Goal: Task Accomplishment & Management: Manage account settings

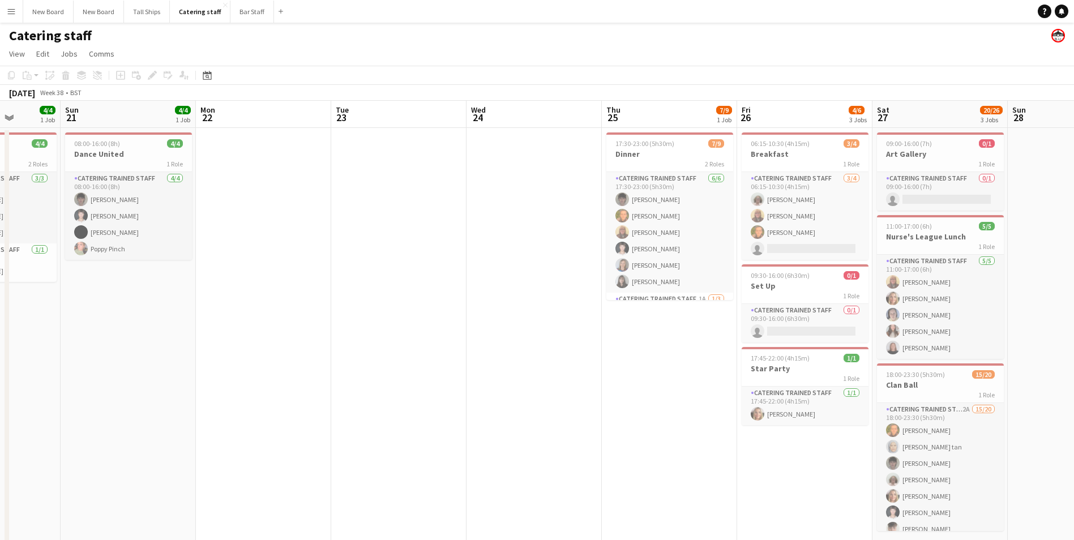
scroll to position [0, 345]
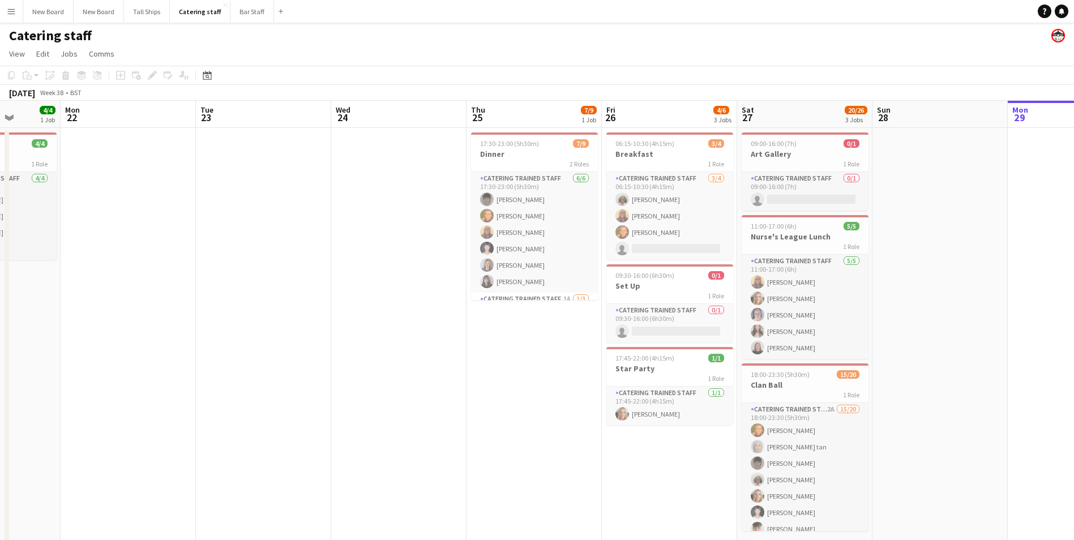
drag, startPoint x: 561, startPoint y: 276, endPoint x: 1084, endPoint y: 341, distance: 527.2
click at [1074, 341] on html "Menu Boards Boards Boards All jobs Status Workforce Workforce My Workforce Recr…" at bounding box center [537, 278] width 1074 height 556
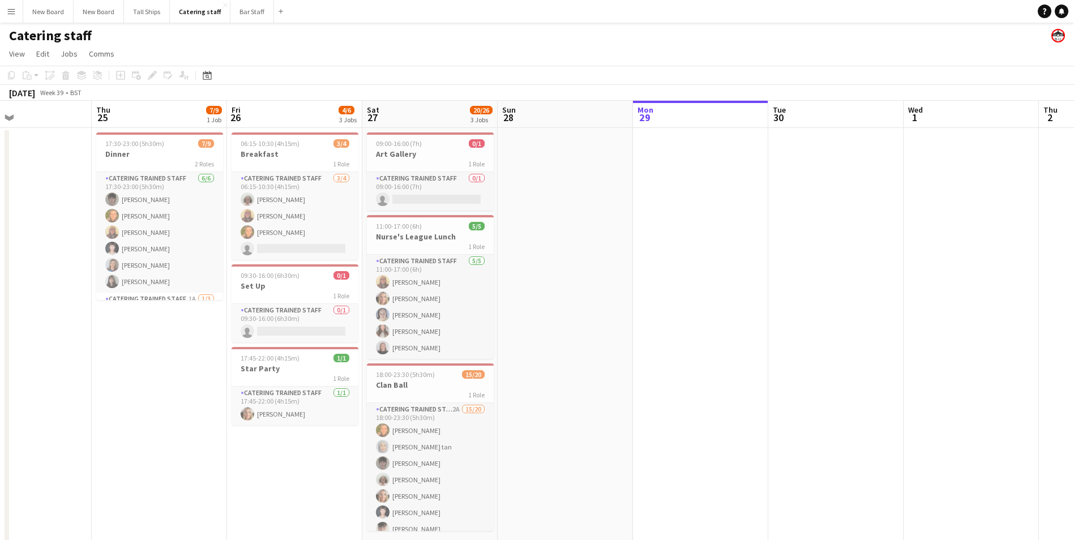
drag, startPoint x: 963, startPoint y: 332, endPoint x: 620, endPoint y: 341, distance: 343.3
click at [588, 366] on app-calendar-viewport "Sun 21 4/4 1 Job Mon 22 Tue 23 Wed 24 Thu 25 7/9 1 Job Fri 26 4/6 3 Jobs Sat 27…" at bounding box center [537, 328] width 1074 height 455
click at [837, 168] on app-date-cell at bounding box center [835, 342] width 135 height 428
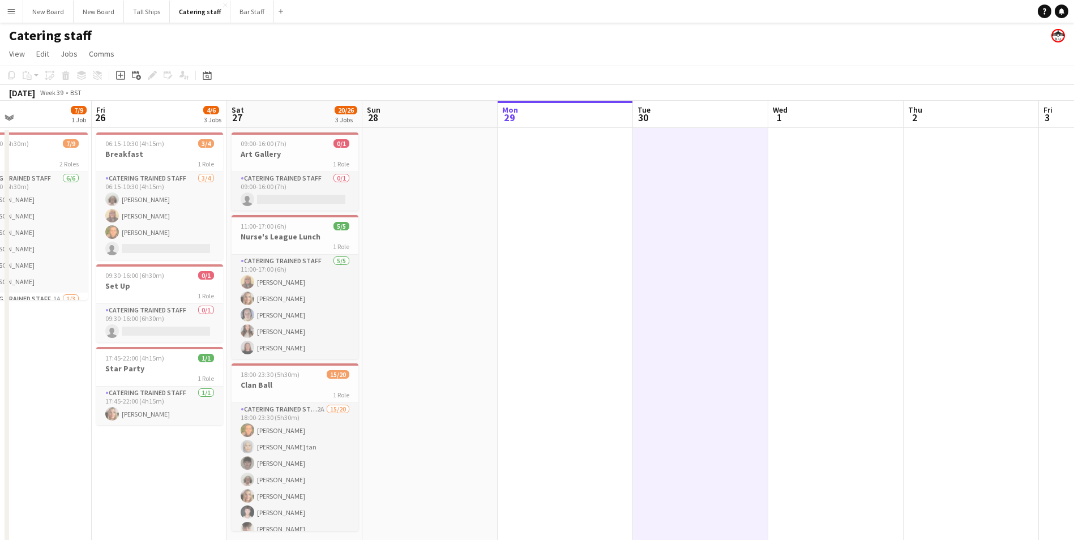
scroll to position [0, 315]
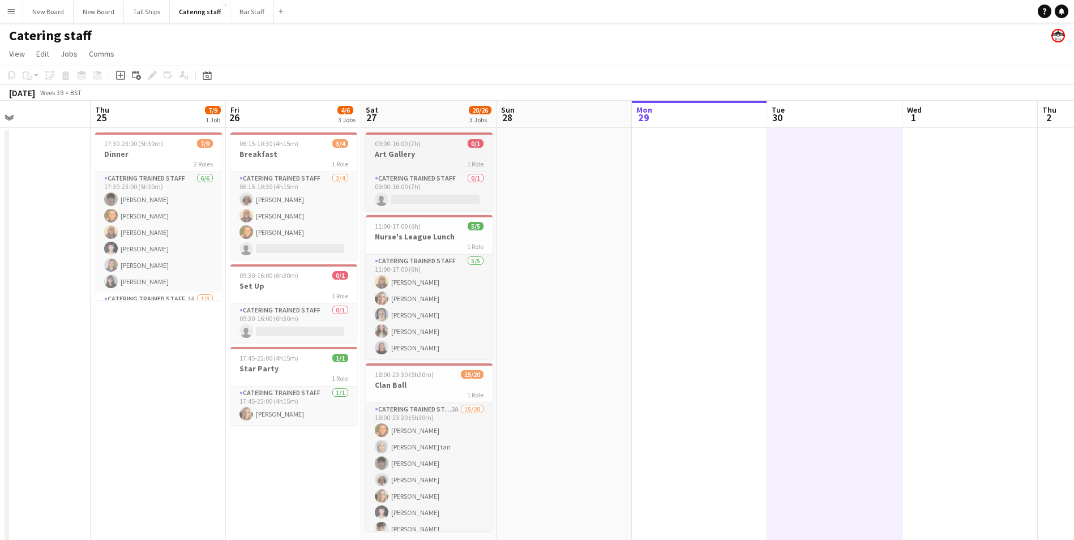
click at [118, 74] on icon "Add job" at bounding box center [120, 75] width 9 height 9
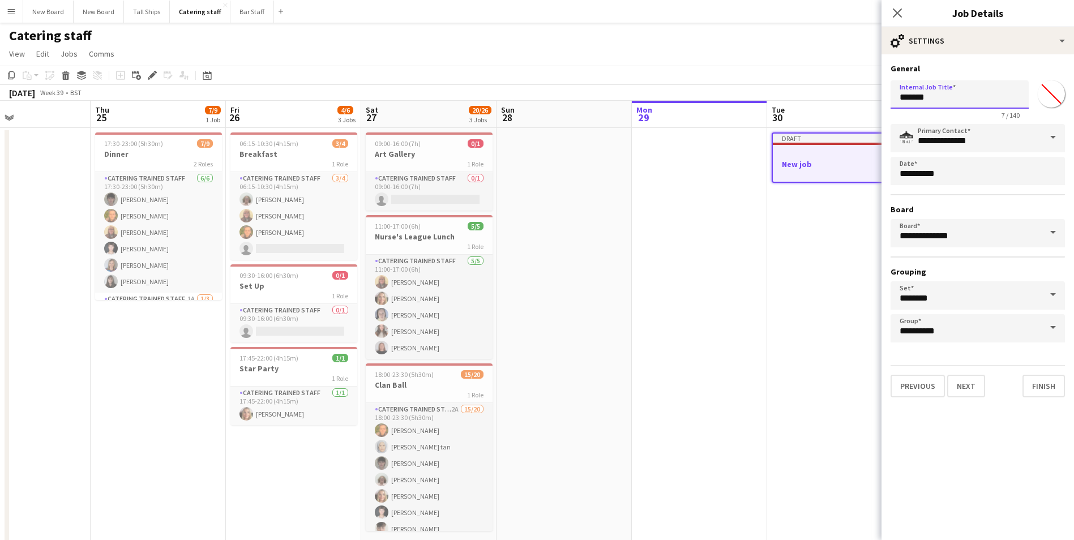
drag, startPoint x: 956, startPoint y: 102, endPoint x: 759, endPoint y: 109, distance: 197.8
click at [759, 109] on body "Menu Boards Boards Boards All jobs Status Workforce Workforce My Workforce Recr…" at bounding box center [537, 278] width 1074 height 556
type input "**********"
drag, startPoint x: 977, startPoint y: 396, endPoint x: 977, endPoint y: 383, distance: 12.5
click at [977, 395] on button "Next" at bounding box center [966, 386] width 38 height 23
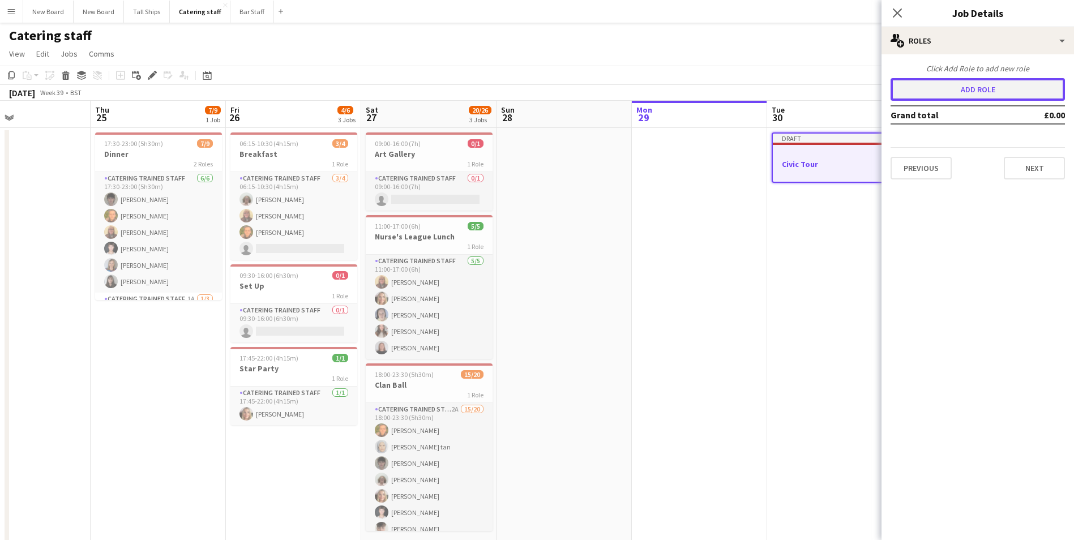
click at [1018, 85] on button "Add role" at bounding box center [978, 89] width 174 height 23
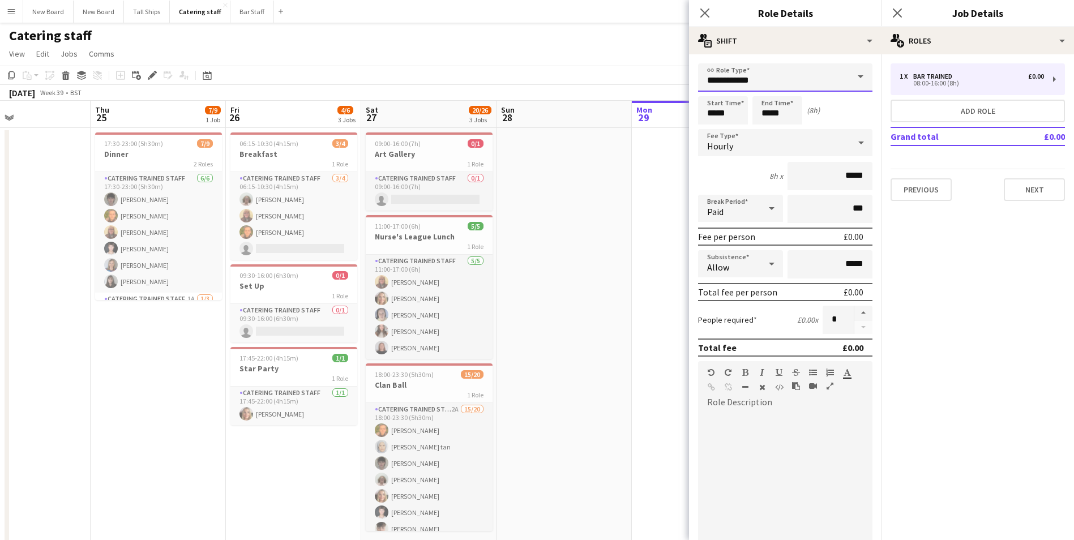
click at [834, 76] on input "**********" at bounding box center [785, 77] width 174 height 28
click at [784, 136] on span "Catering trained staff" at bounding box center [781, 136] width 148 height 11
type input "**********"
drag, startPoint x: 740, startPoint y: 114, endPoint x: 646, endPoint y: 112, distance: 94.0
click at [646, 112] on body "Menu Boards Boards Boards All jobs Status Workforce Workforce My Workforce Recr…" at bounding box center [537, 278] width 1074 height 556
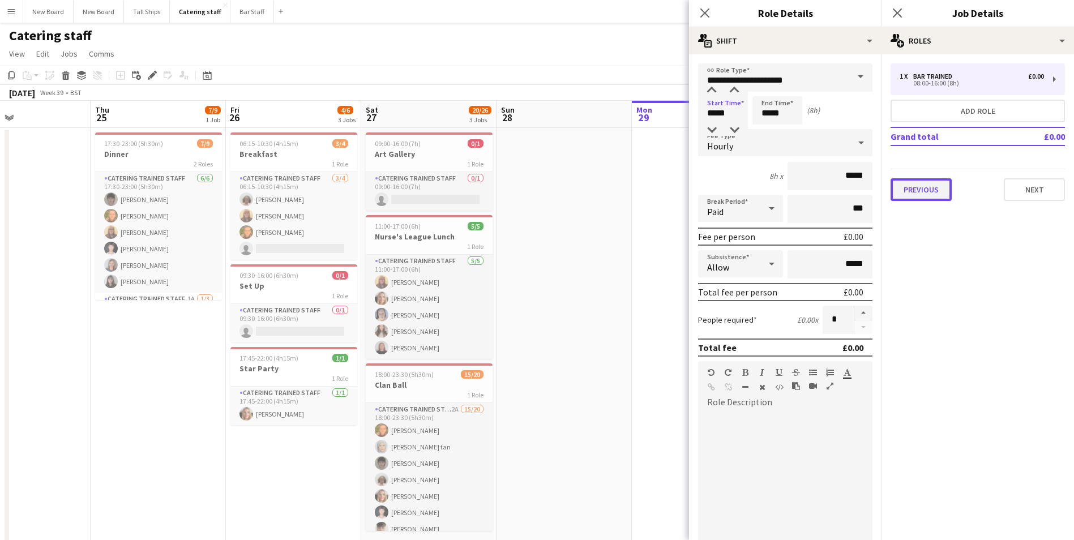
click at [920, 195] on button "Previous" at bounding box center [921, 189] width 61 height 23
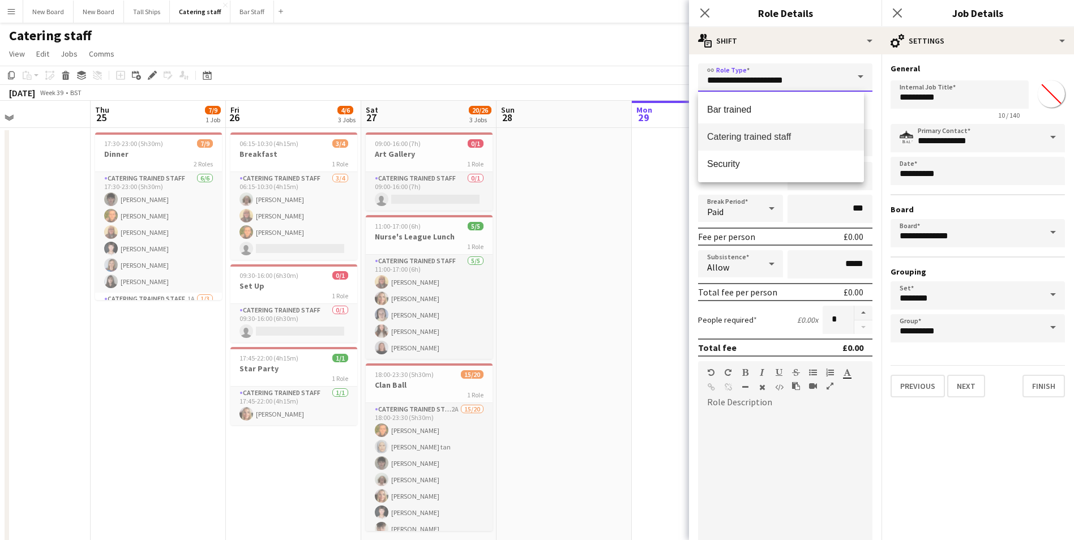
click at [701, 74] on input "**********" at bounding box center [785, 77] width 174 height 28
drag, startPoint x: 947, startPoint y: 102, endPoint x: 782, endPoint y: 93, distance: 165.6
click at [782, 93] on body "Menu Boards Boards Boards All jobs Status Workforce Workforce My Workforce Recr…" at bounding box center [537, 278] width 1074 height 556
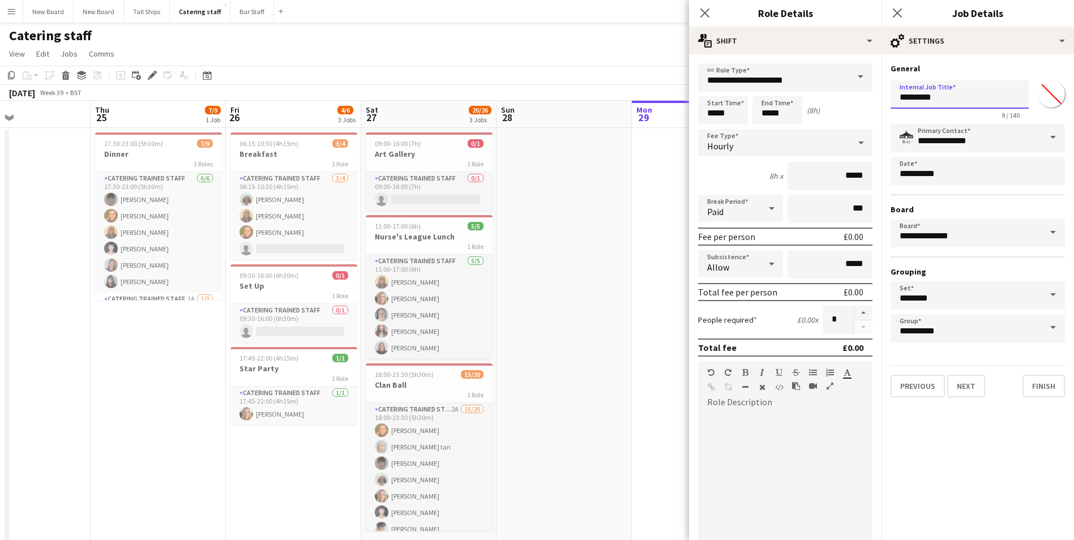
type input "*********"
drag, startPoint x: 735, startPoint y: 111, endPoint x: 597, endPoint y: 116, distance: 137.7
click at [597, 116] on body "Menu Boards Boards Boards All jobs Status Workforce Workforce My Workforce Recr…" at bounding box center [537, 278] width 1074 height 556
type input "*****"
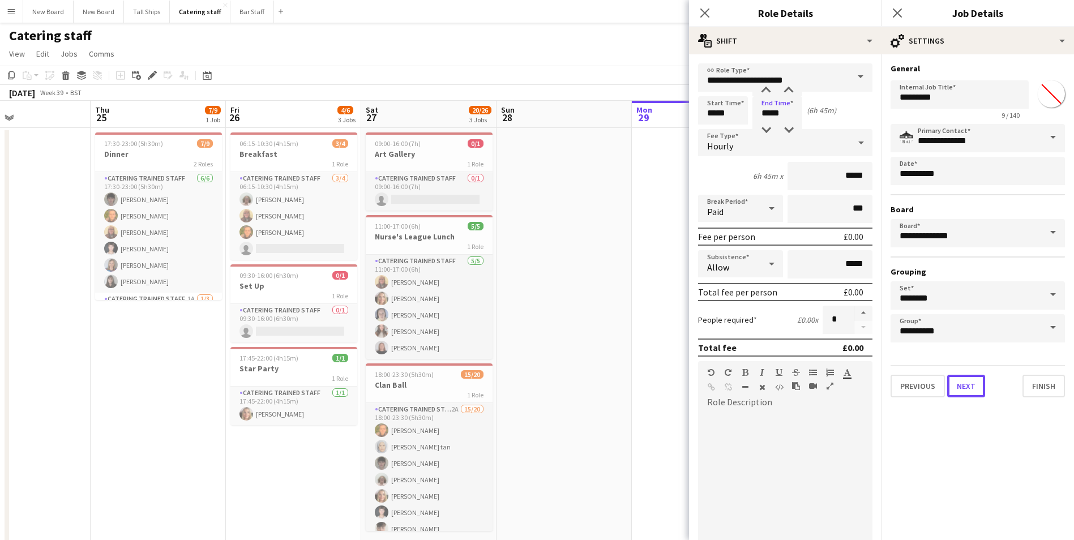
click at [972, 389] on button "Next" at bounding box center [966, 386] width 38 height 23
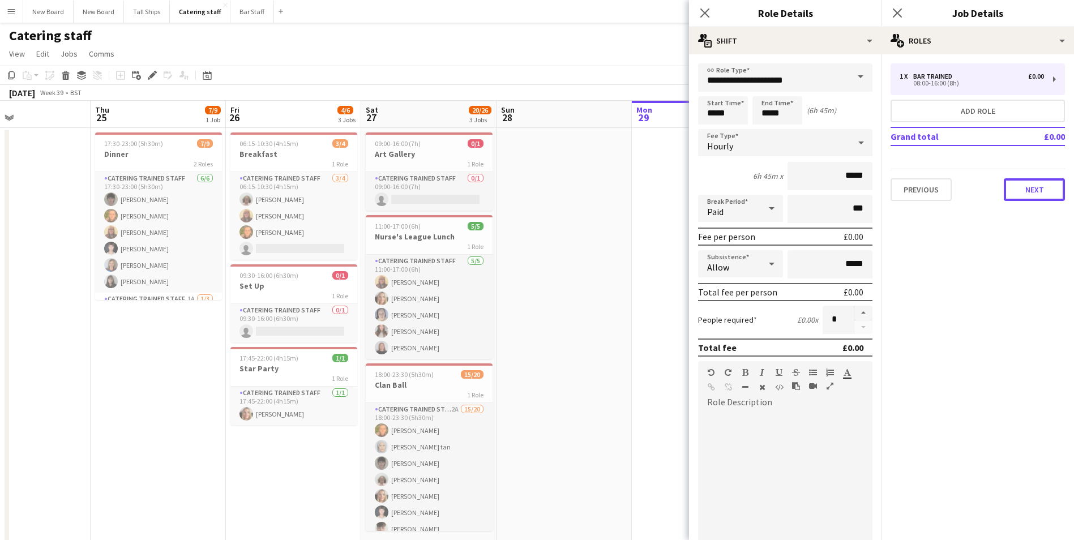
click at [1046, 186] on button "Next" at bounding box center [1034, 189] width 61 height 23
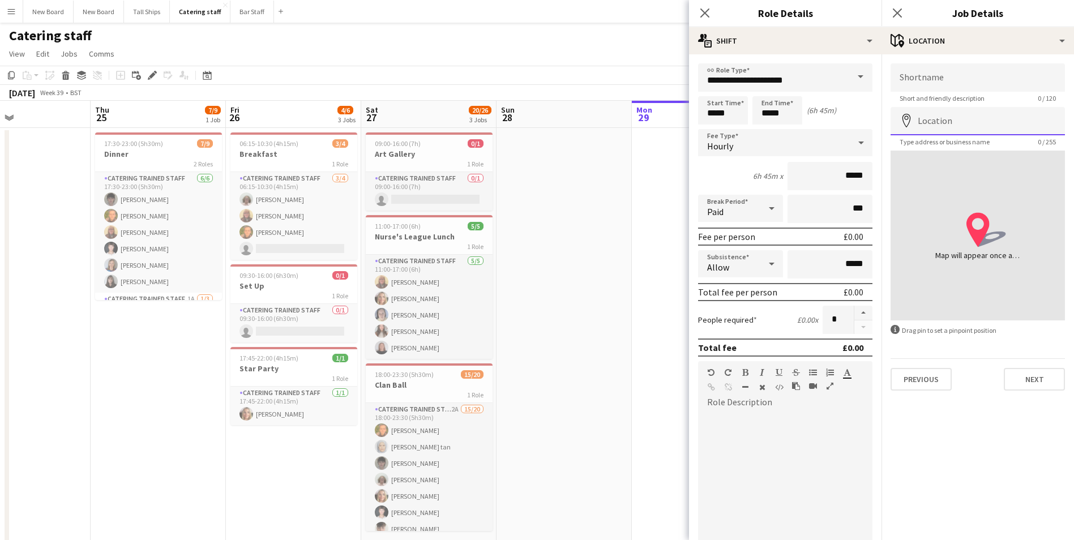
click at [988, 125] on input "Location" at bounding box center [978, 121] width 174 height 28
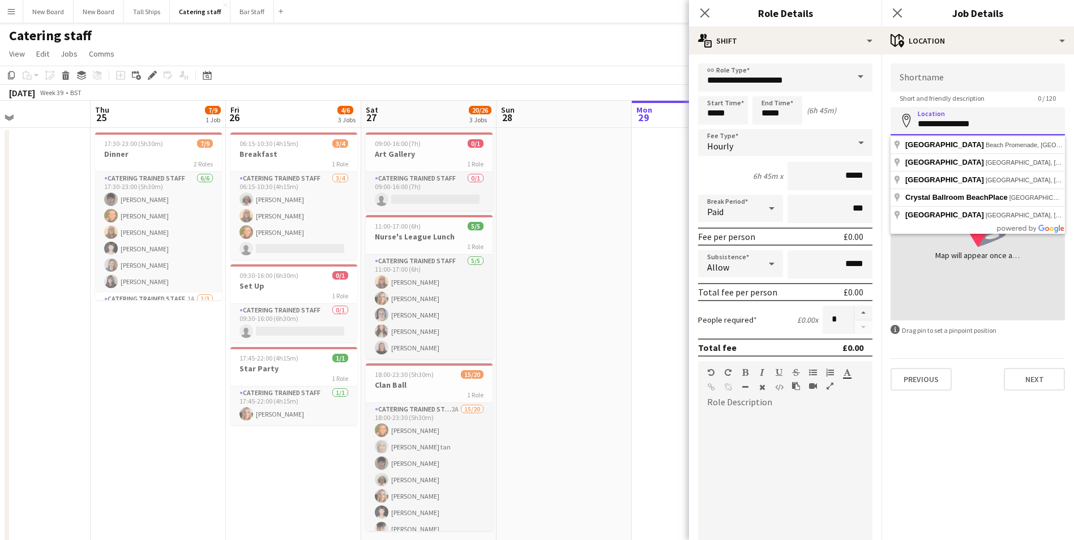
type input "**********"
click button "Next" at bounding box center [1034, 379] width 61 height 23
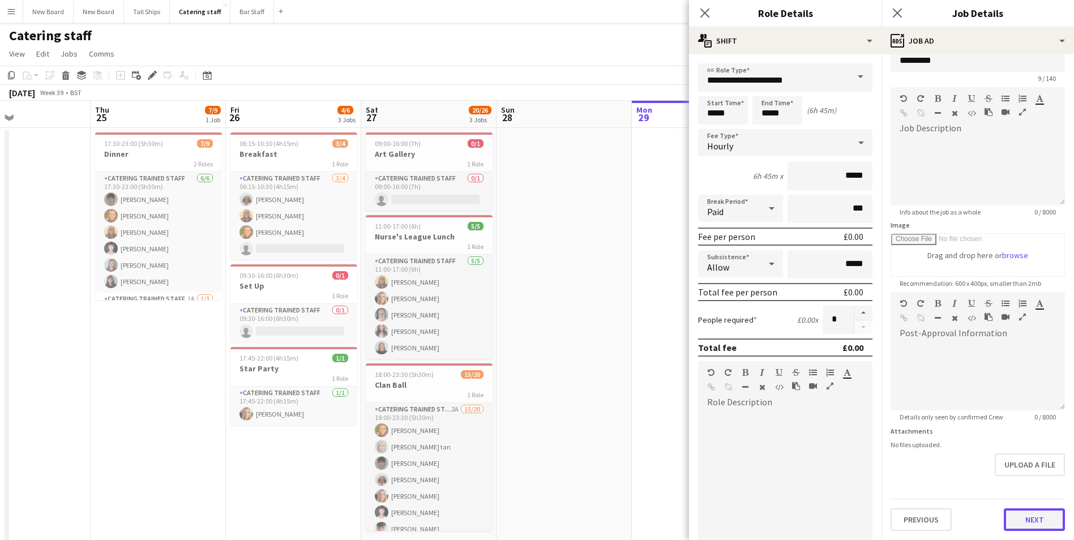
click at [1037, 486] on form "Headline ********* 9 / 140 Job Description default Heading 1 Heading 2 Heading …" at bounding box center [978, 288] width 193 height 488
click at [1041, 517] on button "Next" at bounding box center [1034, 520] width 61 height 23
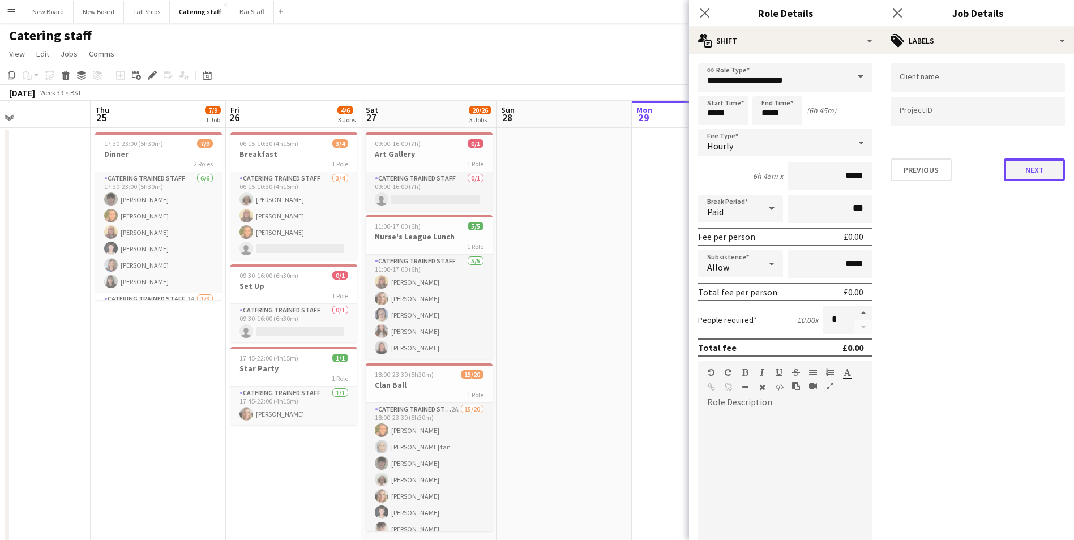
click at [1043, 178] on button "Next" at bounding box center [1034, 170] width 61 height 23
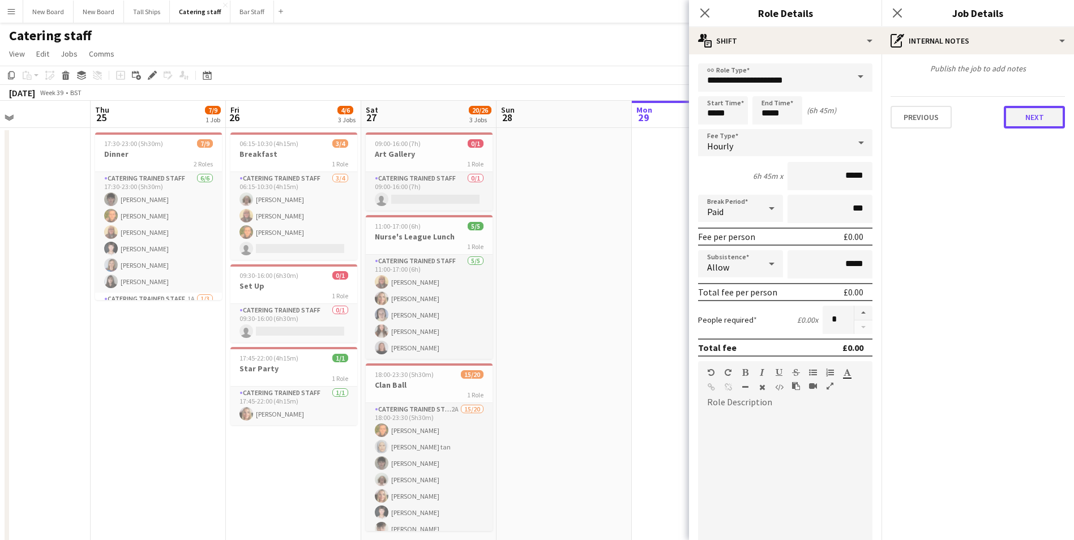
click at [1045, 119] on button "Next" at bounding box center [1034, 117] width 61 height 23
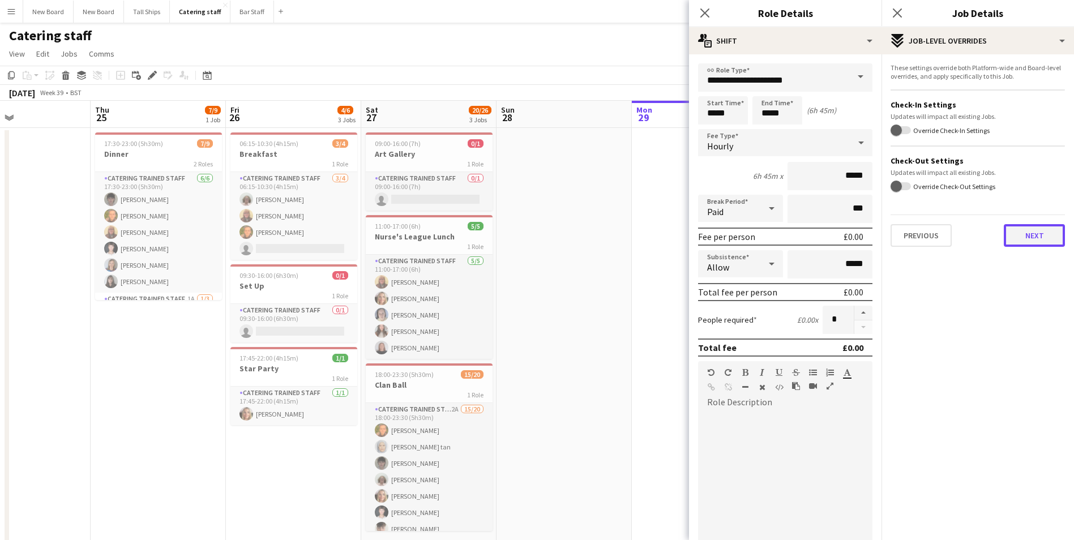
click at [1044, 227] on button "Next" at bounding box center [1034, 235] width 61 height 23
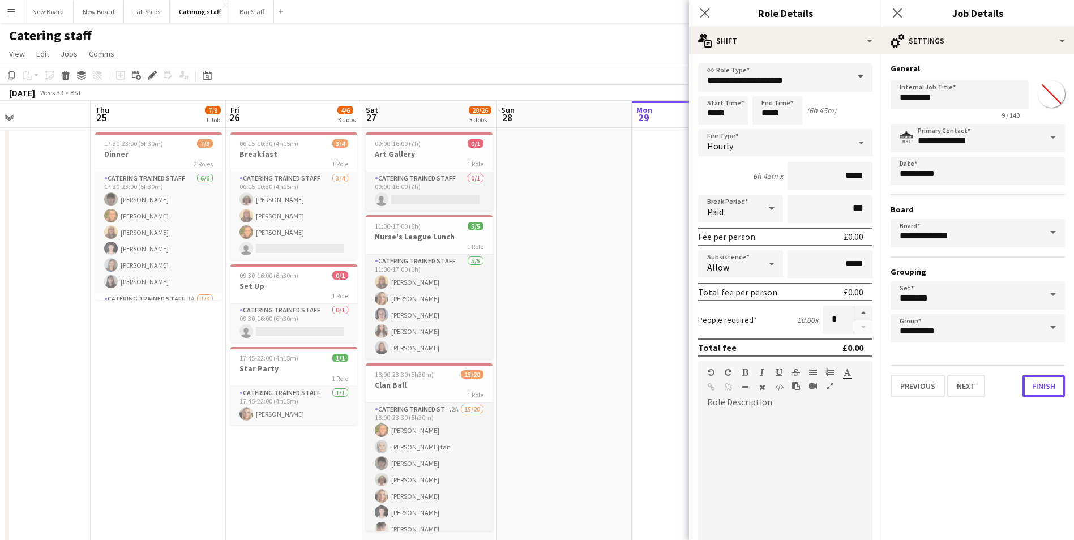
click at [1041, 386] on button "Finish" at bounding box center [1044, 386] width 42 height 23
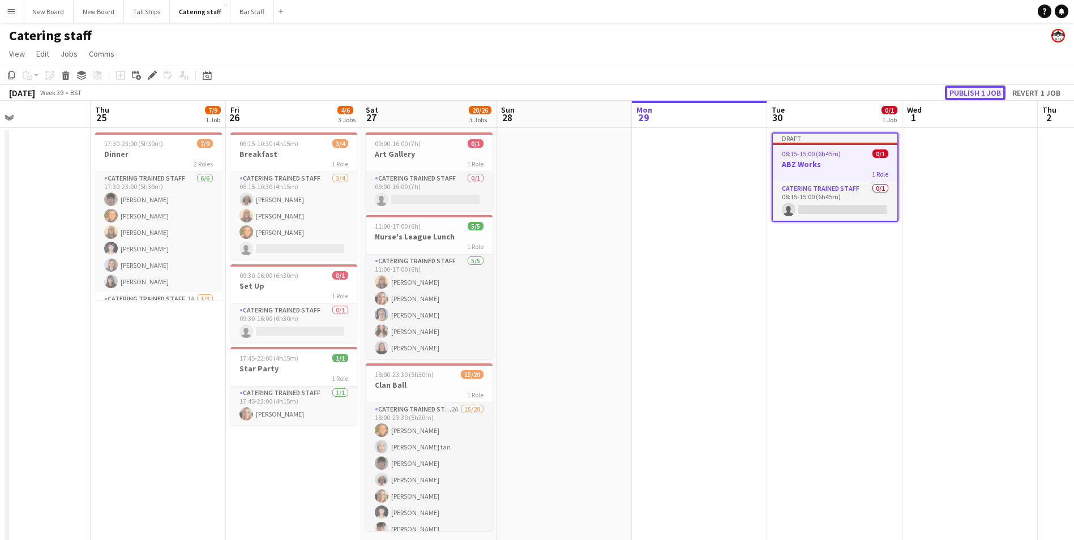
click at [978, 91] on button "Publish 1 job" at bounding box center [975, 93] width 61 height 15
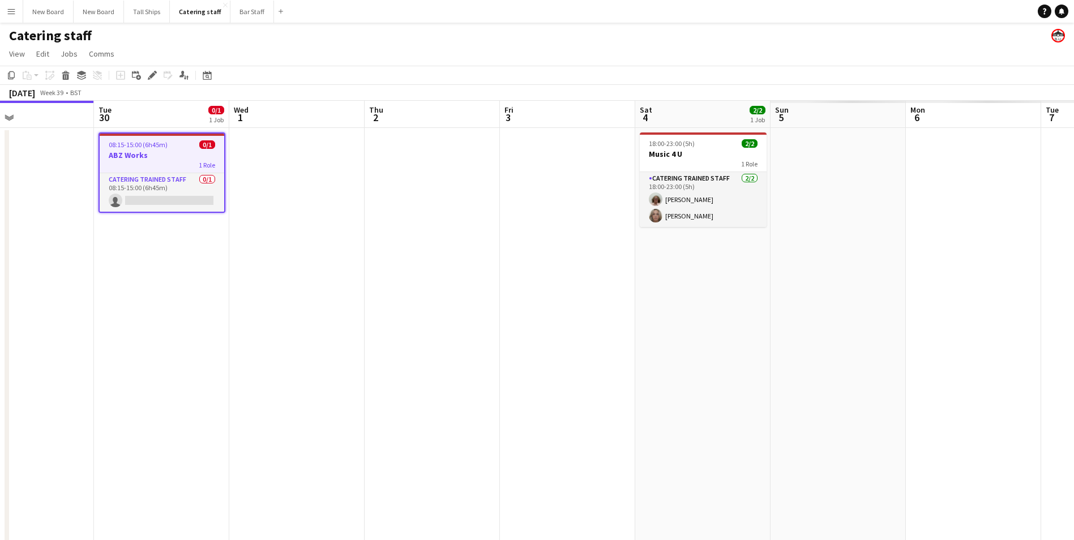
scroll to position [0, 382]
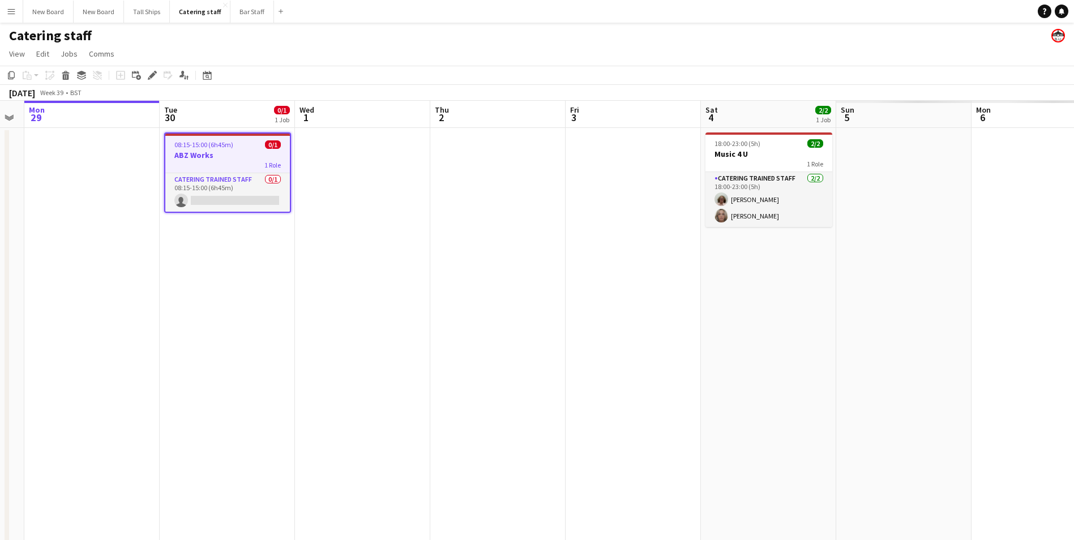
drag, startPoint x: 983, startPoint y: 385, endPoint x: 375, endPoint y: 345, distance: 608.9
click at [375, 345] on app-calendar-viewport "Fri 26 4/6 3 Jobs Sat 27 20/26 3 Jobs Sun 28 Mon 29 Tue 30 0/1 1 Job Wed 1 Thu …" at bounding box center [537, 328] width 1074 height 455
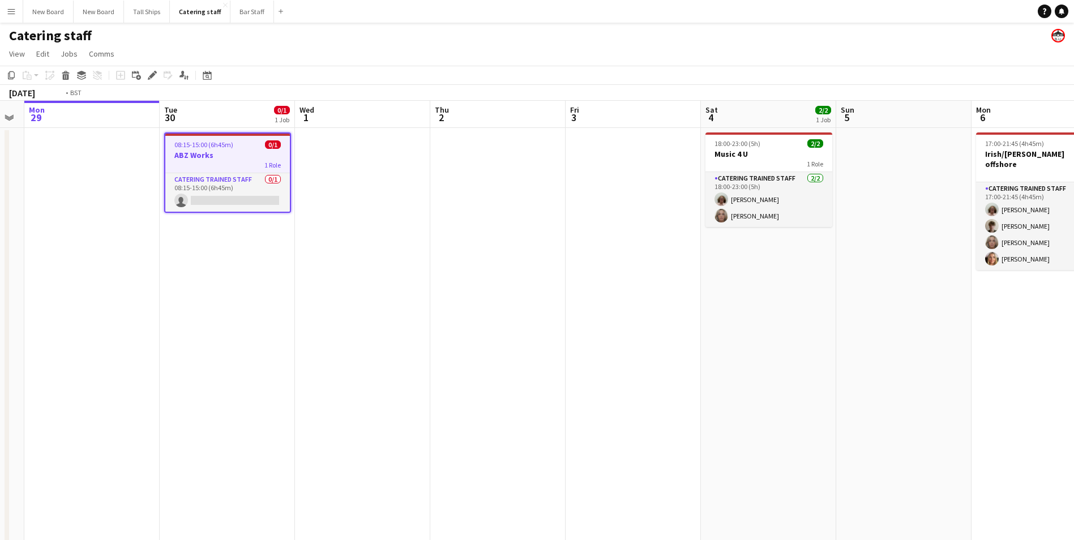
scroll to position [0, 448]
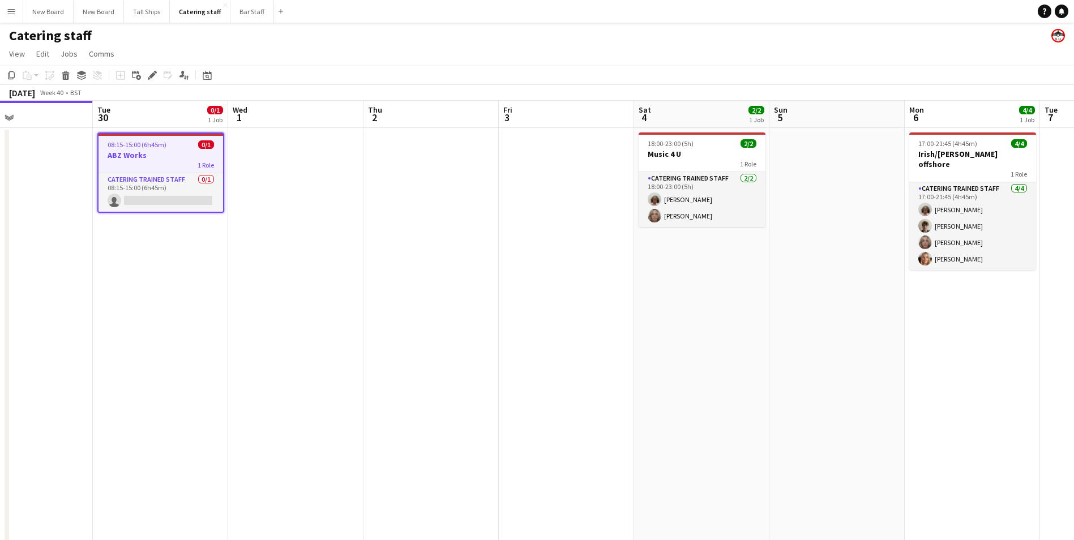
drag, startPoint x: 831, startPoint y: 293, endPoint x: 782, endPoint y: 293, distance: 48.7
click at [782, 293] on app-calendar-viewport "Fri 26 4/6 3 Jobs Sat 27 20/26 3 Jobs Sun 28 Mon 29 Tue 30 0/1 1 Job Wed 1 Thu …" at bounding box center [537, 328] width 1074 height 455
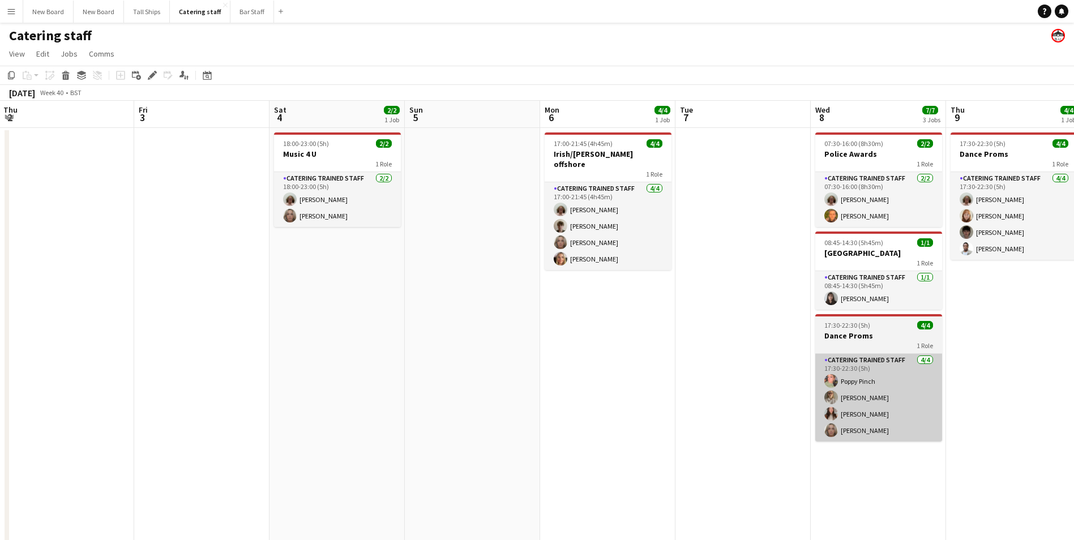
drag, startPoint x: 1013, startPoint y: 492, endPoint x: 864, endPoint y: 425, distance: 164.0
click at [658, 447] on app-calendar-viewport "Mon 29 Tue 30 0/1 1 Job Wed 1 Thu 2 Fri 3 Sat 4 2/2 1 Job Sun 5 Mon 6 4/4 1 Job…" at bounding box center [537, 328] width 1074 height 455
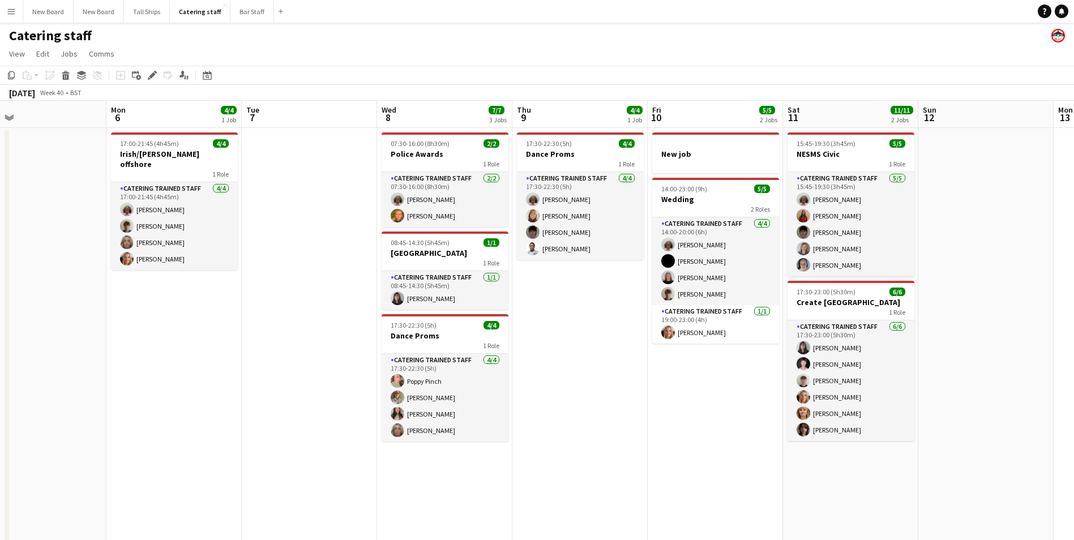
drag, startPoint x: 1016, startPoint y: 457, endPoint x: 594, endPoint y: 443, distance: 422.7
click at [579, 447] on app-calendar-viewport "Fri 3 Sat 4 2/2 1 Job Sun 5 Mon 6 4/4 1 Job Tue 7 Wed 8 7/7 3 Jobs Thu 9 4/4 1 …" at bounding box center [537, 328] width 1074 height 455
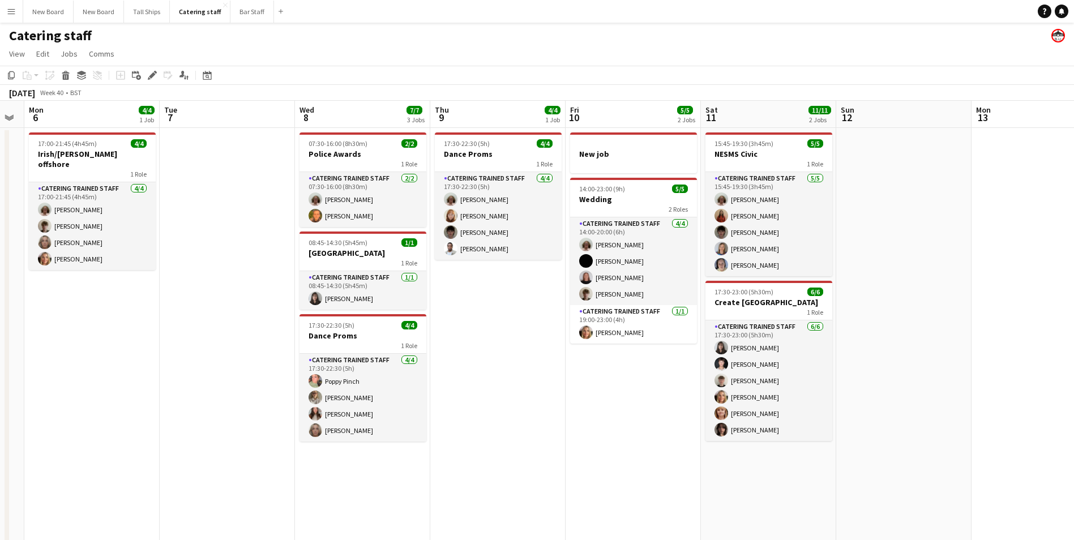
drag, startPoint x: 634, startPoint y: 441, endPoint x: 1082, endPoint y: 498, distance: 452.2
click at [1074, 498] on html "Menu Boards Boards Boards All jobs Status Workforce Workforce My Workforce Recr…" at bounding box center [537, 278] width 1074 height 556
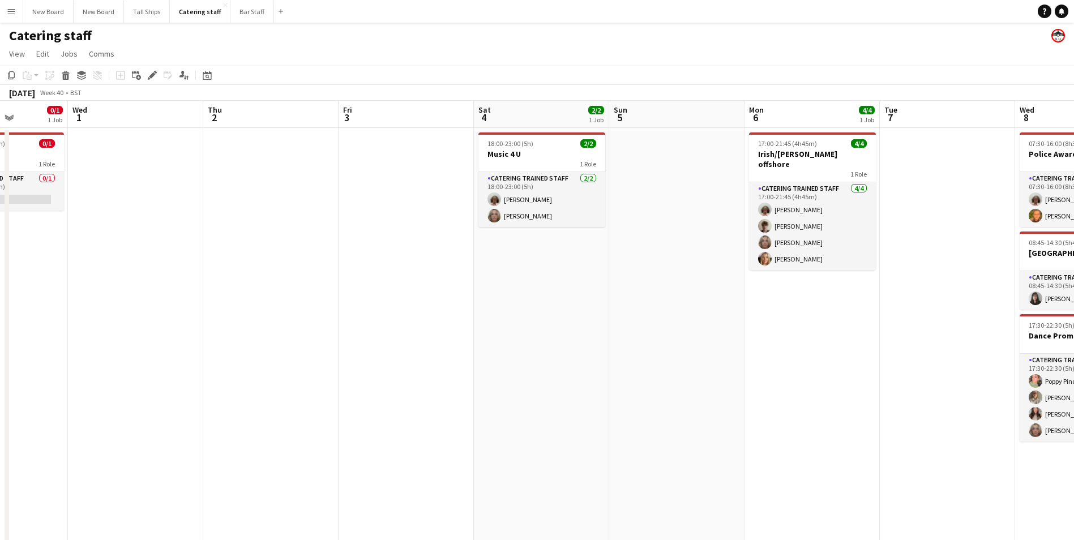
scroll to position [0, 275]
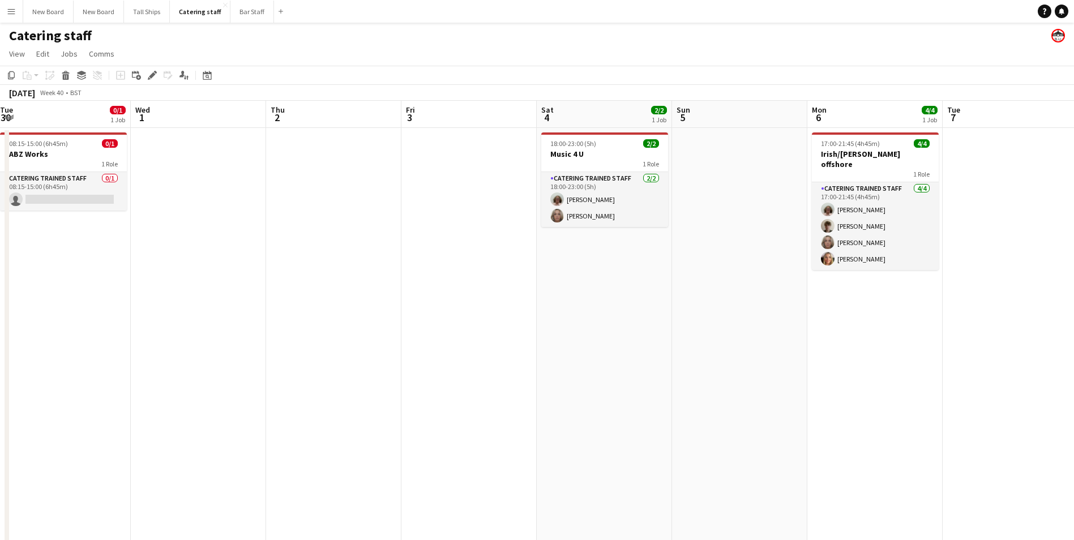
drag, startPoint x: 526, startPoint y: 463, endPoint x: 903, endPoint y: 455, distance: 377.2
click at [903, 454] on app-calendar-viewport "Sun 28 Mon 29 Tue 30 0/1 1 Job Wed 1 Thu 2 Fri 3 Sat 4 2/2 1 Job Sun 5 Mon 6 4/…" at bounding box center [537, 328] width 1074 height 455
click at [625, 152] on app-calendar-viewport "Sun 28 Mon 29 Tue 30 0/1 1 Job Wed 1 Thu 2 Fri 3 Sat 4 2/2 1 Job Sun 5 Mon 6 4/…" at bounding box center [537, 328] width 1074 height 455
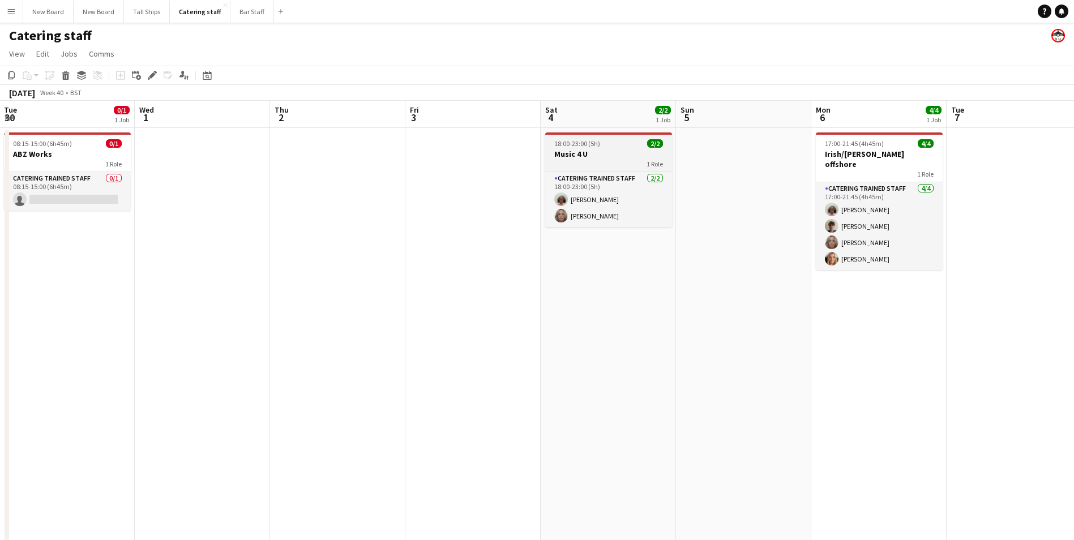
click at [587, 143] on span "18:00-23:00 (5h)" at bounding box center [577, 143] width 46 height 8
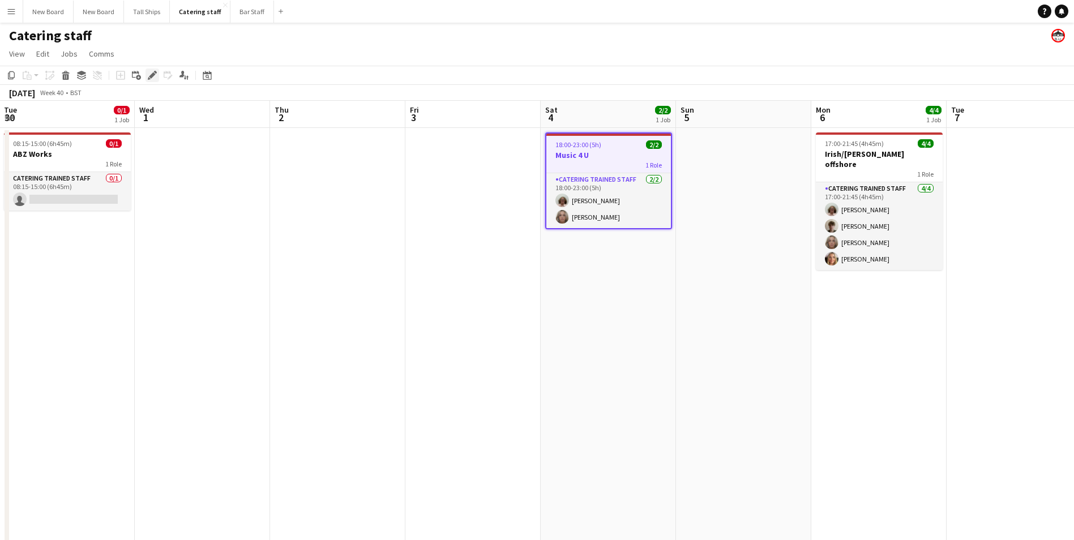
click at [155, 78] on icon "Edit" at bounding box center [152, 75] width 9 height 9
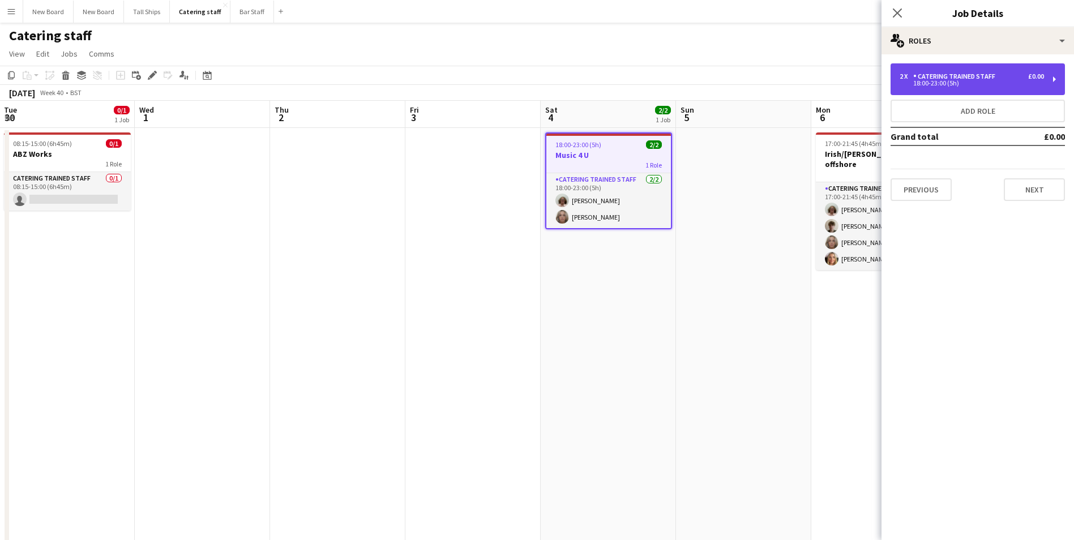
click at [949, 70] on div "2 x Catering trained staff £0.00 18:00-23:00 (5h)" at bounding box center [978, 79] width 174 height 32
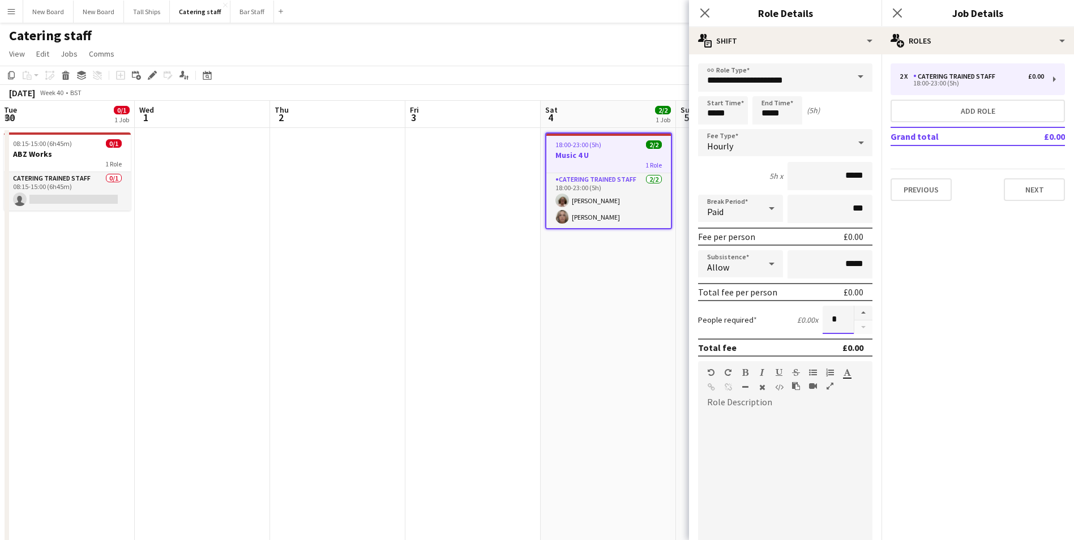
drag, startPoint x: 839, startPoint y: 318, endPoint x: 795, endPoint y: 321, distance: 43.7
click at [795, 321] on div "People required £0.00 x *" at bounding box center [785, 320] width 174 height 28
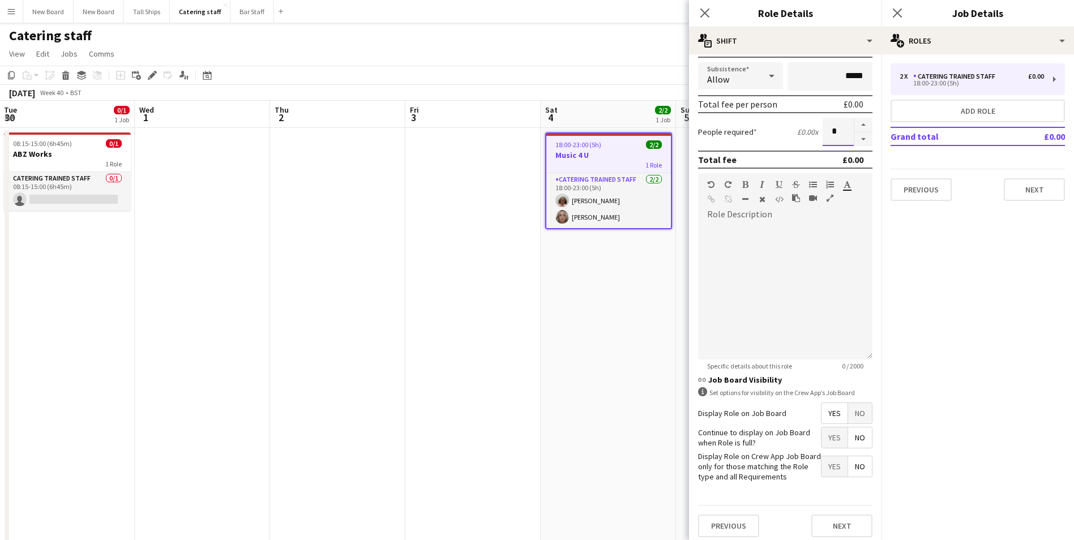
scroll to position [194, 0]
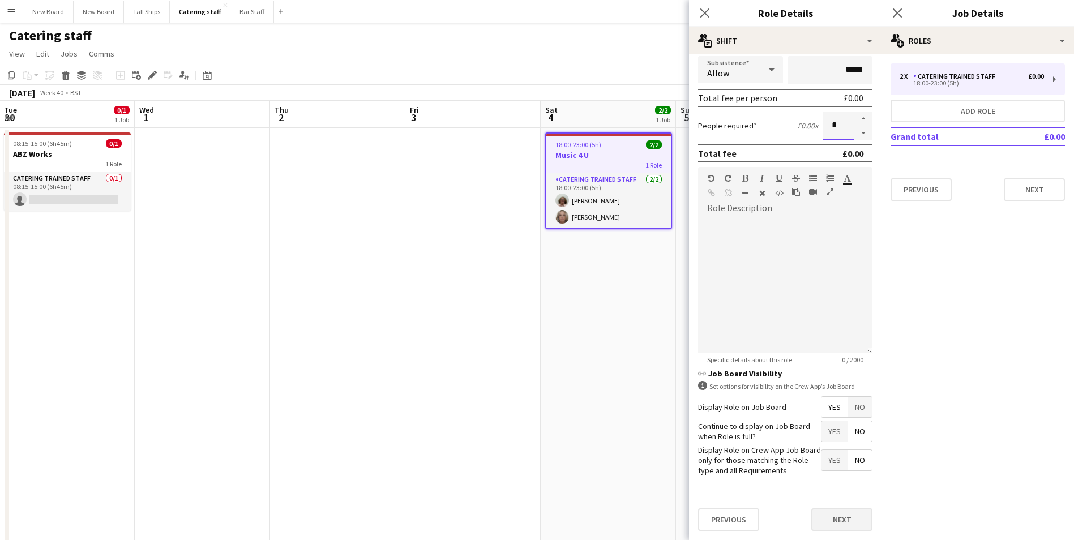
type input "*"
click at [826, 524] on button "Next" at bounding box center [841, 520] width 61 height 23
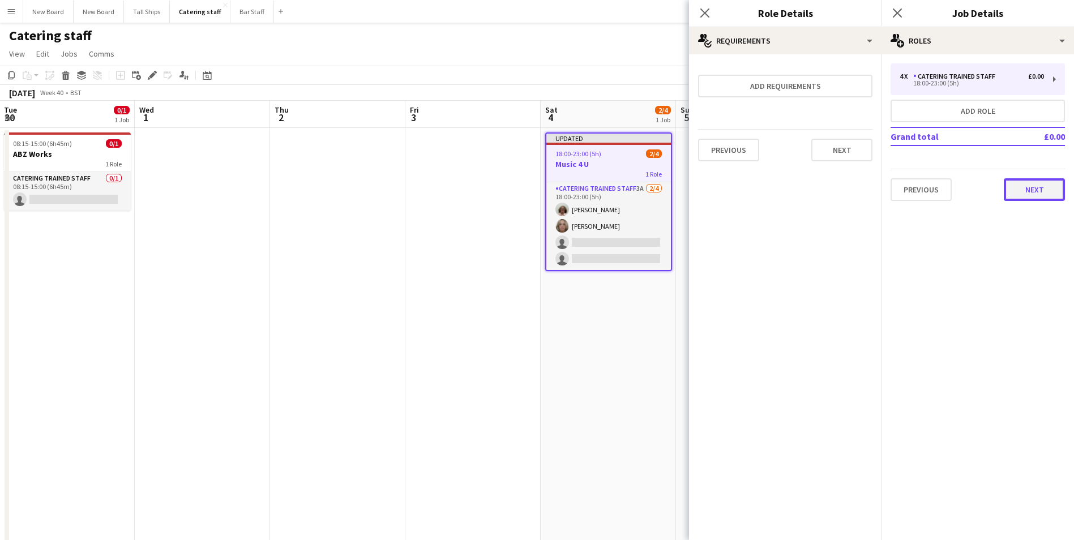
click at [1041, 190] on button "Next" at bounding box center [1034, 189] width 61 height 23
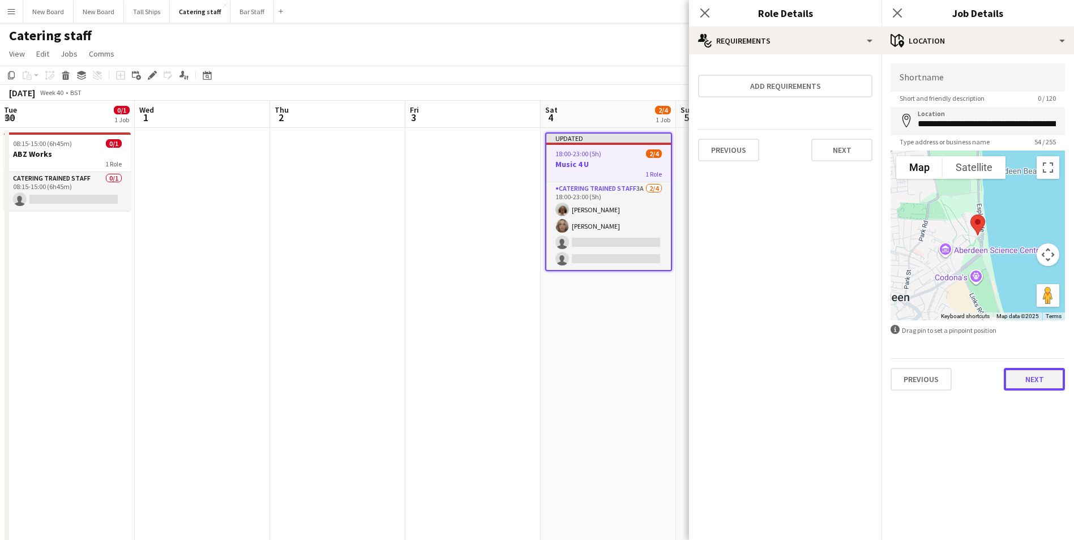
click at [1023, 380] on button "Next" at bounding box center [1034, 379] width 61 height 23
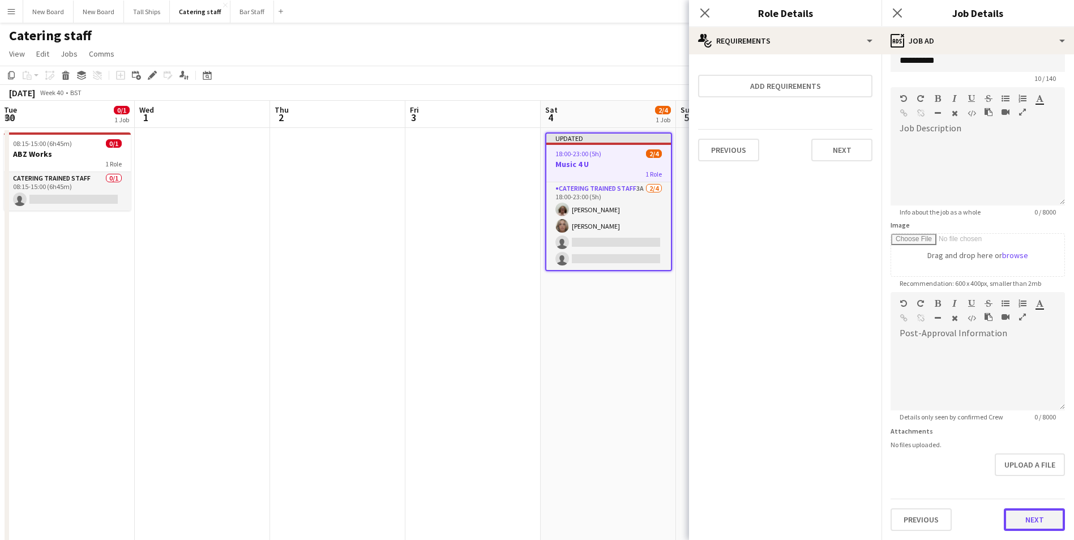
click at [1029, 477] on form "Headline ********* 10 / 140 Job Description default Heading 1 Heading 2 Heading…" at bounding box center [978, 288] width 193 height 488
click at [1035, 521] on button "Next" at bounding box center [1034, 520] width 61 height 23
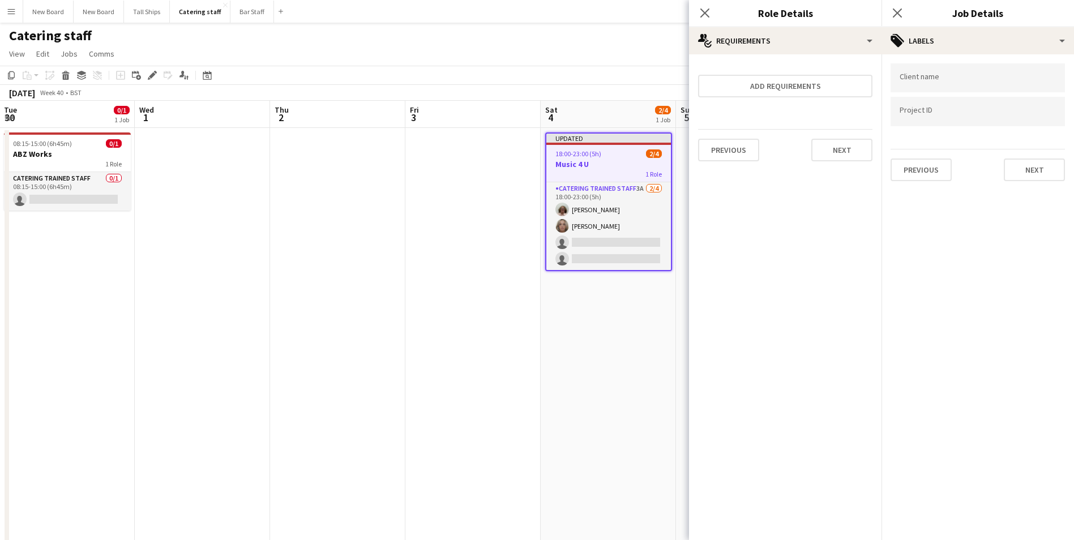
scroll to position [0, 0]
click at [1046, 168] on button "Next" at bounding box center [1034, 170] width 61 height 23
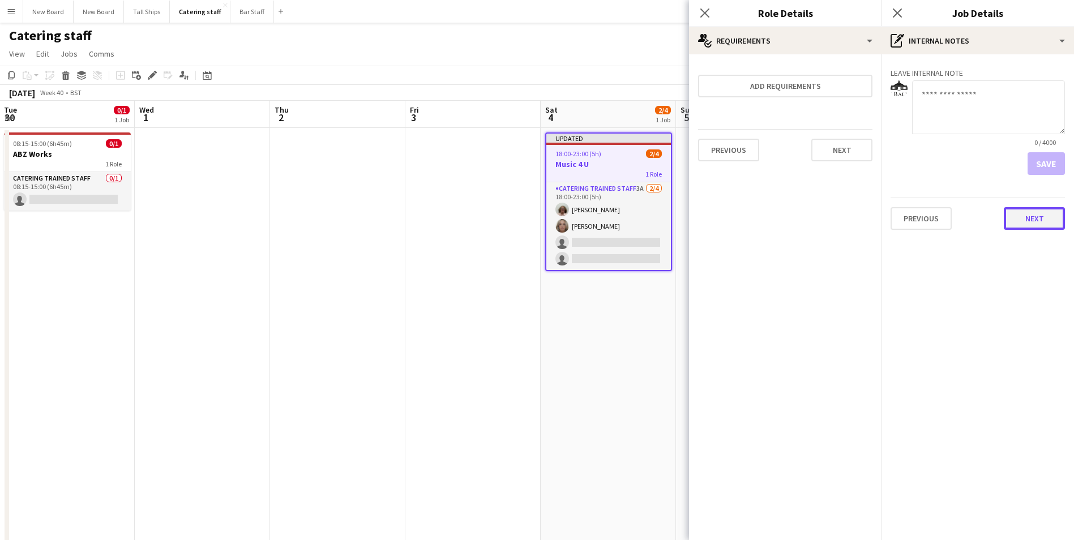
click at [1043, 229] on button "Next" at bounding box center [1034, 218] width 61 height 23
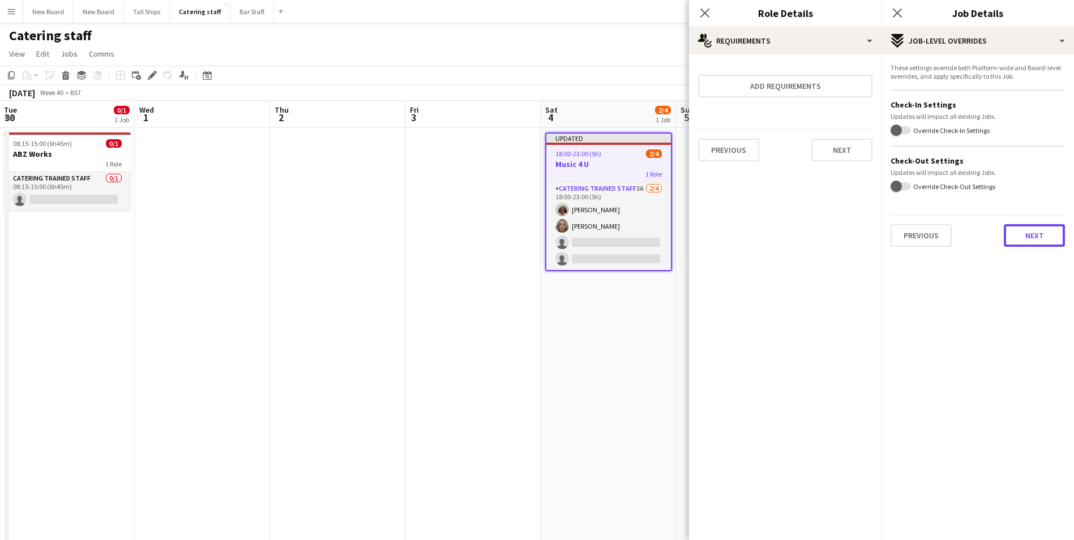
click at [1039, 239] on button "Next" at bounding box center [1034, 235] width 61 height 23
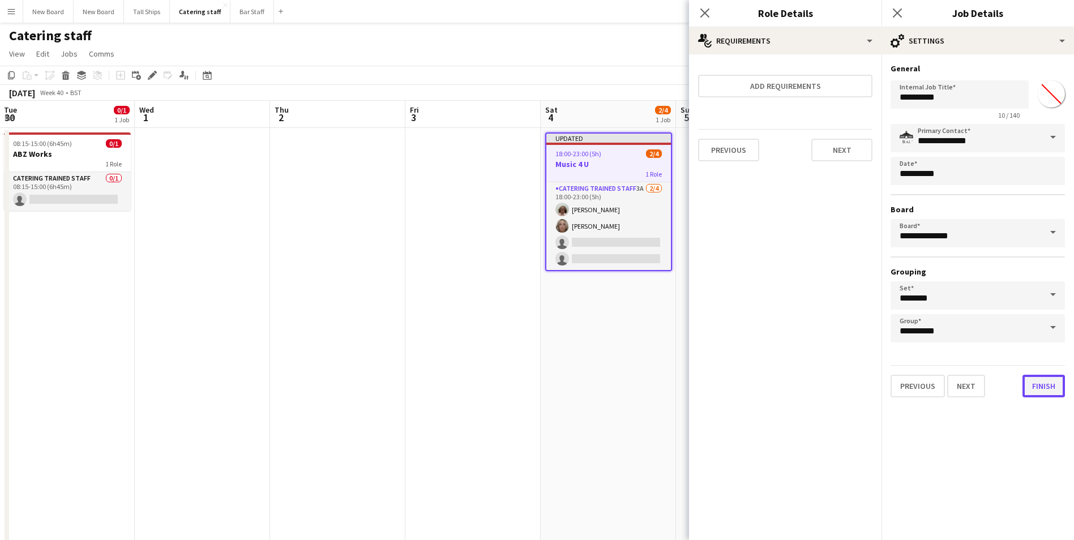
click at [1042, 384] on button "Finish" at bounding box center [1044, 386] width 42 height 23
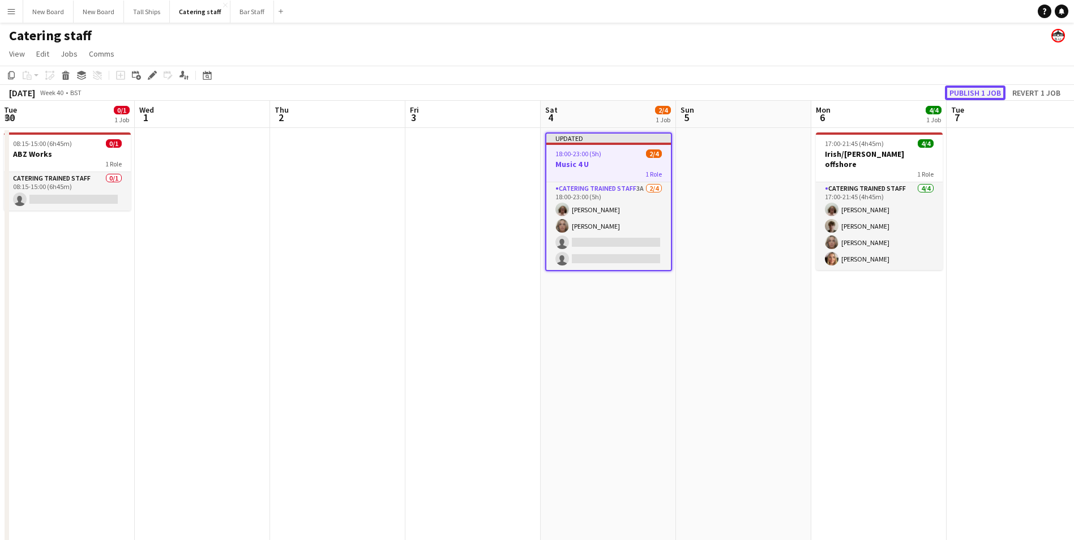
click at [975, 89] on button "Publish 1 job" at bounding box center [975, 93] width 61 height 15
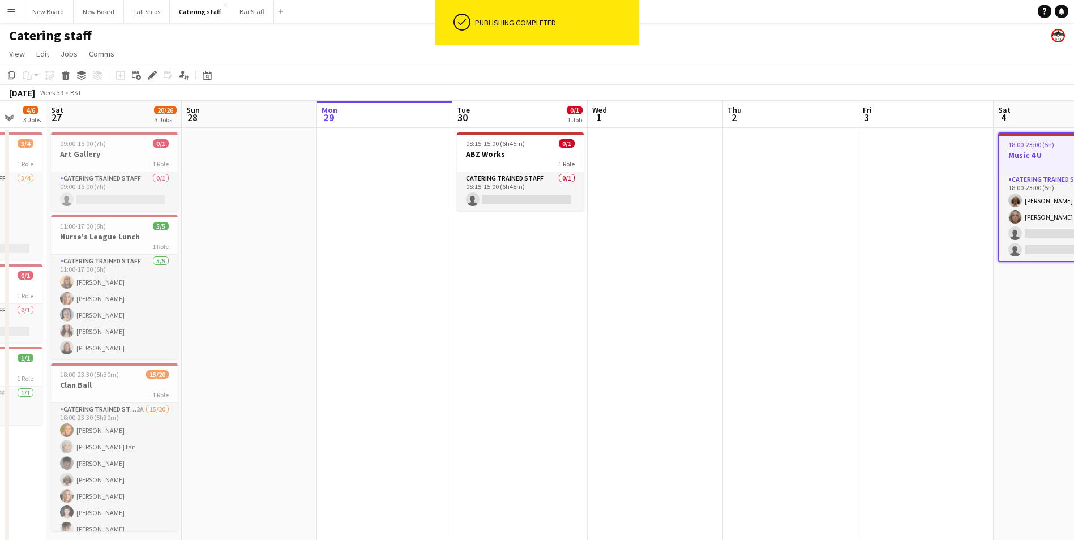
drag, startPoint x: 169, startPoint y: 257, endPoint x: 622, endPoint y: 324, distance: 458.0
click at [622, 324] on app-calendar-viewport "Wed 24 Thu 25 Fri 26 4/6 3 Jobs Sat 27 20/26 3 Jobs Sun 28 Mon 29 Tue 30 0/1 1 …" at bounding box center [537, 328] width 1074 height 455
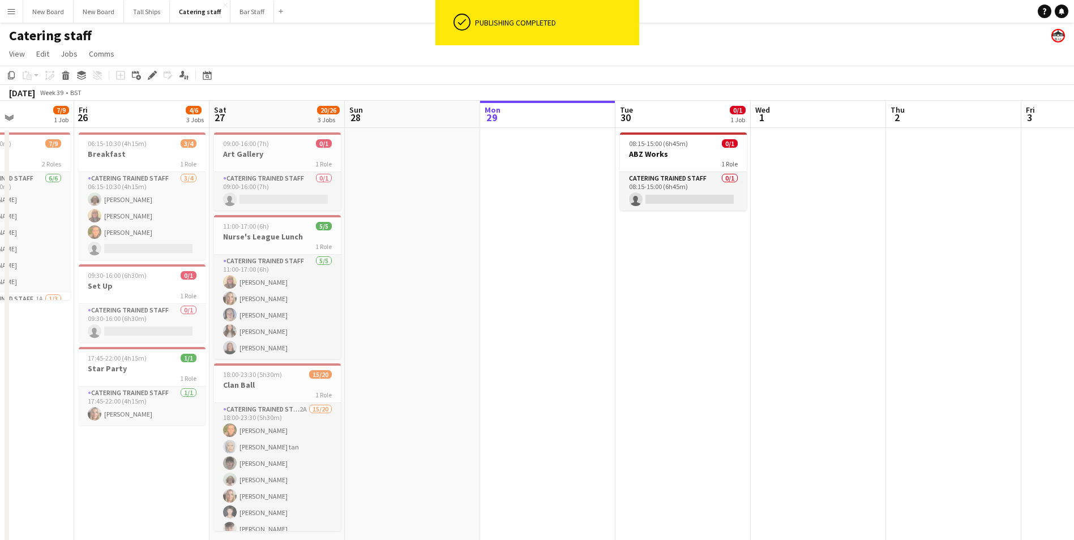
drag, startPoint x: 369, startPoint y: 335, endPoint x: 572, endPoint y: 327, distance: 203.4
click at [536, 349] on app-calendar-viewport "Tue 23 Wed 24 Thu 25 7/9 1 Job Fri 26 4/6 3 Jobs Sat 27 20/26 3 Jobs Sun 28 Mon…" at bounding box center [537, 328] width 1074 height 455
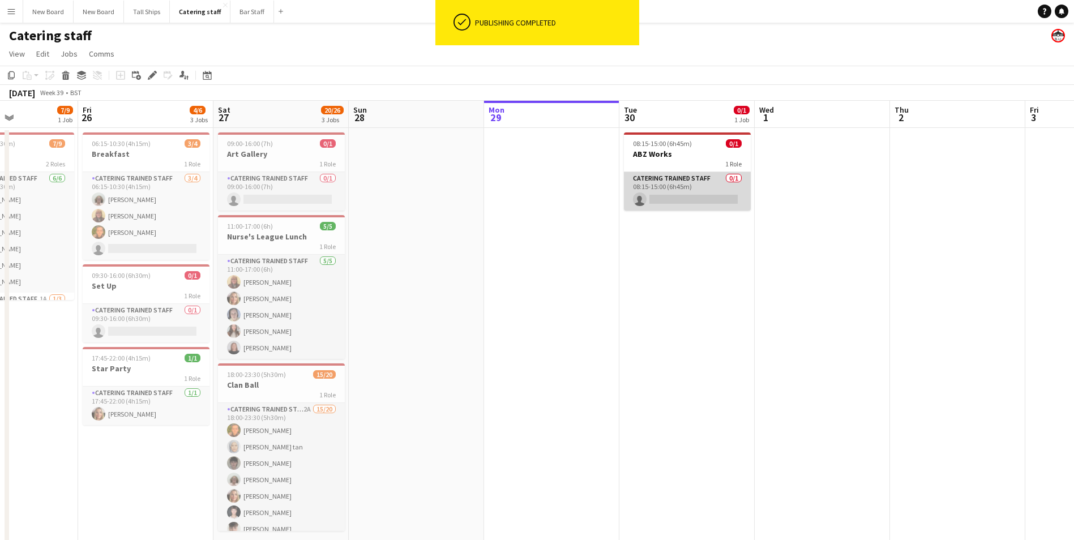
drag, startPoint x: 716, startPoint y: 195, endPoint x: 740, endPoint y: 190, distance: 24.9
click at [716, 195] on app-card-role "Catering trained staff 0/1 08:15-15:00 (6h45m) single-neutral-actions" at bounding box center [687, 191] width 127 height 39
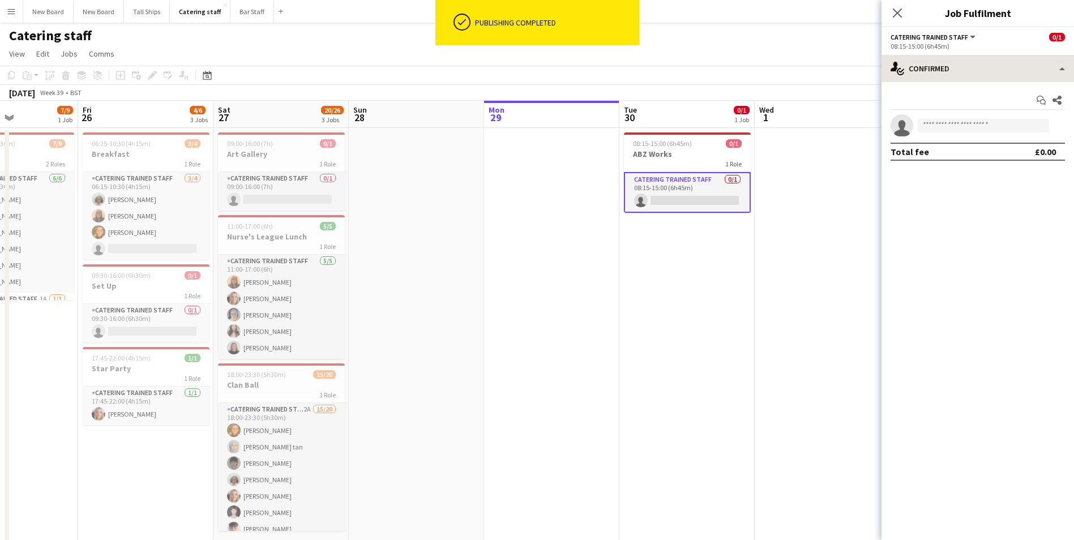
scroll to position [0, 327]
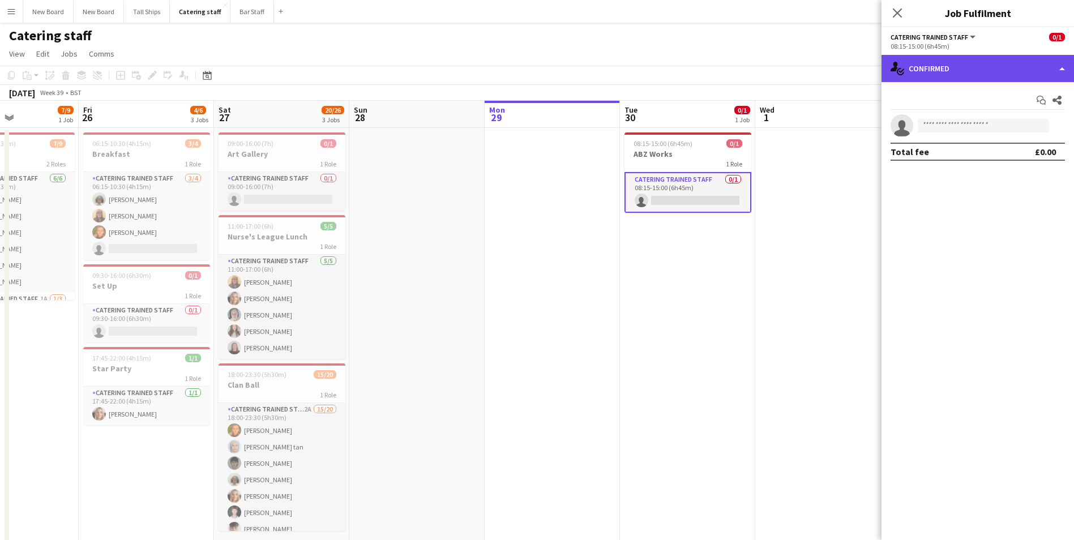
click at [980, 63] on div "single-neutral-actions-check-2 Confirmed" at bounding box center [978, 68] width 193 height 27
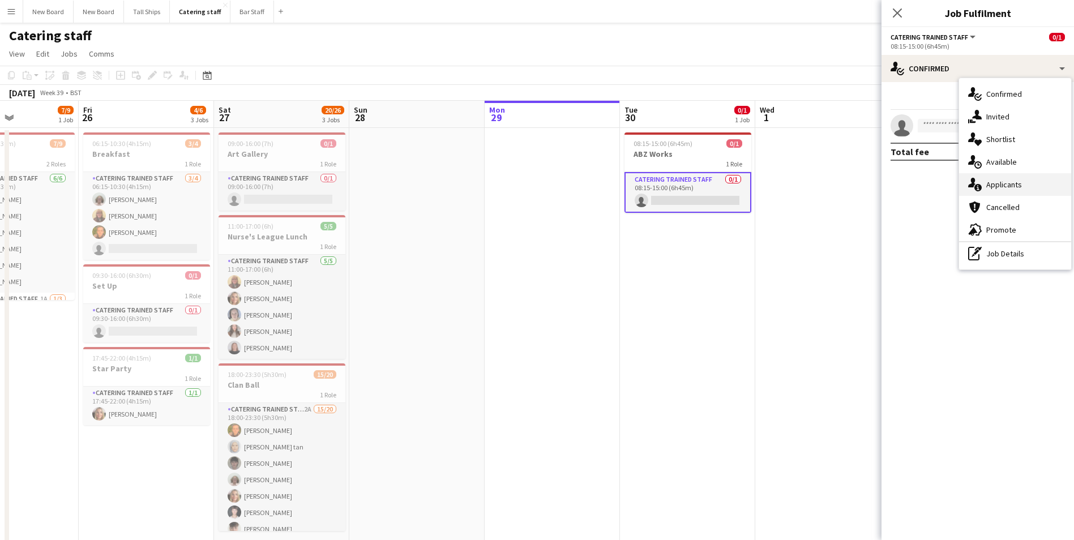
click at [1014, 189] on span "Applicants" at bounding box center [1004, 185] width 36 height 10
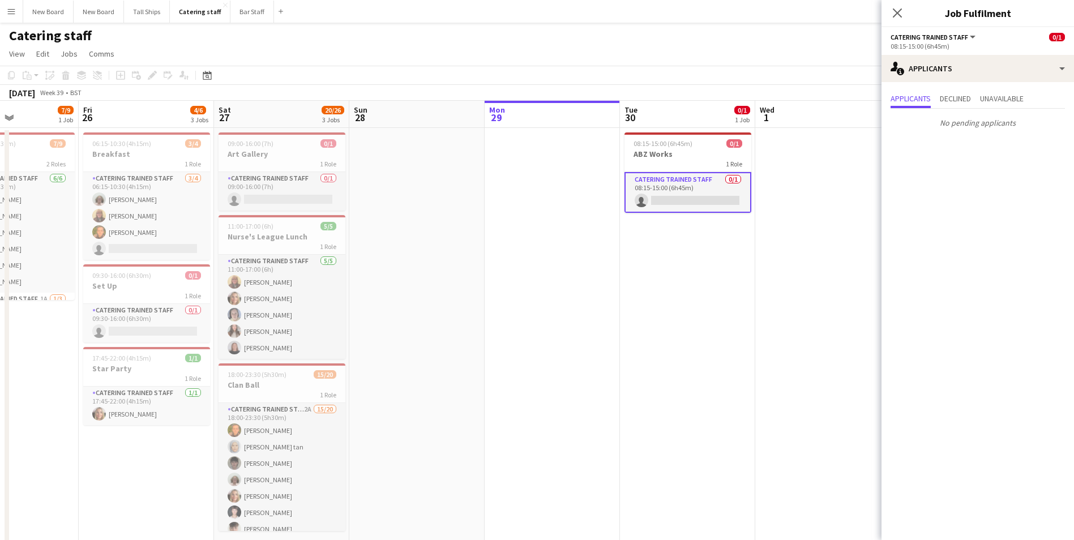
drag, startPoint x: 736, startPoint y: 254, endPoint x: 772, endPoint y: 237, distance: 39.8
click at [739, 254] on app-date-cell "08:15-15:00 (6h45m) 0/1 ABZ Works 1 Role Catering trained staff 0/1 08:15-15:00…" at bounding box center [687, 342] width 135 height 428
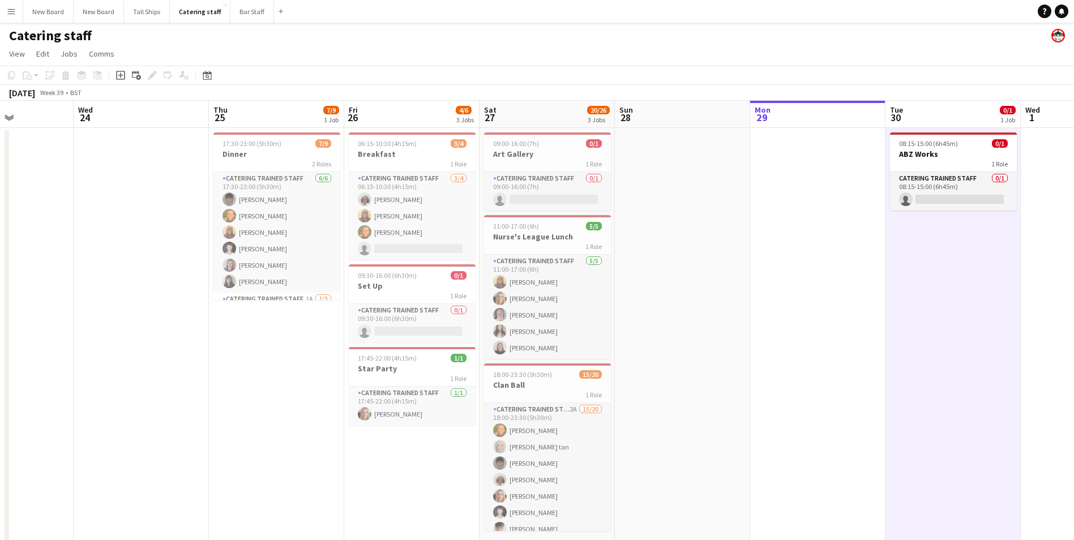
scroll to position [0, 349]
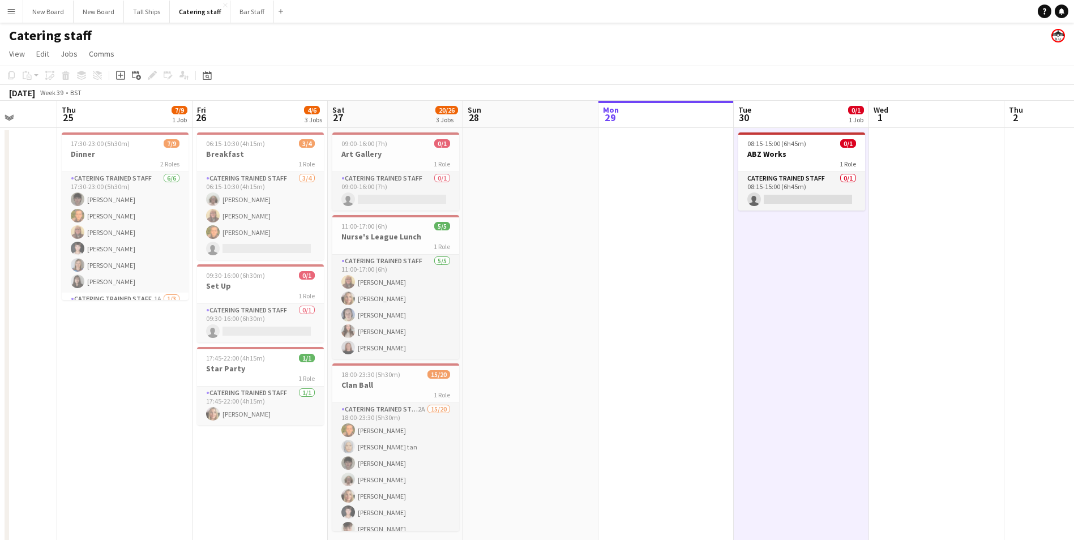
drag, startPoint x: 506, startPoint y: 233, endPoint x: 617, endPoint y: 255, distance: 113.2
click at [617, 255] on app-calendar-viewport "Mon 22 Tue 23 Wed 24 Thu 25 7/9 1 Job Fri 26 4/6 3 Jobs Sat 27 20/26 3 Jobs Sun…" at bounding box center [537, 328] width 1074 height 455
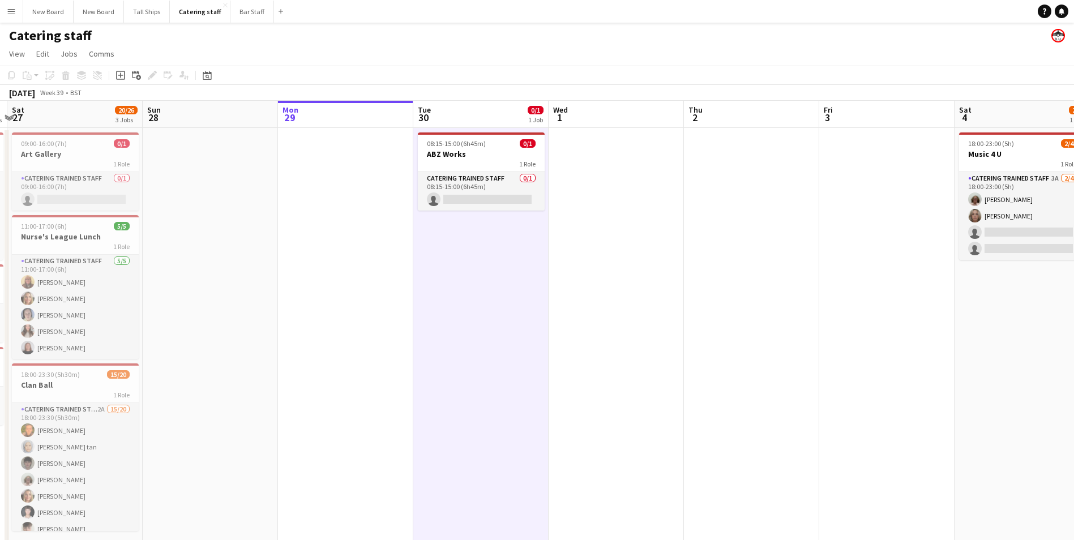
drag, startPoint x: 918, startPoint y: 300, endPoint x: 475, endPoint y: 306, distance: 443.4
click at [465, 309] on app-calendar-viewport "Wed 24 Thu 25 7/9 1 Job Fri 26 4/6 3 Jobs Sat 27 20/26 3 Jobs Sun 28 Mon 29 Tue…" at bounding box center [537, 328] width 1074 height 455
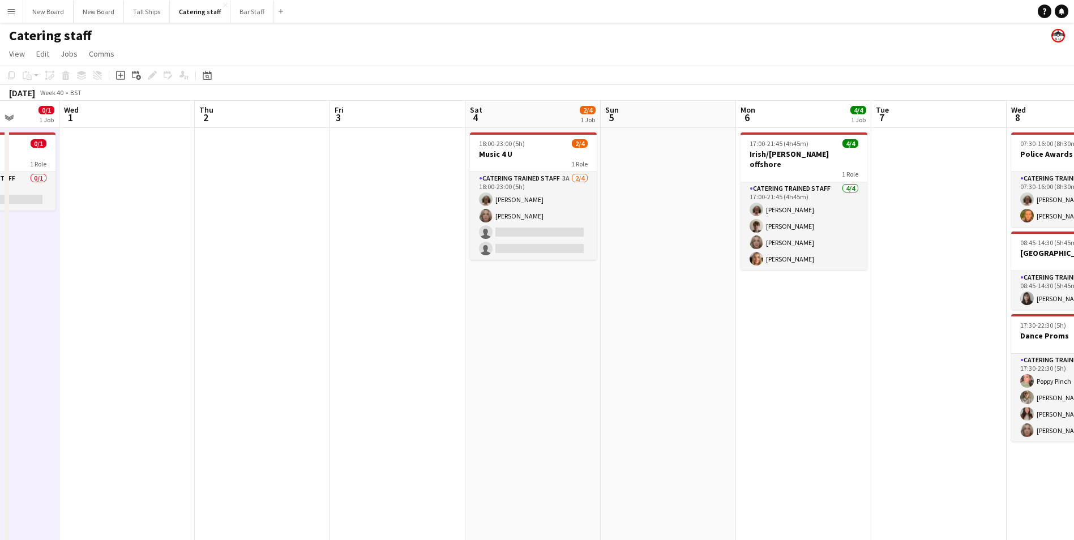
scroll to position [0, 445]
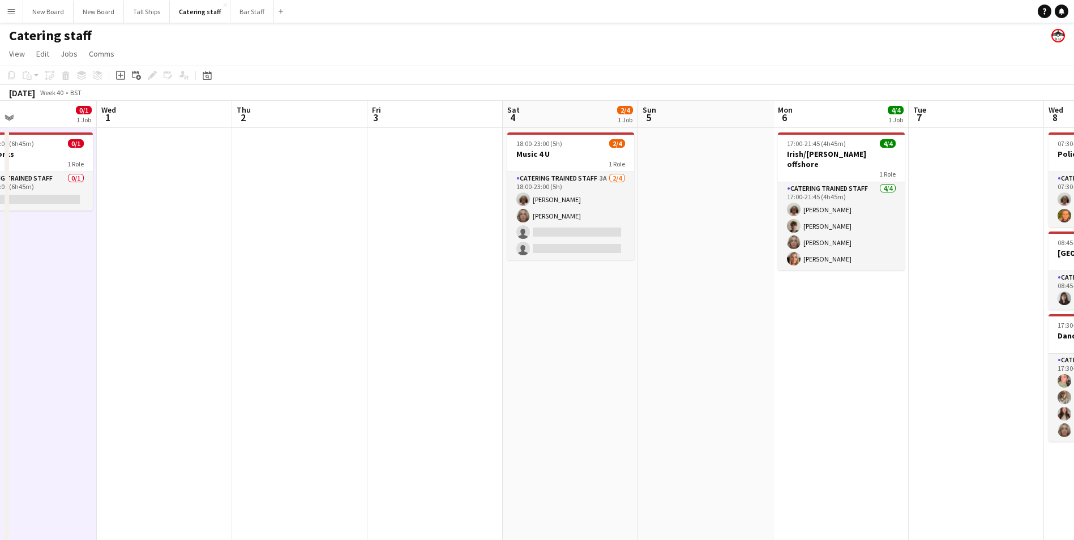
drag, startPoint x: 582, startPoint y: 312, endPoint x: 486, endPoint y: 309, distance: 95.2
click at [484, 312] on app-calendar-viewport "Sat 27 20/26 3 Jobs Sun 28 Mon 29 Tue 30 0/1 1 Job Wed 1 Thu 2 Fri 3 Sat 4 2/4 …" at bounding box center [537, 328] width 1074 height 455
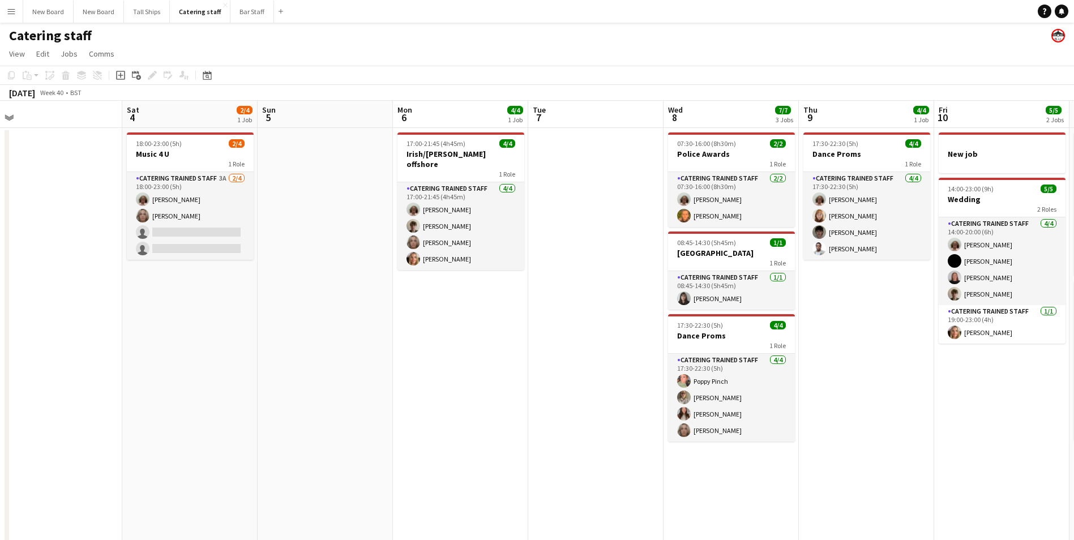
drag, startPoint x: 883, startPoint y: 341, endPoint x: 516, endPoint y: 354, distance: 367.2
click at [505, 357] on app-calendar-viewport "Tue 30 0/1 1 Job Wed 1 Thu 2 Fri 3 Sat 4 2/4 1 Job Sun 5 Mon 6 4/4 1 Job Tue 7 …" at bounding box center [537, 328] width 1074 height 455
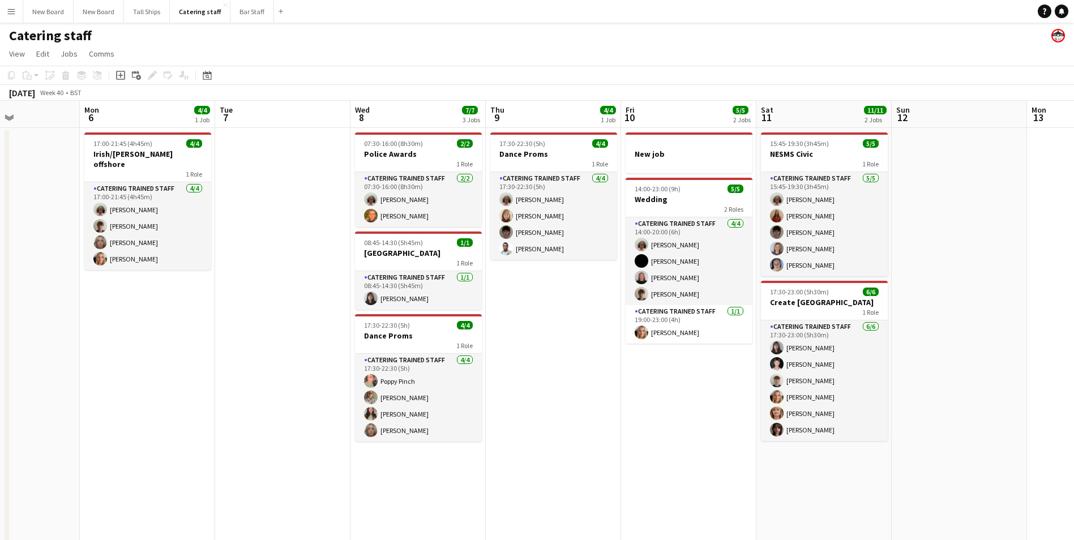
drag, startPoint x: 855, startPoint y: 359, endPoint x: 590, endPoint y: 362, distance: 264.5
click at [541, 362] on app-calendar-viewport "Fri 3 Sat 4 2/4 1 Job Sun 5 Mon 6 4/4 1 Job Tue 7 Wed 8 7/7 3 Jobs Thu 9 4/4 1 …" at bounding box center [537, 328] width 1074 height 455
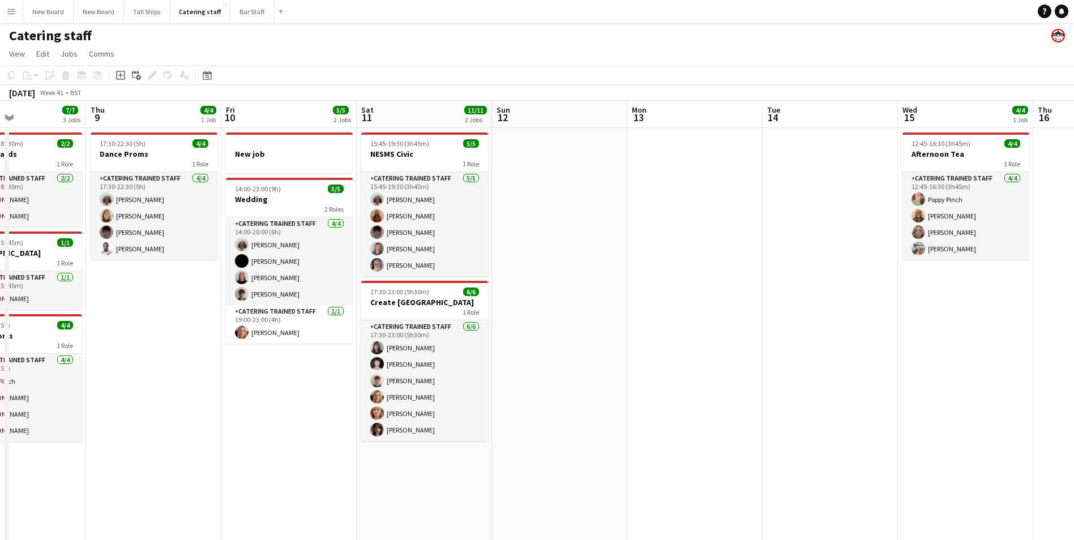
drag, startPoint x: 912, startPoint y: 321, endPoint x: 522, endPoint y: 317, distance: 390.8
click at [514, 322] on app-calendar-viewport "Mon 6 4/4 1 Job Tue 7 Wed 8 7/7 3 Jobs Thu 9 4/4 1 Job Fri 10 5/5 2 Jobs Sat 11…" at bounding box center [537, 328] width 1074 height 455
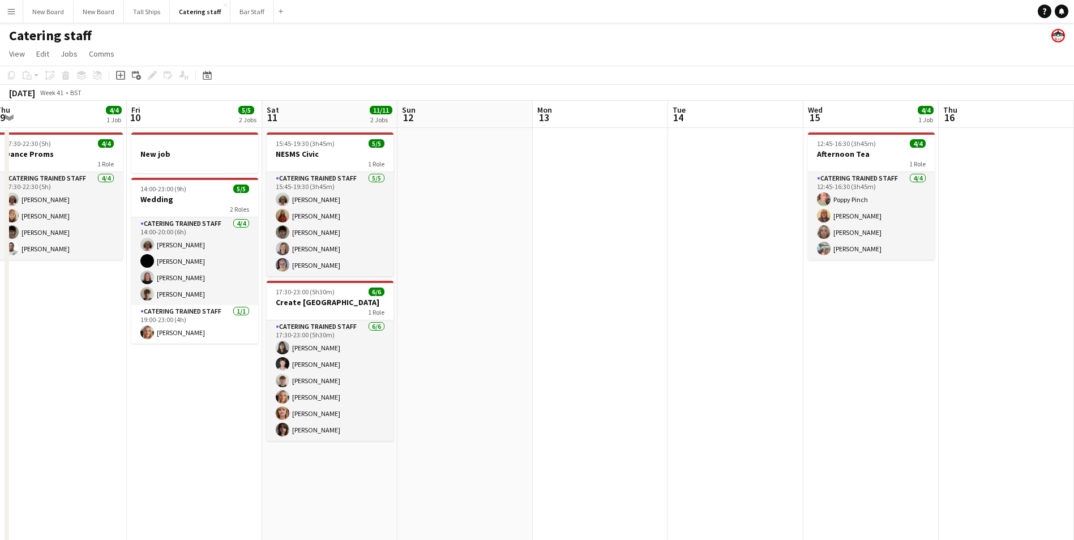
drag, startPoint x: 840, startPoint y: 348, endPoint x: 428, endPoint y: 334, distance: 412.5
click at [422, 335] on app-calendar-viewport "Mon 6 4/4 1 Job Tue 7 Wed 8 7/7 3 Jobs Thu 9 4/4 1 Job Fri 10 5/5 2 Jobs Sat 11…" at bounding box center [537, 328] width 1074 height 455
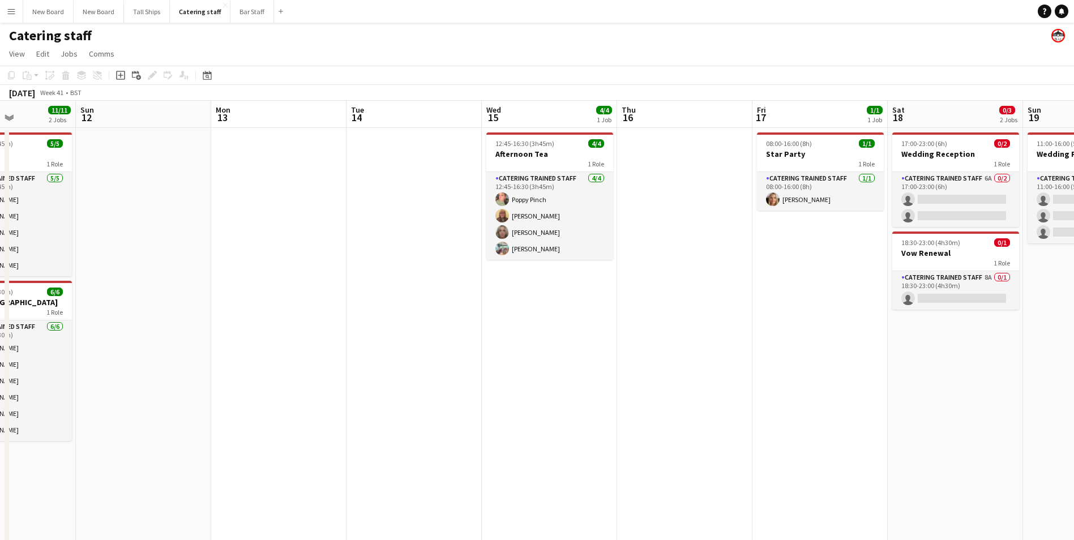
scroll to position [0, 301]
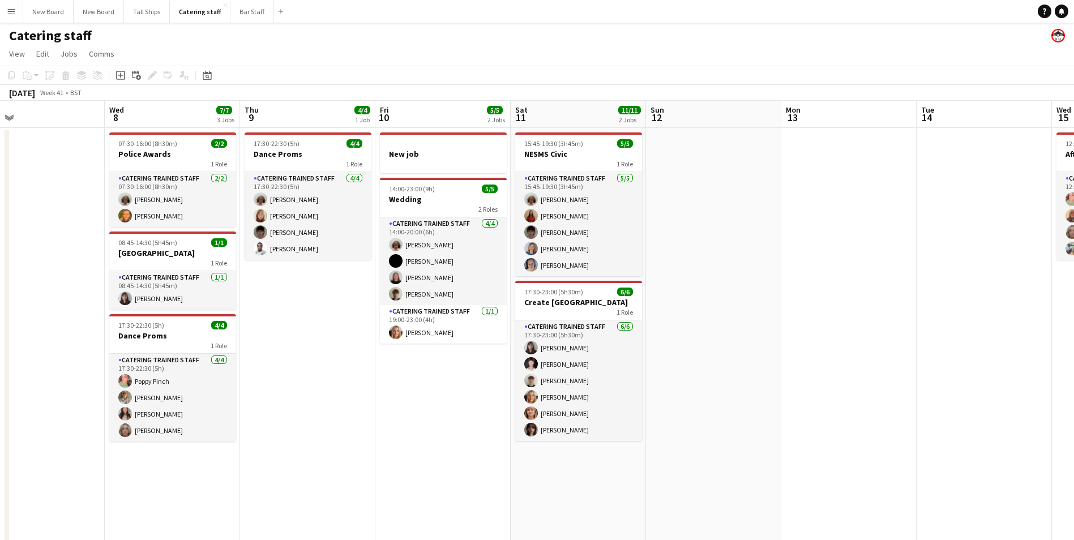
drag, startPoint x: 326, startPoint y: 248, endPoint x: 896, endPoint y: 283, distance: 571.3
click at [896, 283] on app-calendar-viewport "Sun 5 Mon 6 4/4 1 Job Tue 7 Wed 8 7/7 3 Jobs Thu 9 4/4 1 Job Fri 10 5/5 2 Jobs …" at bounding box center [537, 328] width 1074 height 455
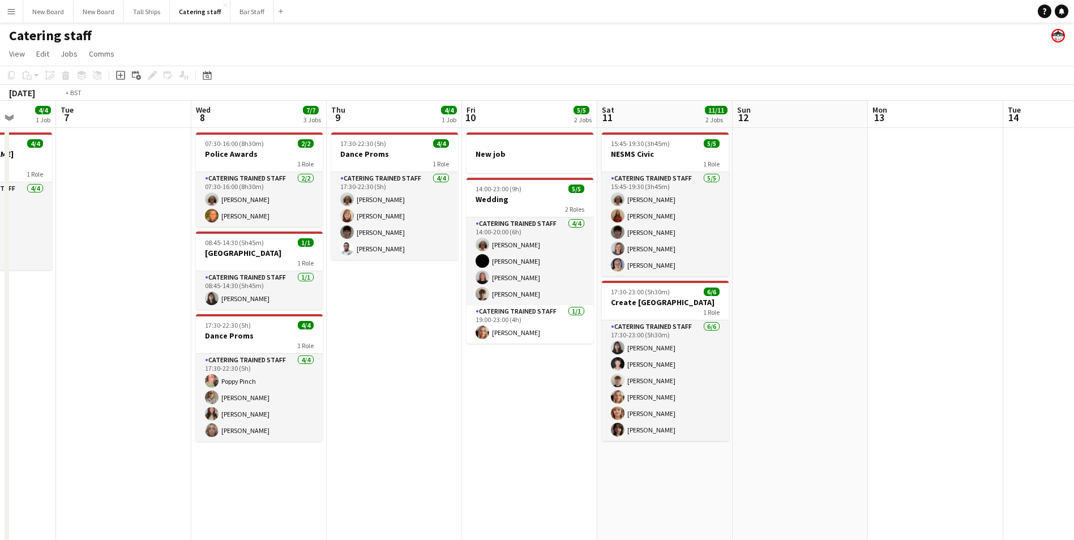
scroll to position [0, 0]
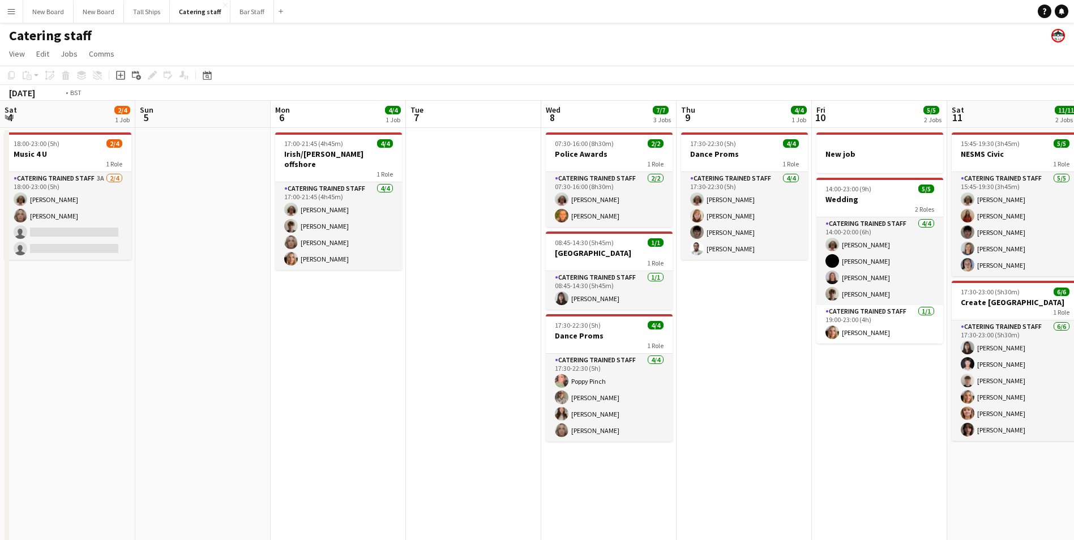
drag, startPoint x: 352, startPoint y: 325, endPoint x: 1071, endPoint y: 403, distance: 723.4
click at [1074, 404] on html "Menu Boards Boards Boards All jobs Status Workforce Workforce My Workforce Recr…" at bounding box center [537, 278] width 1074 height 556
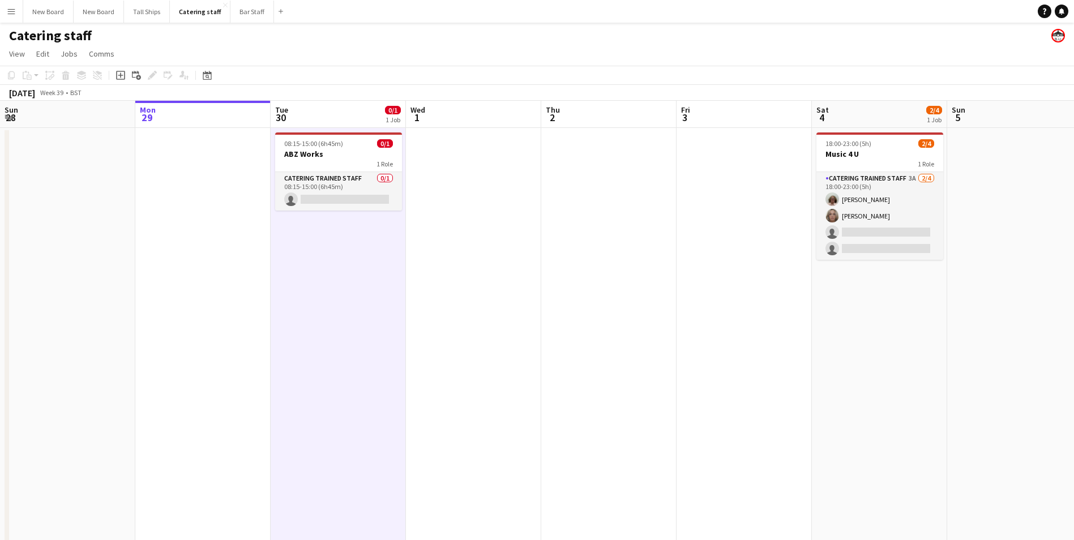
drag, startPoint x: 137, startPoint y: 339, endPoint x: 998, endPoint y: 383, distance: 862.4
click at [998, 383] on app-calendar-viewport "Fri 26 4/6 3 Jobs Sat 27 20/26 3 Jobs Sun 28 Mon 29 Tue 30 0/1 1 Job Wed 1 Thu …" at bounding box center [537, 328] width 1074 height 455
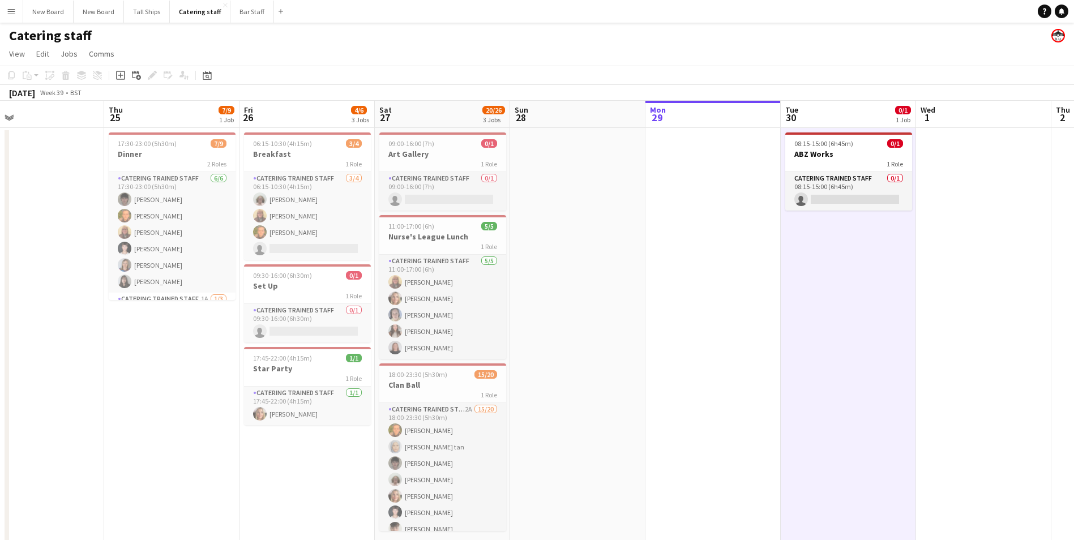
drag, startPoint x: 362, startPoint y: 332, endPoint x: 872, endPoint y: 313, distance: 510.6
click at [872, 313] on app-calendar-viewport "Mon 22 Tue 23 Wed 24 Thu 25 7/9 1 Job Fri 26 4/6 3 Jobs Sat 27 20/26 3 Jobs Sun…" at bounding box center [537, 328] width 1074 height 455
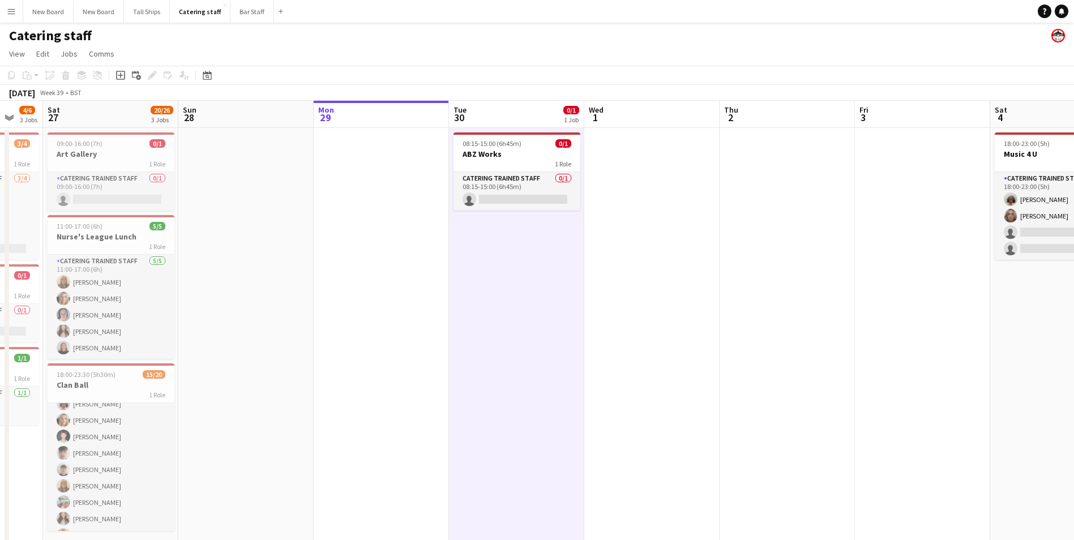
drag, startPoint x: 813, startPoint y: 351, endPoint x: 486, endPoint y: 340, distance: 327.5
click at [486, 340] on app-calendar-viewport "Wed 24 Thu 25 7/9 1 Job Fri 26 4/6 3 Jobs Sat 27 20/26 3 Jobs Sun 28 Mon 29 Tue…" at bounding box center [537, 328] width 1074 height 455
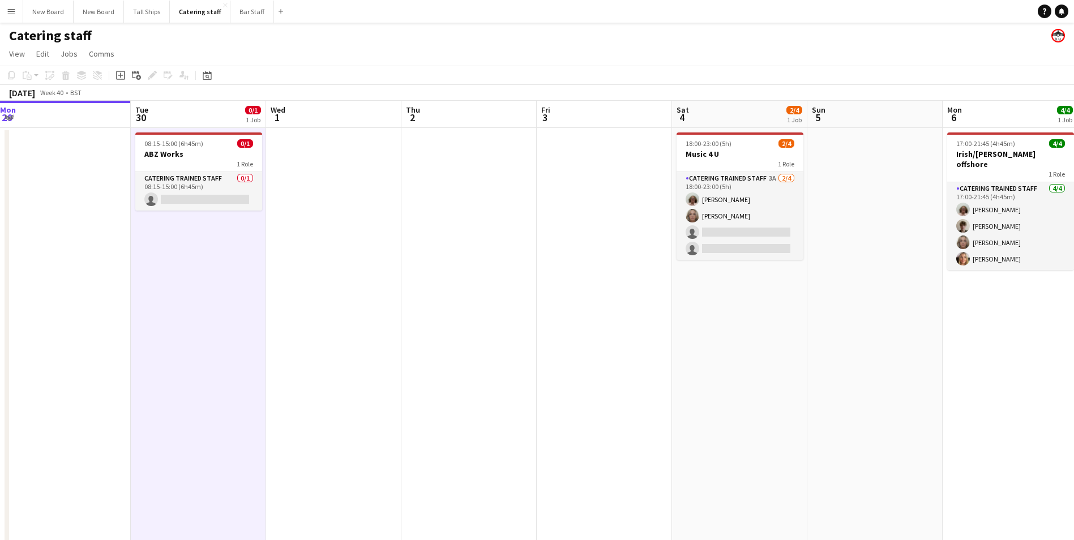
drag, startPoint x: 864, startPoint y: 336, endPoint x: 546, endPoint y: 330, distance: 318.3
click at [546, 330] on app-calendar-viewport "Fri 26 4/6 3 Jobs Sat 27 20/26 3 Jobs Sun 28 Mon 29 Tue 30 0/1 1 Job Wed 1 Thu …" at bounding box center [537, 328] width 1074 height 455
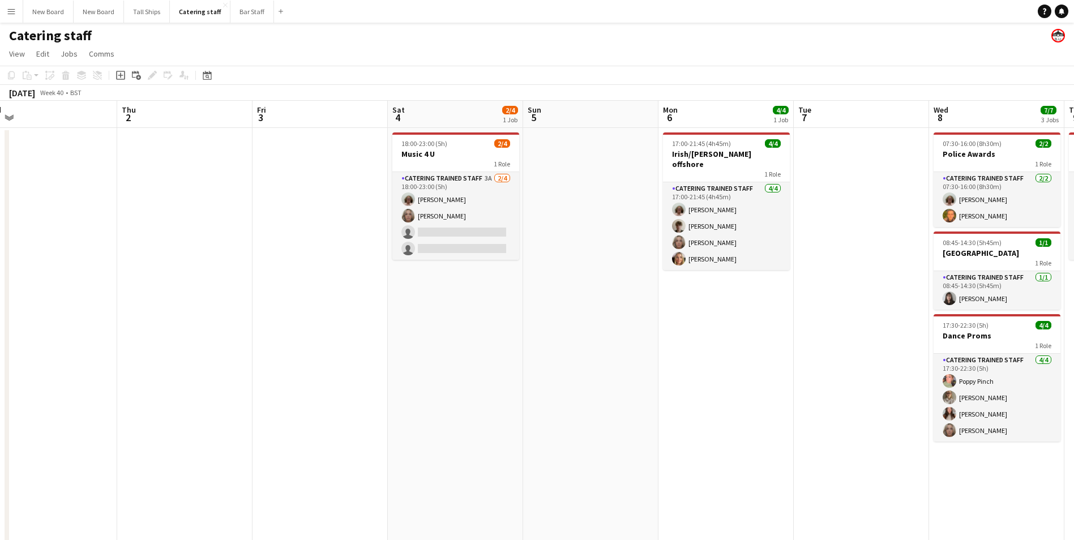
scroll to position [0, 315]
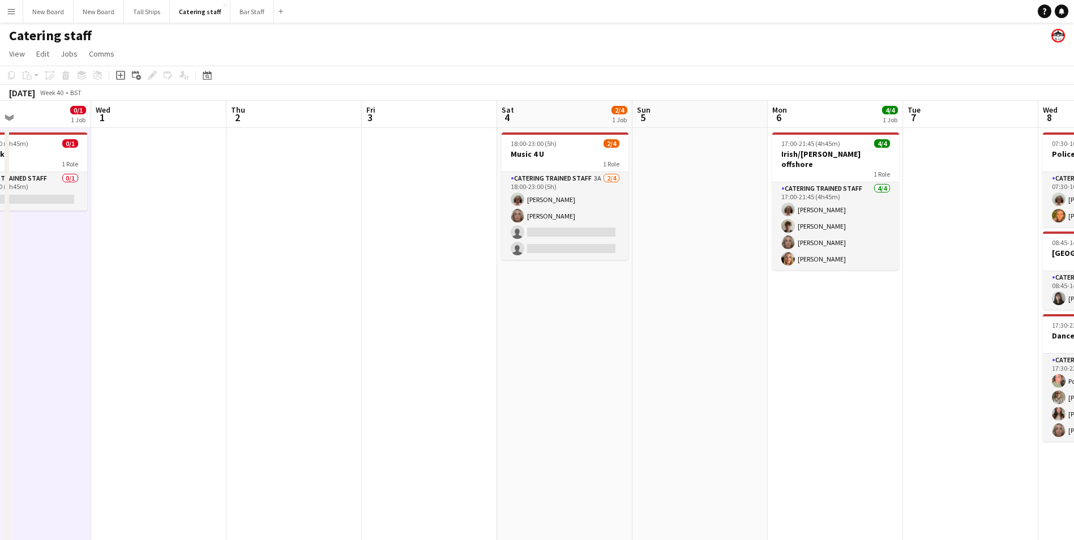
drag, startPoint x: 1031, startPoint y: 411, endPoint x: 721, endPoint y: 405, distance: 310.4
click at [721, 409] on app-calendar-viewport "Sun 28 Mon 29 Tue 30 0/1 1 Job Wed 1 Thu 2 Fri 3 Sat 4 2/4 1 Job Sun 5 Mon 6 4/…" at bounding box center [537, 328] width 1074 height 455
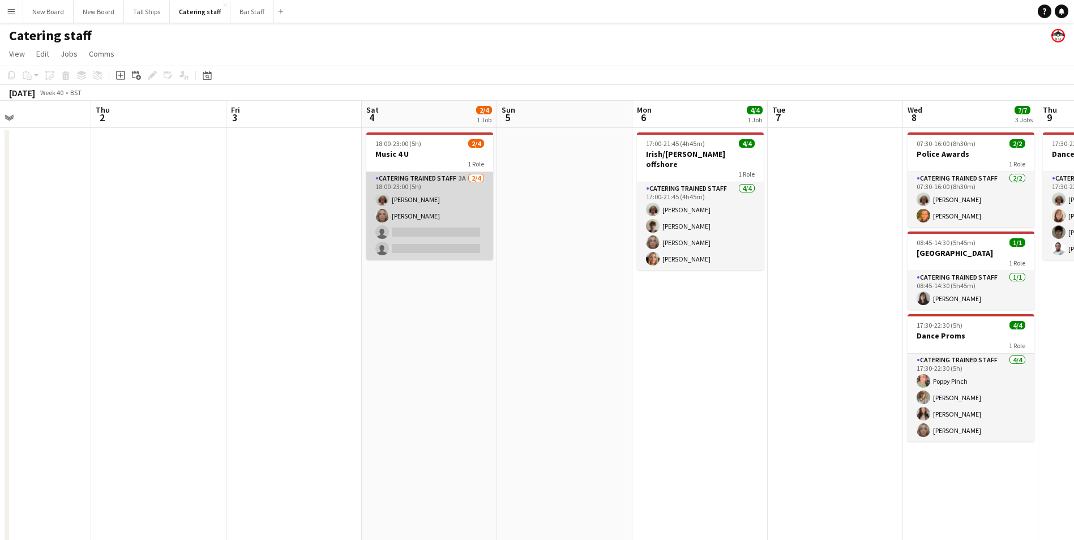
click at [448, 233] on app-card-role "Catering trained staff 3A [DATE] 18:00-23:00 (5h) [PERSON_NAME] [PERSON_NAME] s…" at bounding box center [429, 216] width 127 height 88
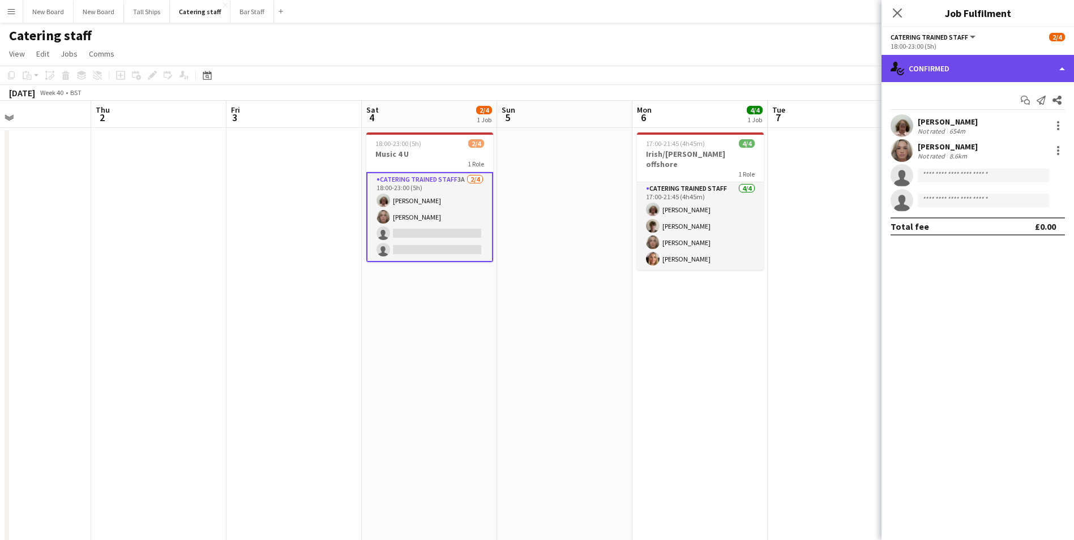
click at [1014, 70] on div "single-neutral-actions-check-2 Confirmed" at bounding box center [978, 68] width 193 height 27
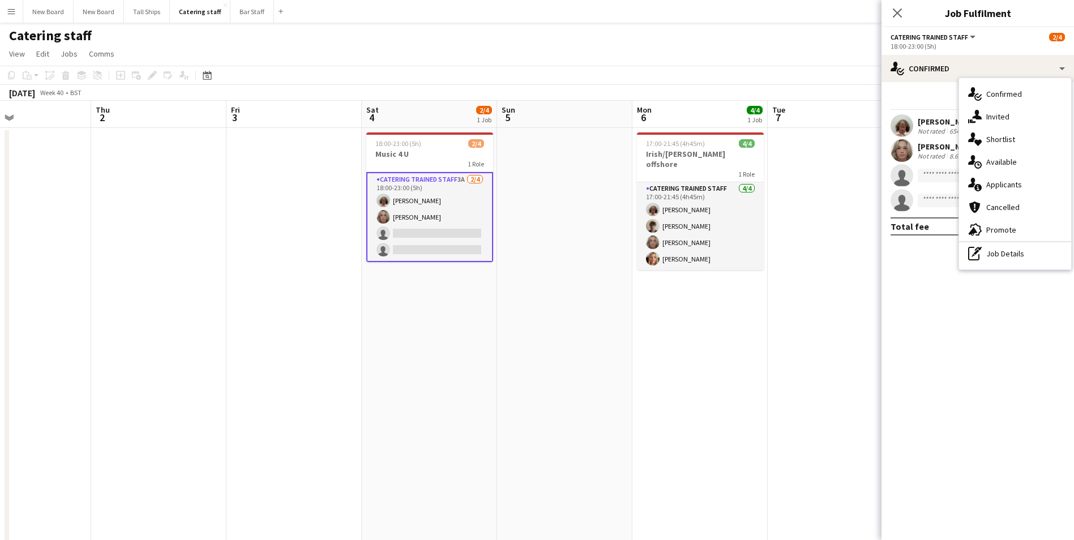
click at [1002, 185] on span "Applicants" at bounding box center [1004, 185] width 36 height 10
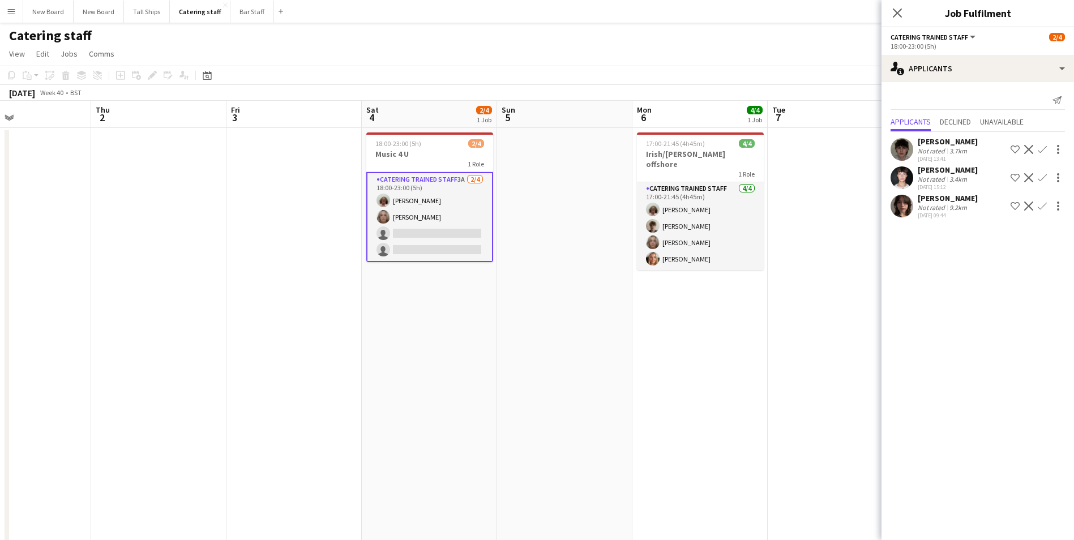
click at [706, 336] on app-date-cell "17:00-21:45 (4h45m) 4/4 Irish/[PERSON_NAME] offshore 1 Role Catering trained st…" at bounding box center [700, 342] width 135 height 428
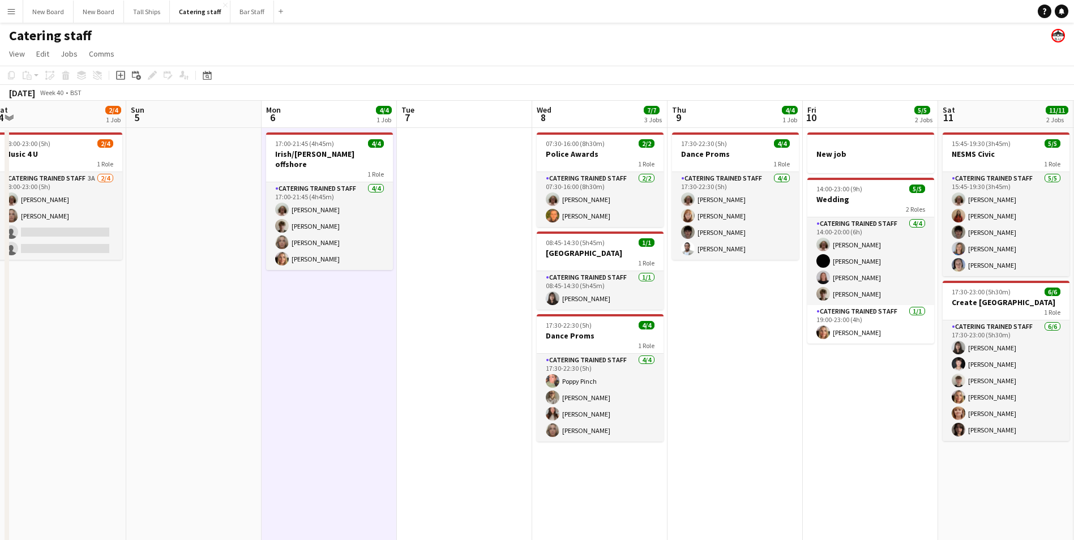
drag, startPoint x: 1056, startPoint y: 383, endPoint x: 697, endPoint y: 334, distance: 362.4
click at [692, 335] on app-calendar-viewport "Wed 1 Thu 2 Fri 3 Sat 4 2/4 1 Job Sun 5 Mon 6 4/4 1 Job Tue 7 Wed 8 7/7 3 Jobs …" at bounding box center [537, 328] width 1074 height 455
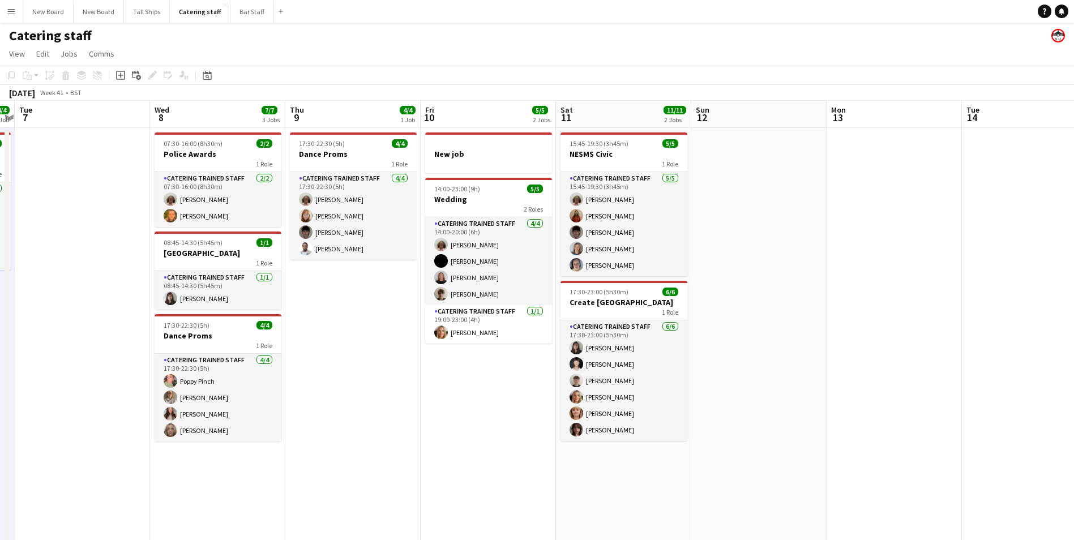
drag, startPoint x: 945, startPoint y: 498, endPoint x: 556, endPoint y: 345, distance: 417.3
click at [556, 345] on app-calendar-viewport "Sat 4 2/4 1 Job Sun 5 Mon 6 4/4 1 Job Tue 7 Wed 8 7/7 3 Jobs Thu 9 4/4 1 Job Fr…" at bounding box center [537, 328] width 1074 height 455
drag, startPoint x: 561, startPoint y: 344, endPoint x: 554, endPoint y: 343, distance: 7.6
click at [561, 339] on app-calendar-viewport "Sat 4 2/4 1 Job Sun 5 Mon 6 4/4 1 Job Tue 7 Wed 8 7/7 3 Jobs Thu 9 4/4 1 Job Fr…" at bounding box center [537, 328] width 1074 height 455
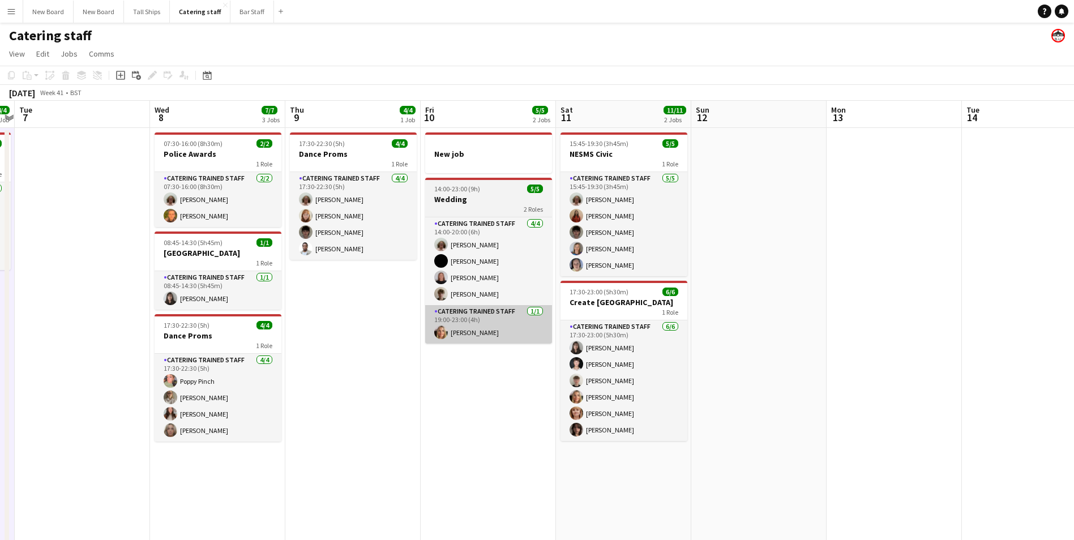
scroll to position [0, 386]
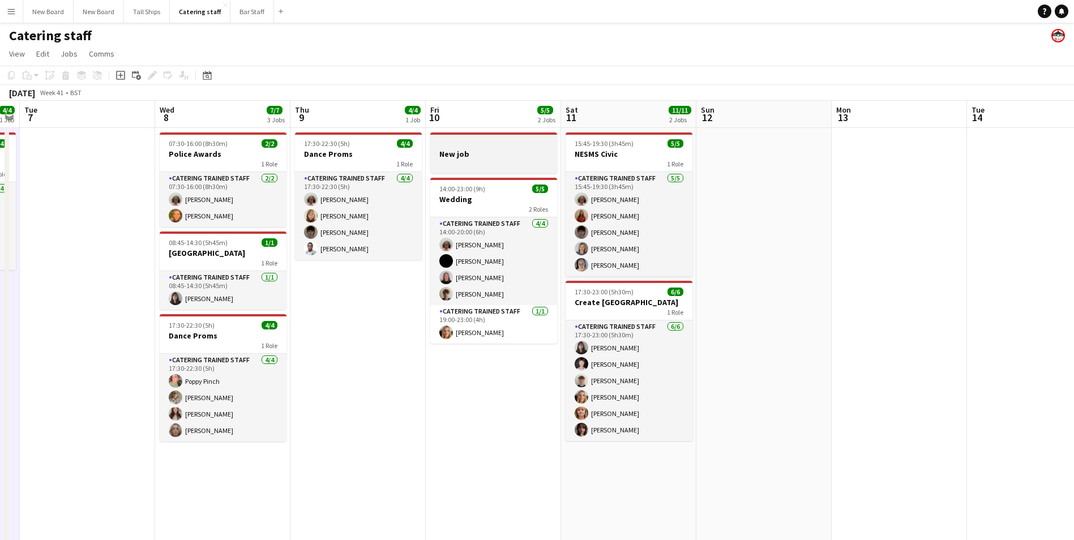
click at [472, 157] on h3 "New job" at bounding box center [493, 154] width 127 height 10
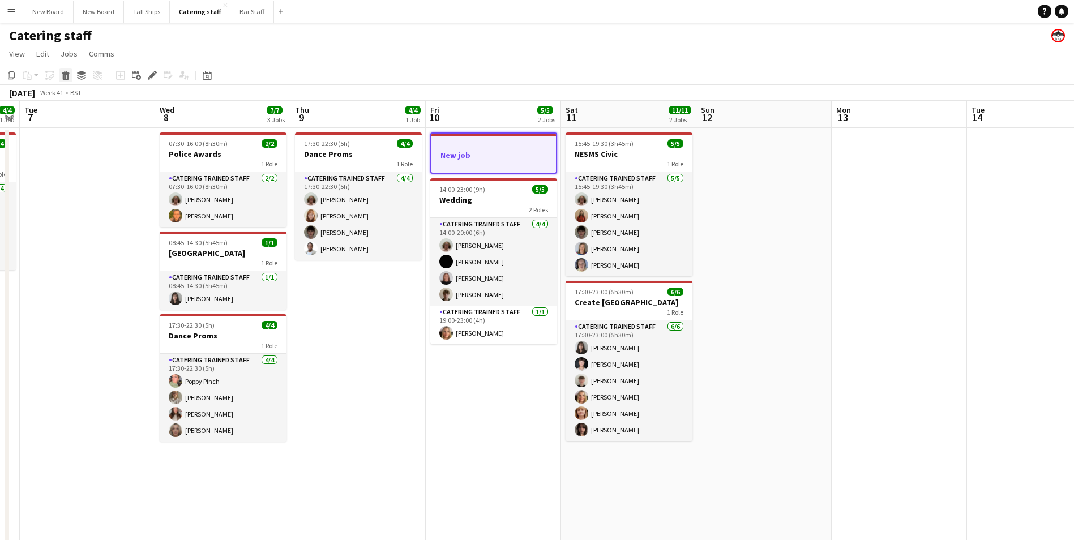
click at [63, 75] on icon at bounding box center [66, 77] width 6 height 6
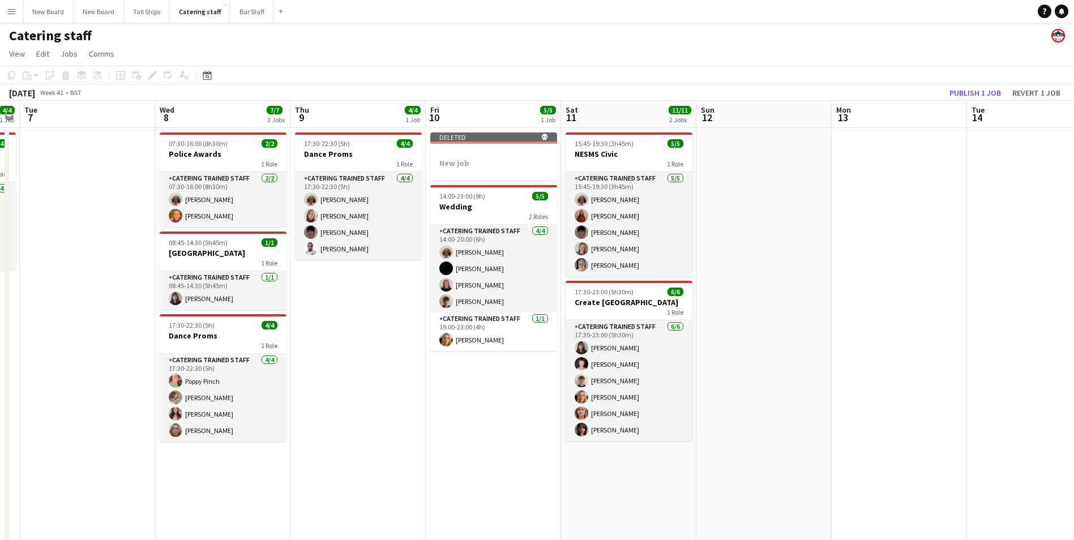
drag, startPoint x: 471, startPoint y: 425, endPoint x: 477, endPoint y: 420, distance: 7.6
click at [473, 422] on app-date-cell "Deleted skull New job 14:00-23:00 (9h) 5/5 Wedding 2 Roles Catering trained sta…" at bounding box center [493, 342] width 135 height 428
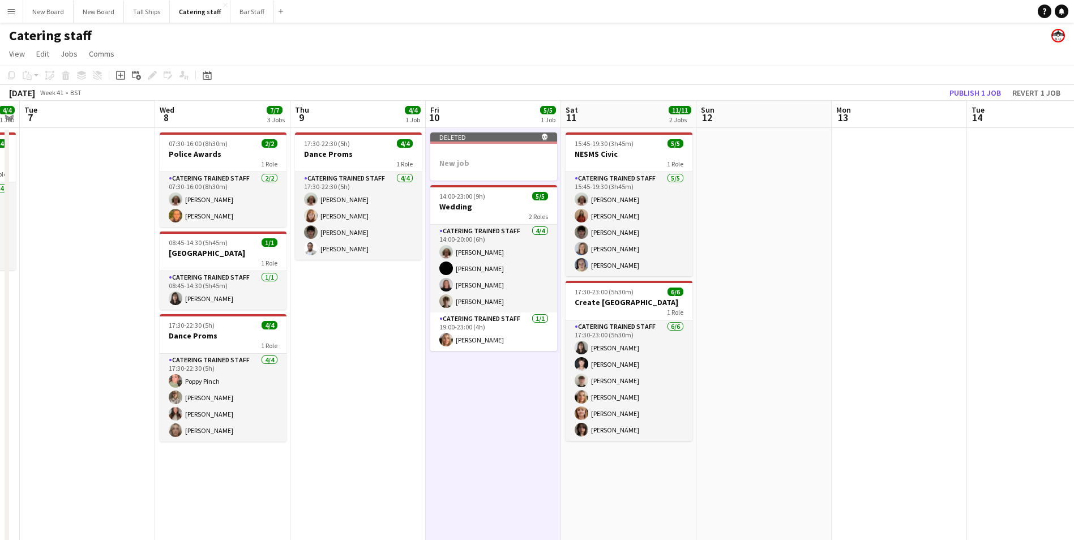
scroll to position [0, 384]
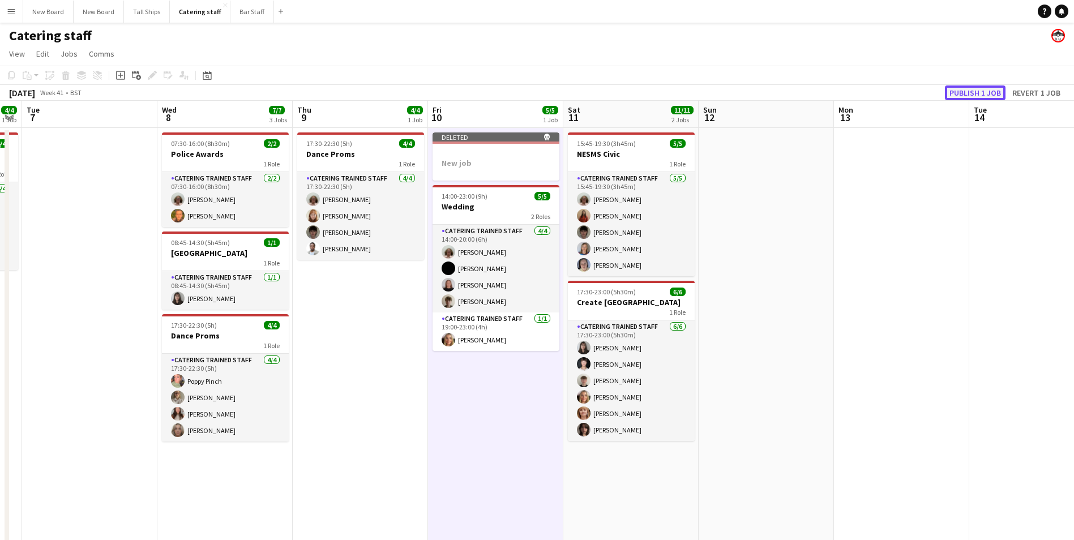
click at [994, 96] on button "Publish 1 job" at bounding box center [975, 93] width 61 height 15
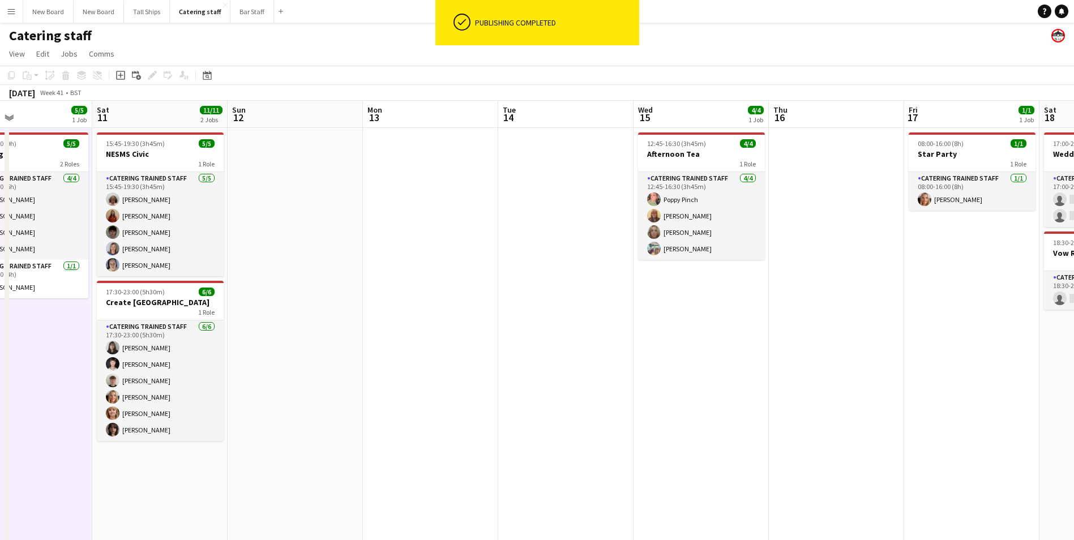
drag, startPoint x: 862, startPoint y: 282, endPoint x: 525, endPoint y: 257, distance: 337.9
click at [525, 257] on app-calendar-viewport "Tue 7 Wed 8 7/7 3 Jobs Thu 9 4/4 1 Job Fri 10 5/5 1 Job Sat 11 11/11 2 Jobs Sun…" at bounding box center [537, 328] width 1074 height 455
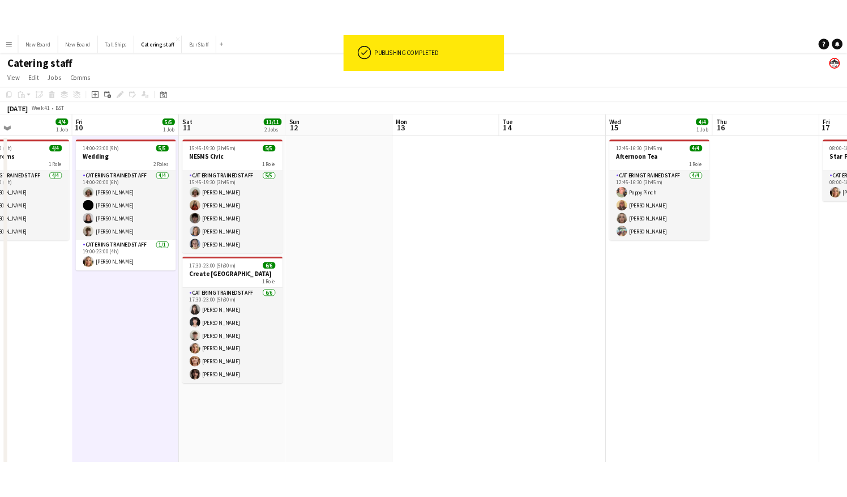
scroll to position [0, 446]
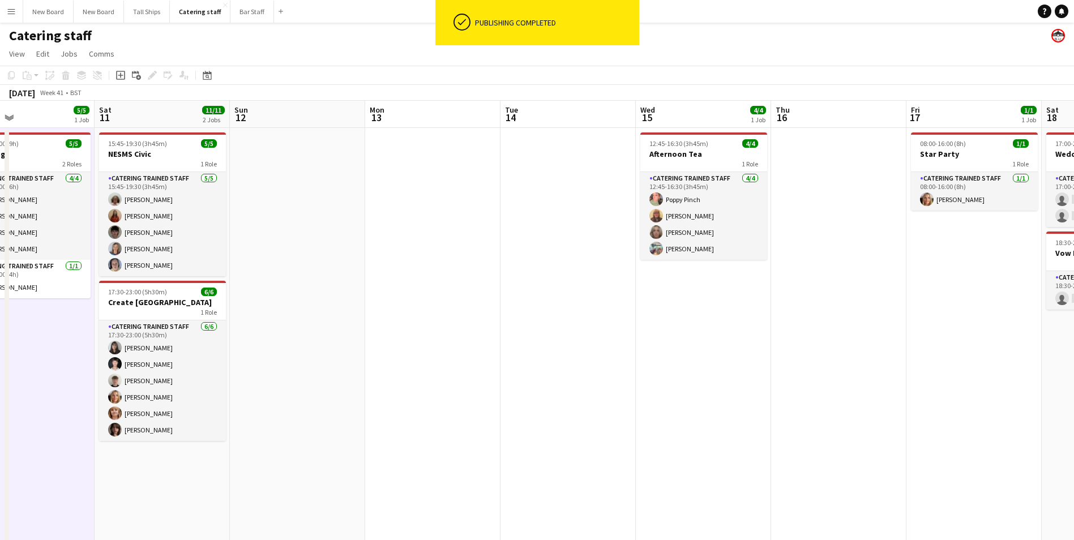
drag, startPoint x: 814, startPoint y: 357, endPoint x: 486, endPoint y: 297, distance: 332.9
click at [486, 297] on app-calendar-viewport "Tue 7 Wed 8 7/7 3 Jobs Thu 9 4/4 1 Job Fri 10 5/5 1 Job Sat 11 11/11 2 Jobs Sun…" at bounding box center [537, 328] width 1074 height 455
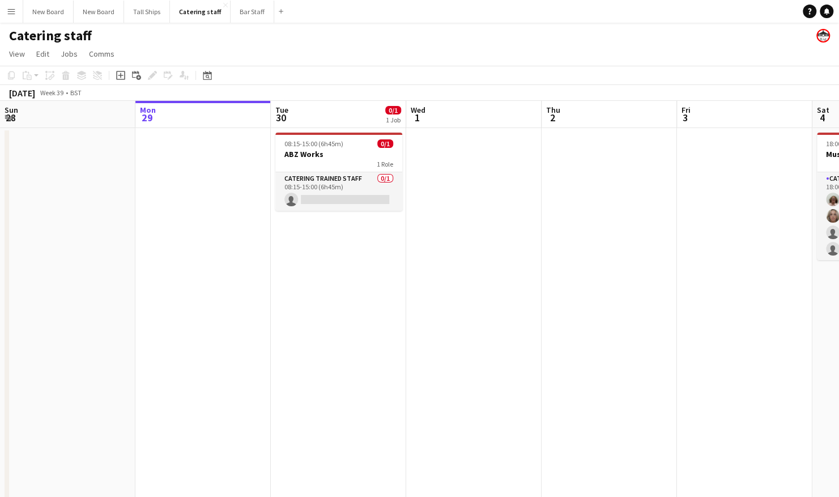
scroll to position [0, 269]
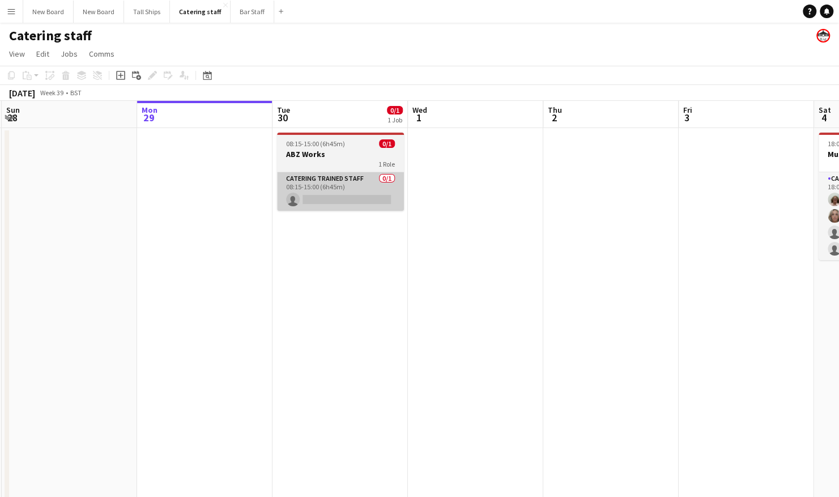
click at [378, 199] on app-card-role "Catering trained staff 0/1 08:15-15:00 (6h45m) single-neutral-actions" at bounding box center [340, 191] width 127 height 39
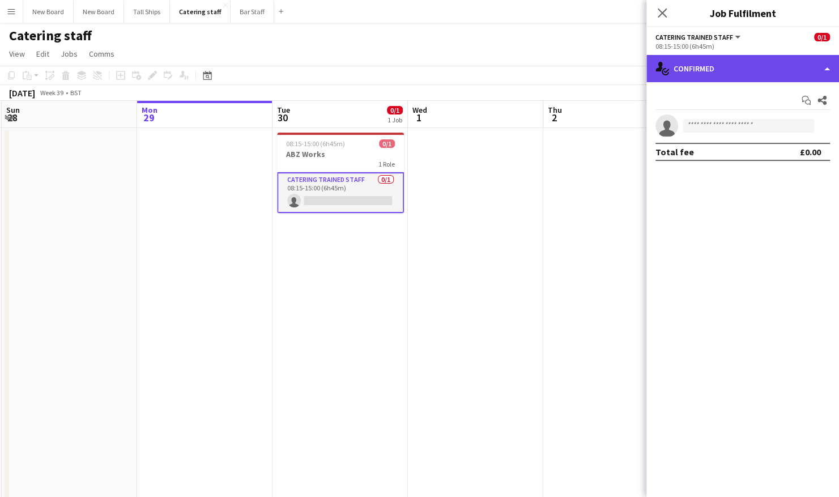
click at [736, 66] on div "single-neutral-actions-check-2 Confirmed" at bounding box center [742, 68] width 193 height 27
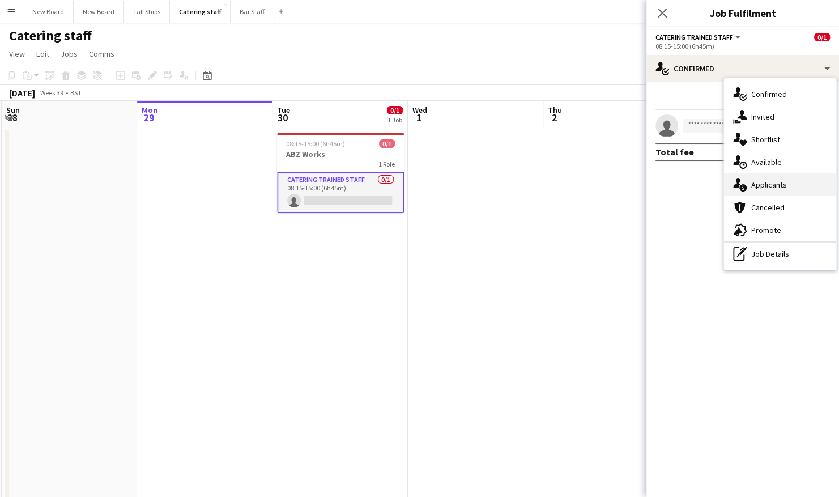
click at [785, 189] on span "Applicants" at bounding box center [769, 185] width 36 height 10
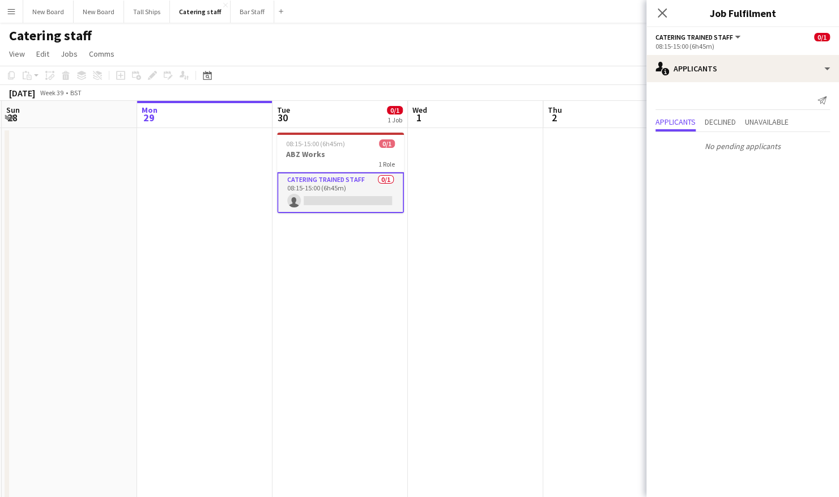
click at [563, 276] on app-date-cell at bounding box center [610, 342] width 135 height 428
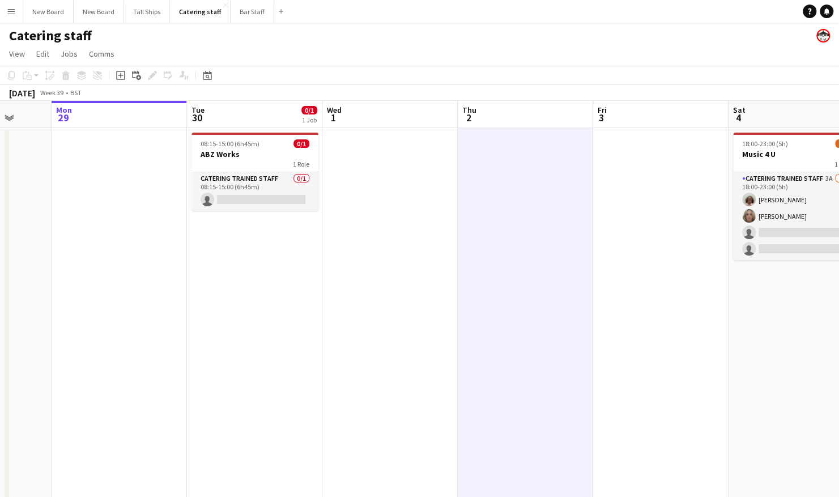
scroll to position [0, 353]
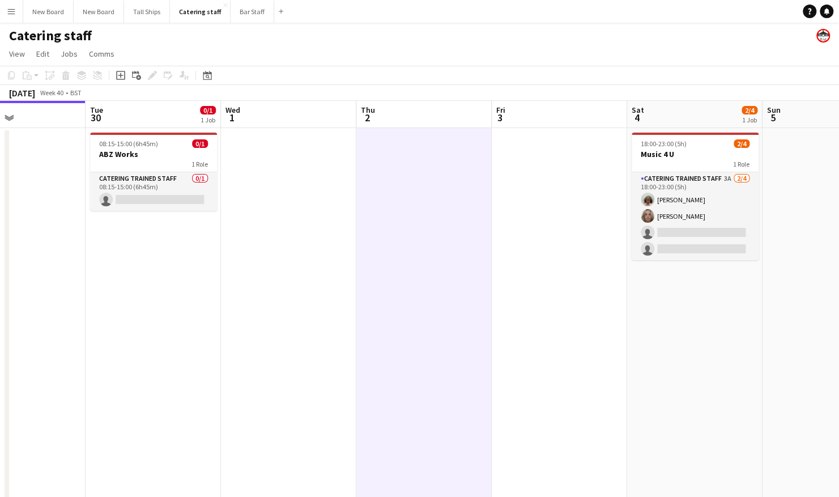
drag, startPoint x: 657, startPoint y: 278, endPoint x: 546, endPoint y: 276, distance: 110.4
click at [546, 276] on app-calendar-viewport "Fri 26 4/6 3 Jobs Sat 27 20/26 3 Jobs Sun 28 Mon 29 Tue 30 0/1 1 Job Wed 1 Thu …" at bounding box center [419, 328] width 839 height 455
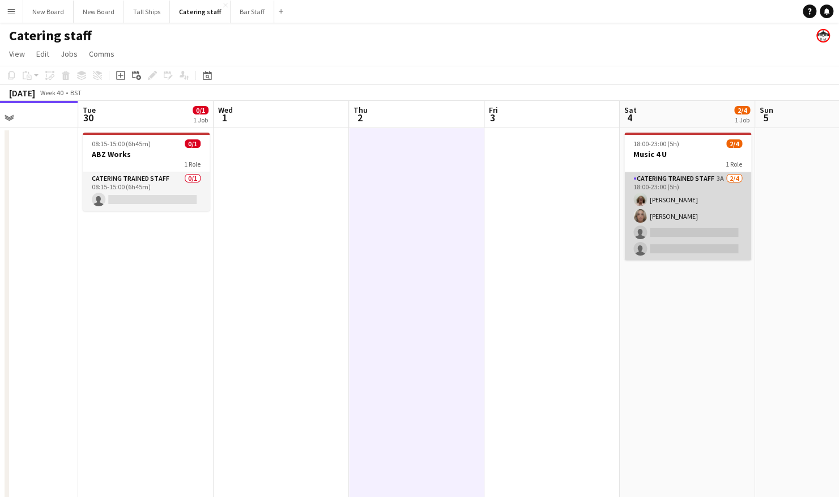
click at [715, 233] on app-card-role "Catering trained staff 3A [DATE] 18:00-23:00 (5h) [PERSON_NAME] [PERSON_NAME] s…" at bounding box center [687, 216] width 127 height 88
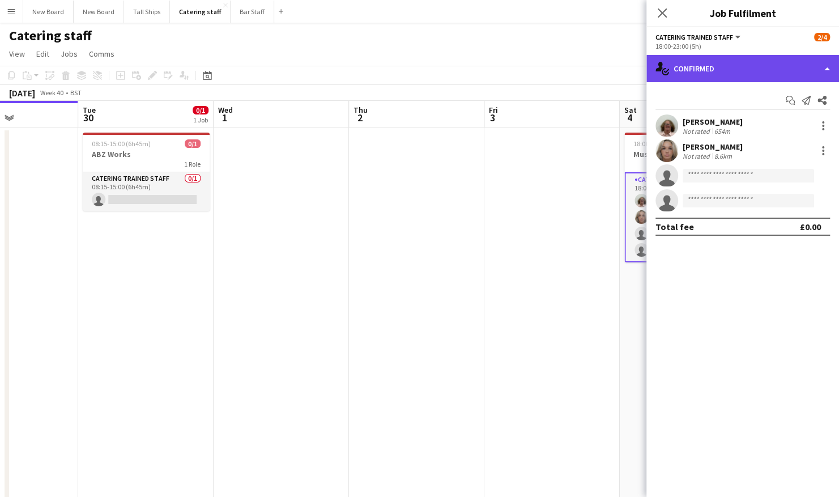
click at [721, 77] on div "single-neutral-actions-check-2 Confirmed" at bounding box center [742, 68] width 193 height 27
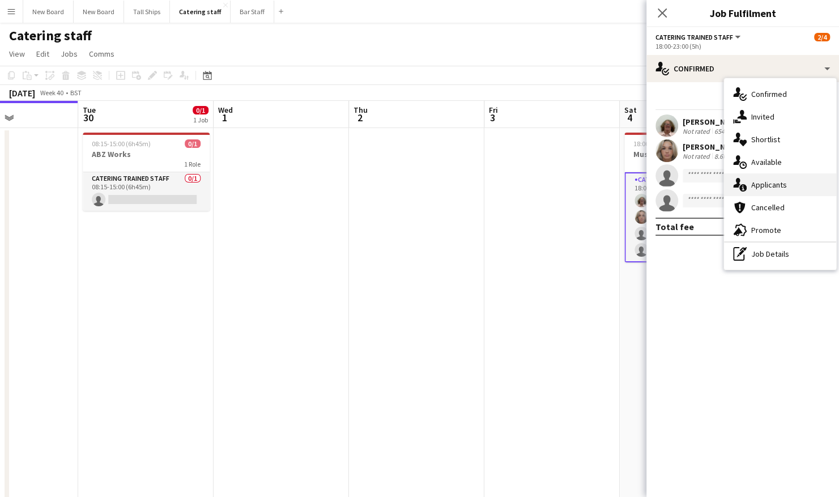
click at [774, 182] on span "Applicants" at bounding box center [769, 185] width 36 height 10
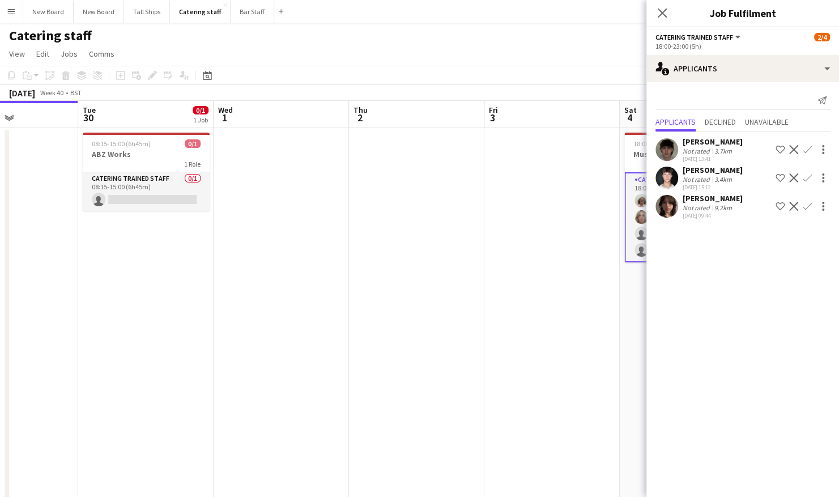
click at [806, 205] on app-icon "Confirm" at bounding box center [806, 206] width 9 height 9
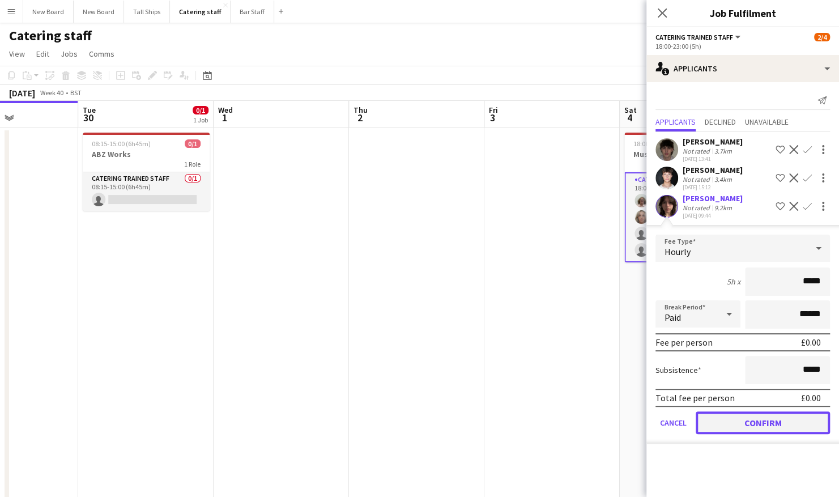
click at [788, 420] on button "Confirm" at bounding box center [762, 422] width 134 height 23
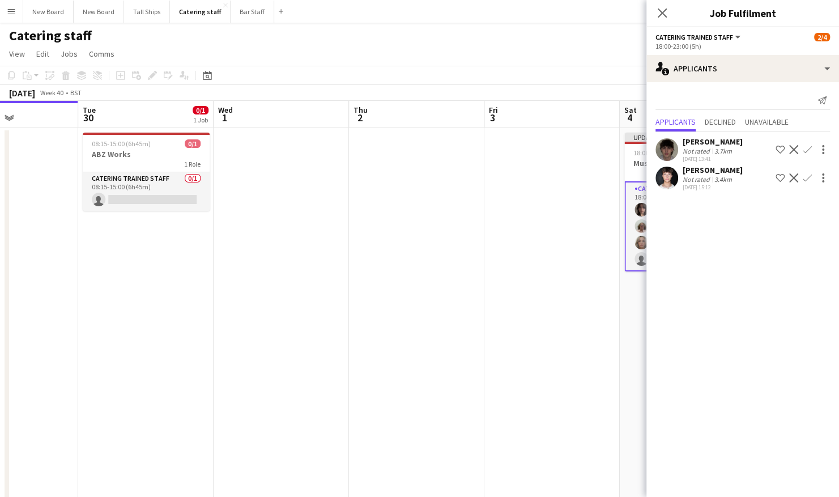
click at [588, 155] on app-date-cell at bounding box center [551, 342] width 135 height 428
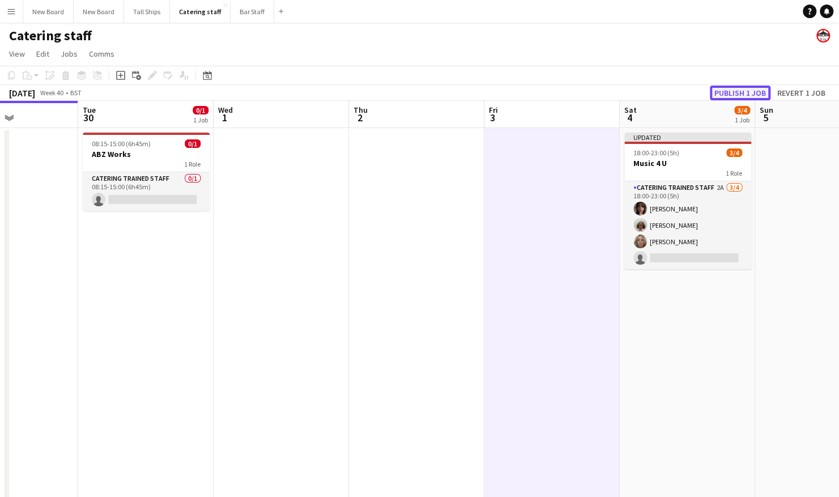
click at [733, 93] on button "Publish 1 job" at bounding box center [740, 93] width 61 height 15
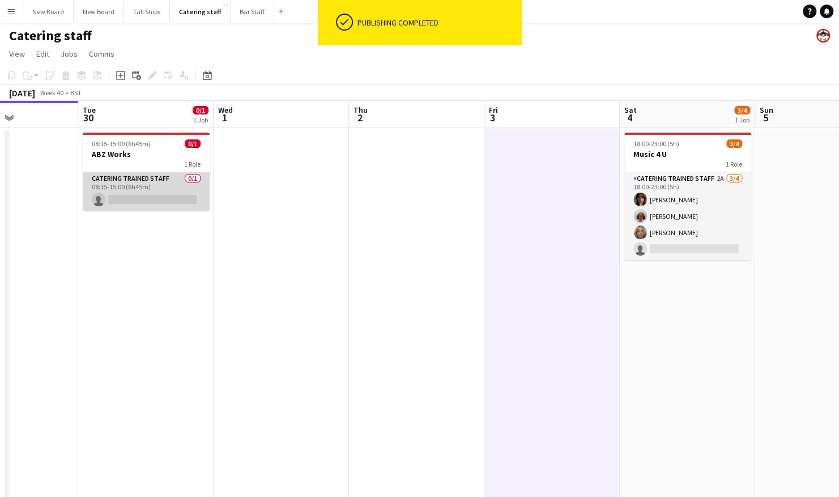
click at [131, 203] on app-card-role "Catering trained staff 0/1 08:15-15:00 (6h45m) single-neutral-actions" at bounding box center [146, 191] width 127 height 39
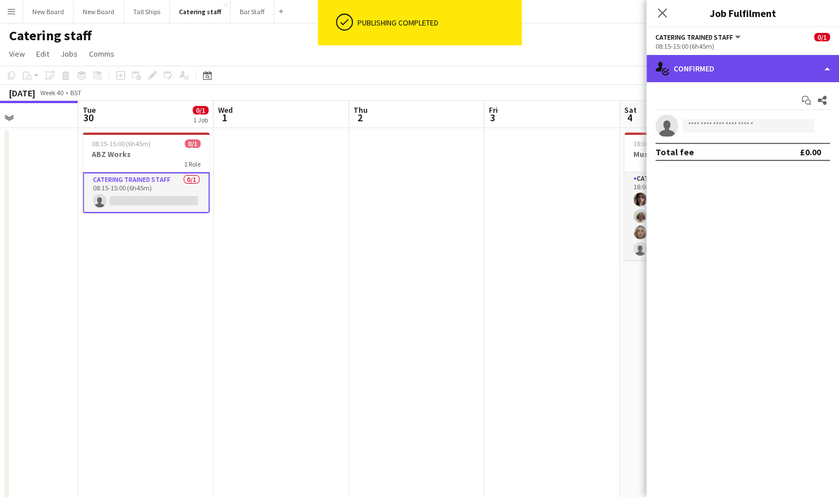
click at [732, 74] on div "single-neutral-actions-check-2 Confirmed" at bounding box center [742, 68] width 193 height 27
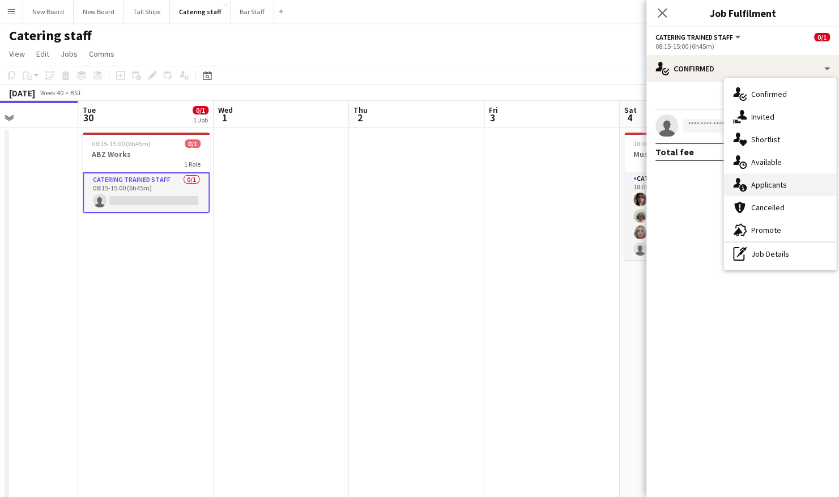
click at [787, 185] on div "single-neutral-actions-information Applicants" at bounding box center [780, 184] width 112 height 23
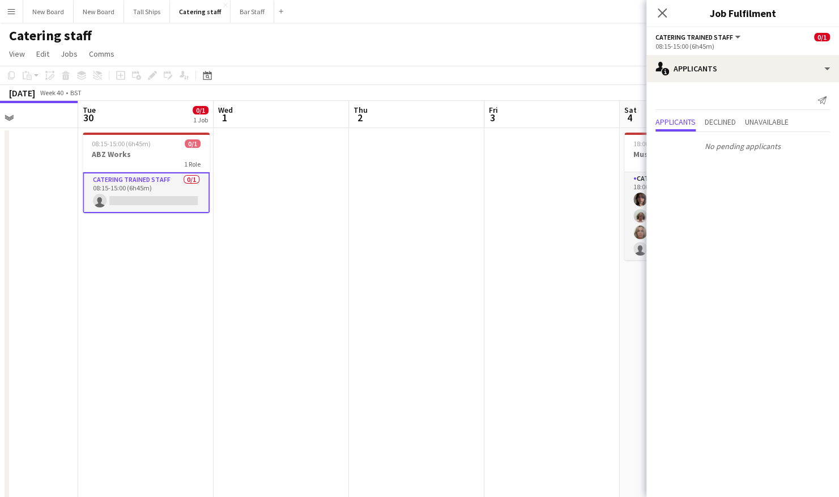
click at [485, 186] on app-date-cell at bounding box center [551, 342] width 135 height 428
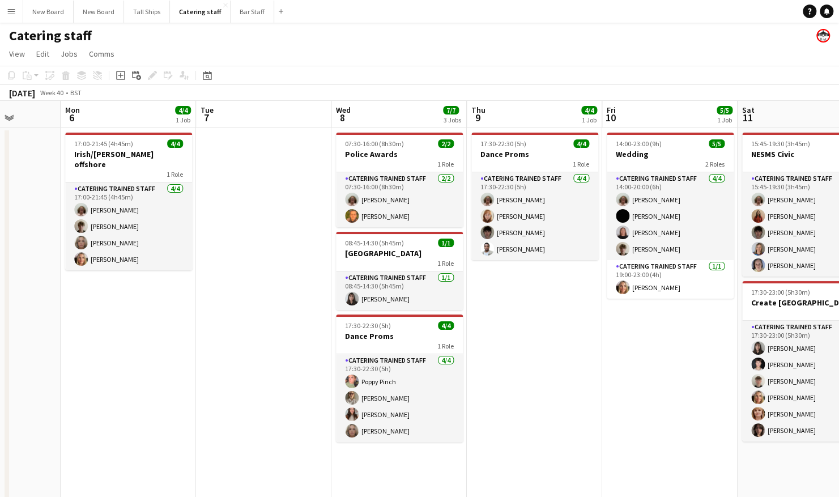
scroll to position [0, 479]
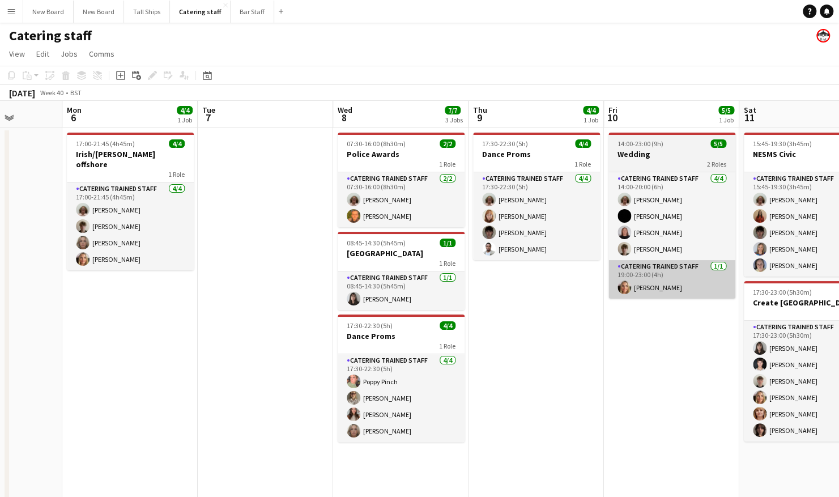
click at [687, 279] on app-card-role "Catering trained staff [DATE] 19:00-23:00 (4h) [PERSON_NAME]" at bounding box center [671, 279] width 127 height 39
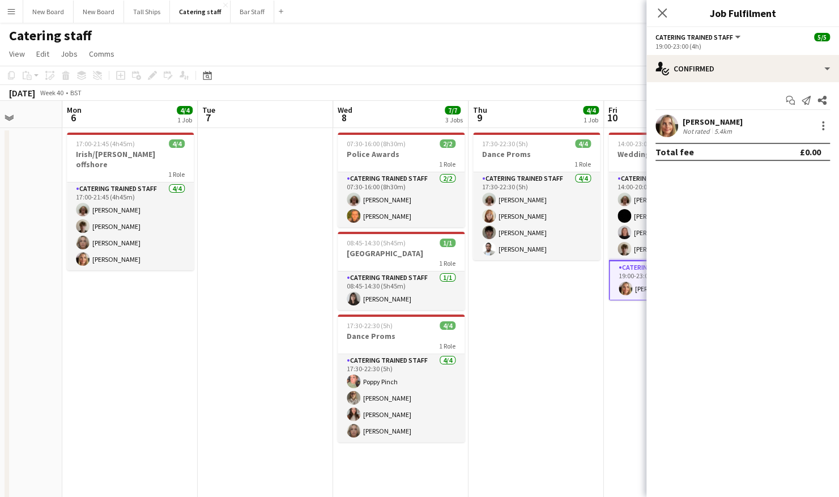
click at [544, 377] on app-date-cell "17:30-22:30 (5h) 4/4 Dance Proms 1 Role Catering trained staff [DATE] 17:30-22:…" at bounding box center [535, 342] width 135 height 428
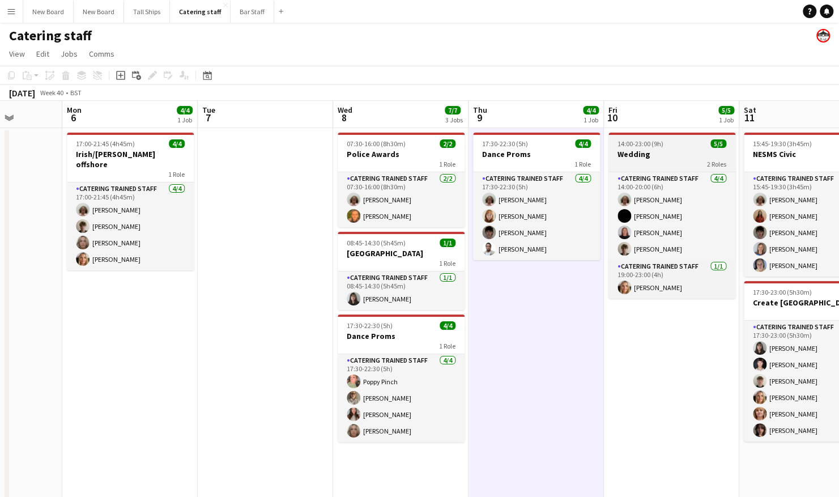
click at [668, 160] on div "2 Roles" at bounding box center [671, 163] width 127 height 9
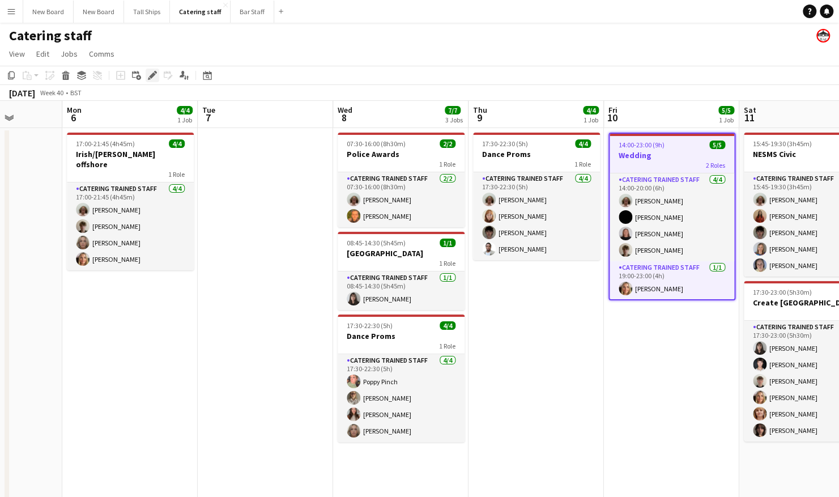
click at [152, 75] on icon at bounding box center [152, 75] width 6 height 6
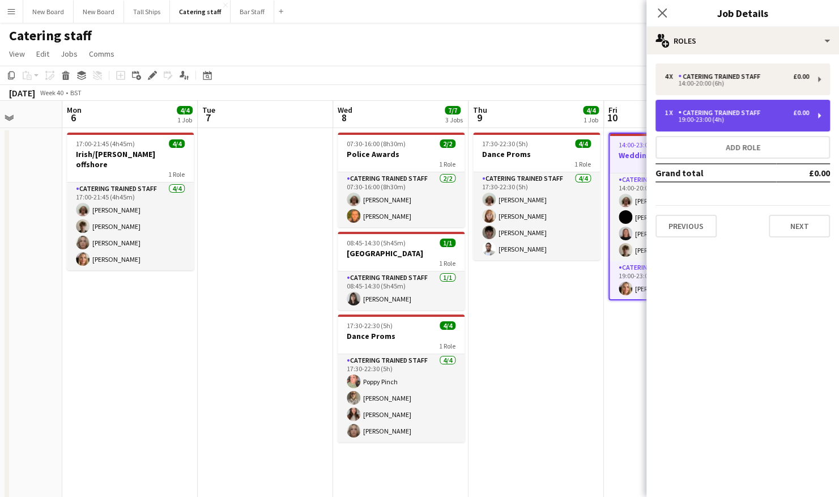
click at [777, 117] on div "19:00-23:00 (4h)" at bounding box center [736, 120] width 144 height 6
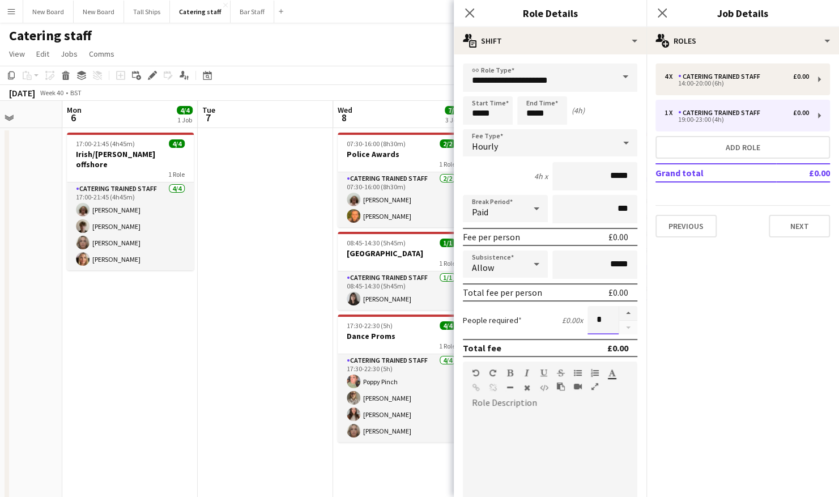
click at [596, 321] on input "*" at bounding box center [602, 320] width 31 height 28
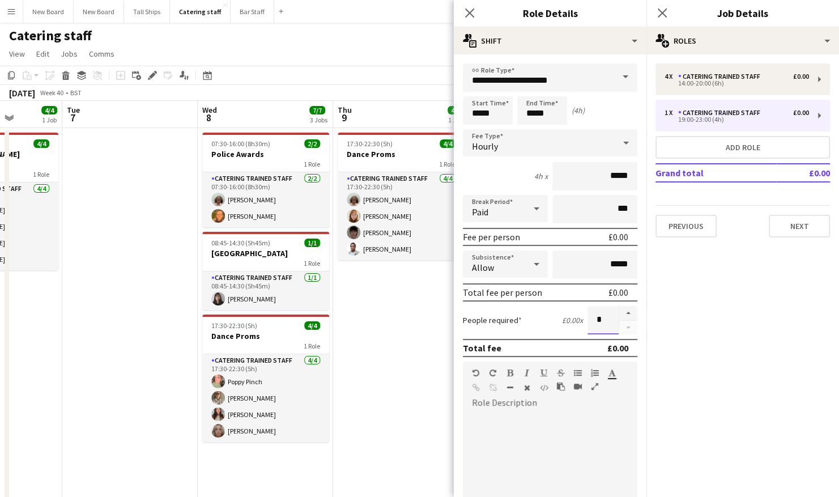
drag, startPoint x: 600, startPoint y: 322, endPoint x: 579, endPoint y: 319, distance: 21.1
click at [587, 319] on input "*" at bounding box center [602, 320] width 31 height 28
type input "*"
click at [535, 435] on div at bounding box center [550, 480] width 174 height 136
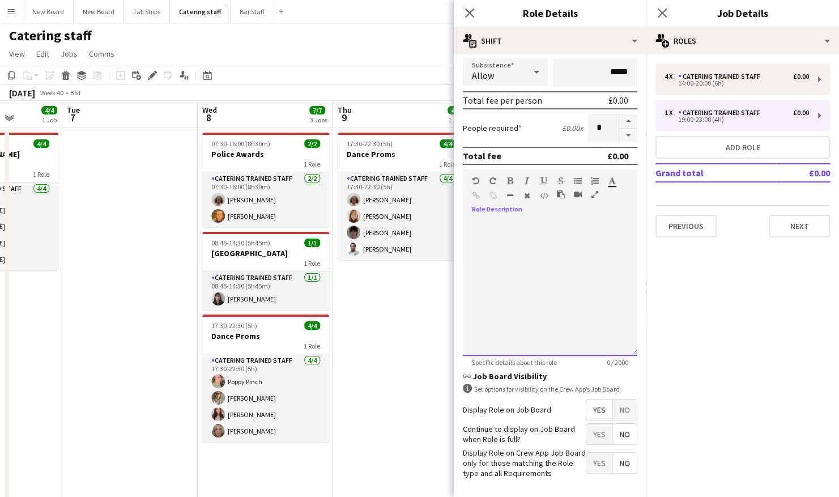
scroll to position [237, 0]
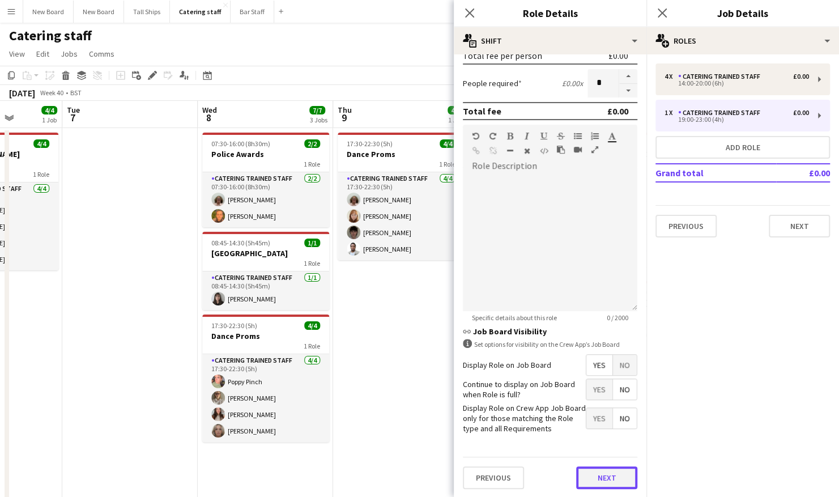
click at [606, 477] on button "Next" at bounding box center [606, 477] width 61 height 23
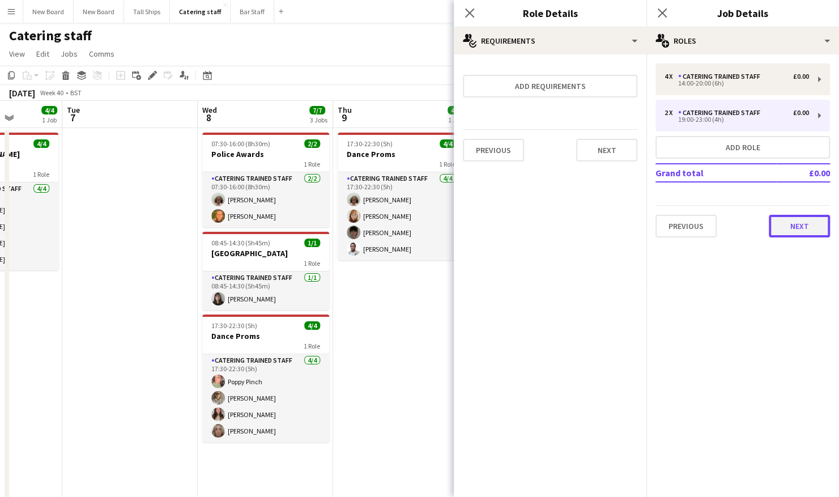
click at [801, 227] on button "Next" at bounding box center [798, 226] width 61 height 23
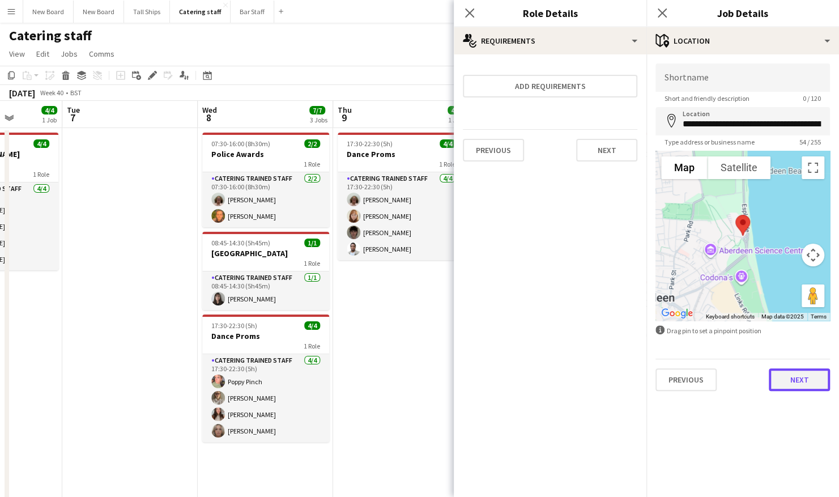
click at [799, 383] on button "Next" at bounding box center [798, 379] width 61 height 23
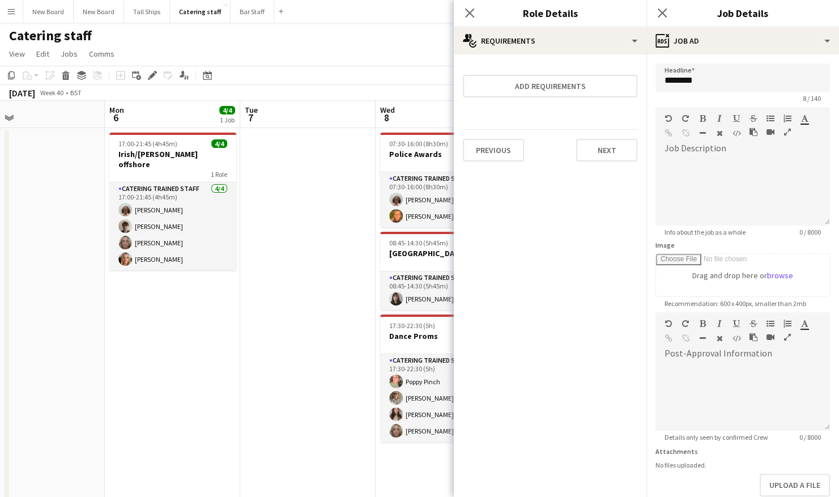
drag, startPoint x: 147, startPoint y: 313, endPoint x: 328, endPoint y: 320, distance: 181.3
click at [328, 320] on app-calendar-viewport "Fri 3 Sat 4 3/4 1 Job Sun 5 Mon 6 4/4 1 Job Tue 7 Wed 8 7/7 3 Jobs Thu 9 4/4 1 …" at bounding box center [419, 328] width 839 height 455
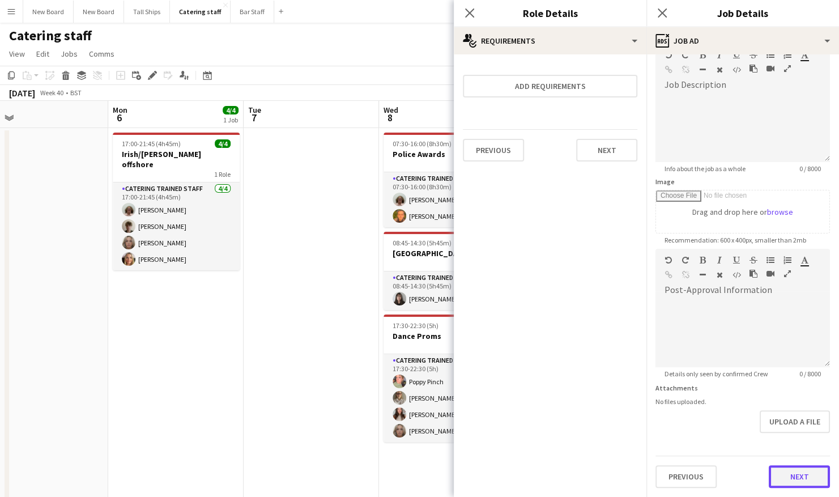
scroll to position [63, 0]
drag, startPoint x: 794, startPoint y: 435, endPoint x: 788, endPoint y: 480, distance: 45.2
click at [788, 480] on button "Next" at bounding box center [798, 476] width 61 height 23
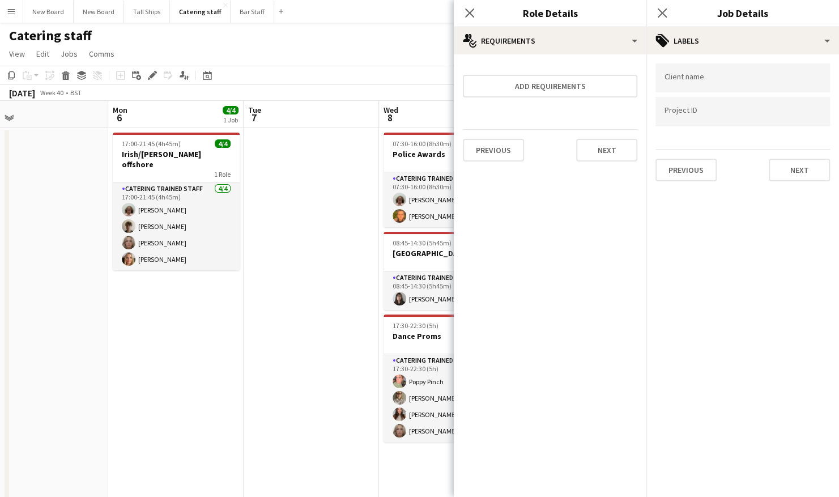
scroll to position [0, 0]
click at [793, 165] on button "Next" at bounding box center [798, 170] width 61 height 23
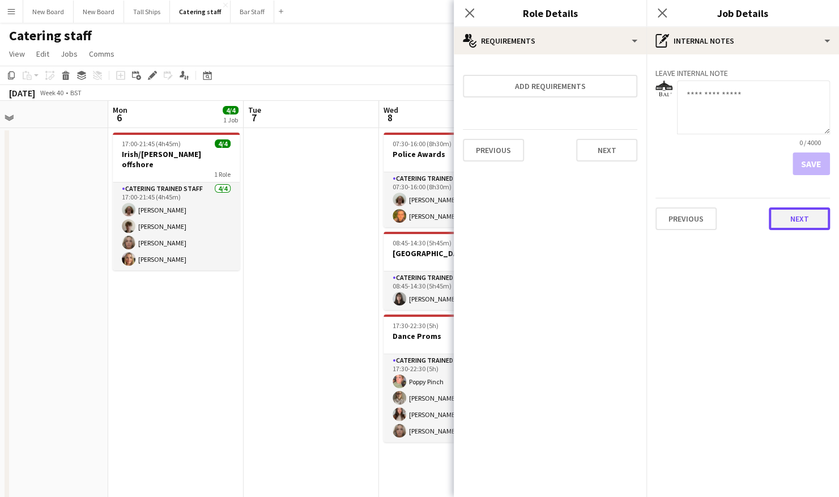
click at [786, 212] on button "Next" at bounding box center [798, 218] width 61 height 23
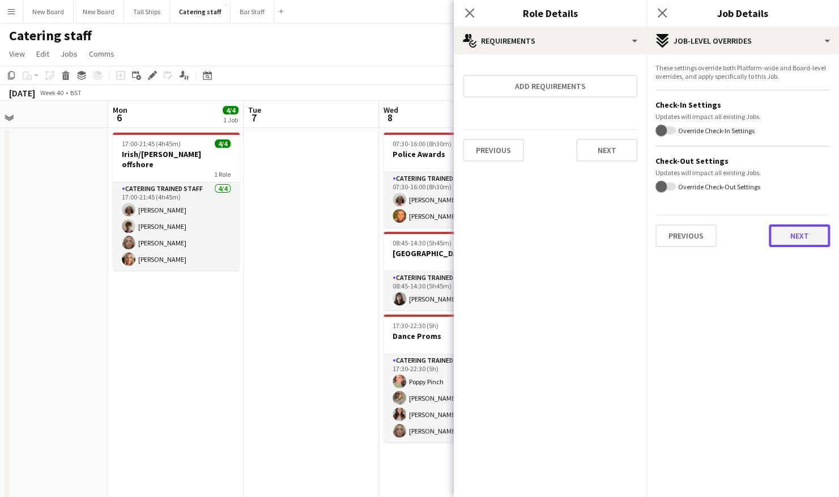
click at [787, 232] on button "Next" at bounding box center [798, 235] width 61 height 23
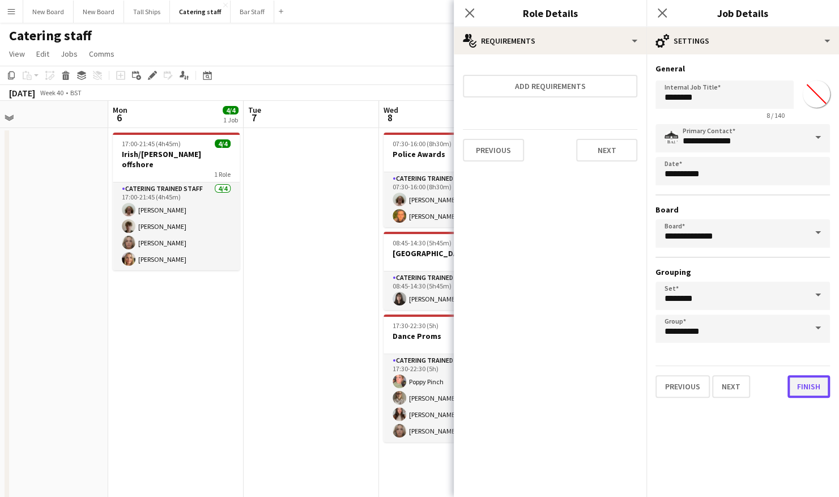
click at [806, 386] on button "Finish" at bounding box center [808, 386] width 42 height 23
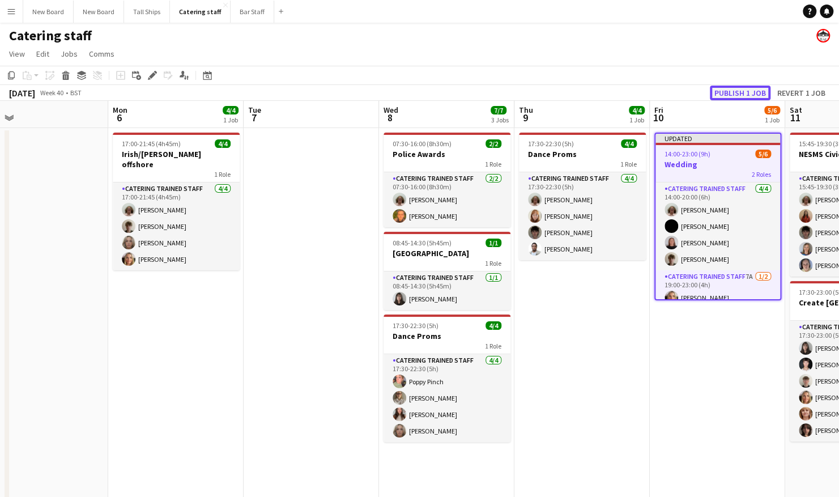
click at [735, 88] on button "Publish 1 job" at bounding box center [740, 93] width 61 height 15
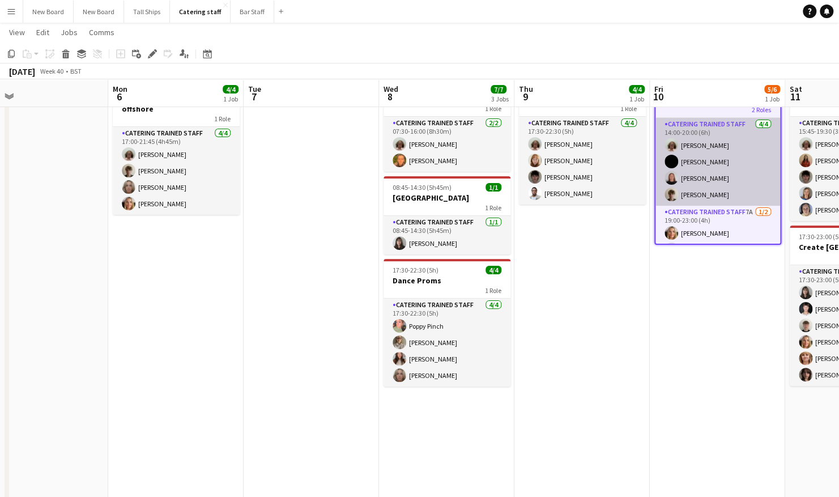
click at [741, 164] on app-card-role "Catering trained staff [DATE] 14:00-20:00 (6h) [PERSON_NAME] [PERSON_NAME] [PER…" at bounding box center [717, 162] width 125 height 88
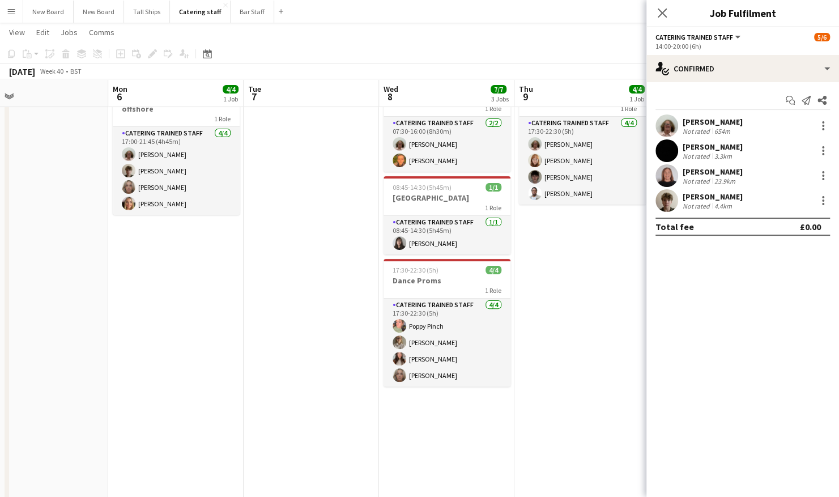
click at [634, 249] on app-date-cell "17:30-22:30 (5h) 4/4 Dance Proms 1 Role Catering trained staff [DATE] 17:30-22:…" at bounding box center [581, 286] width 135 height 428
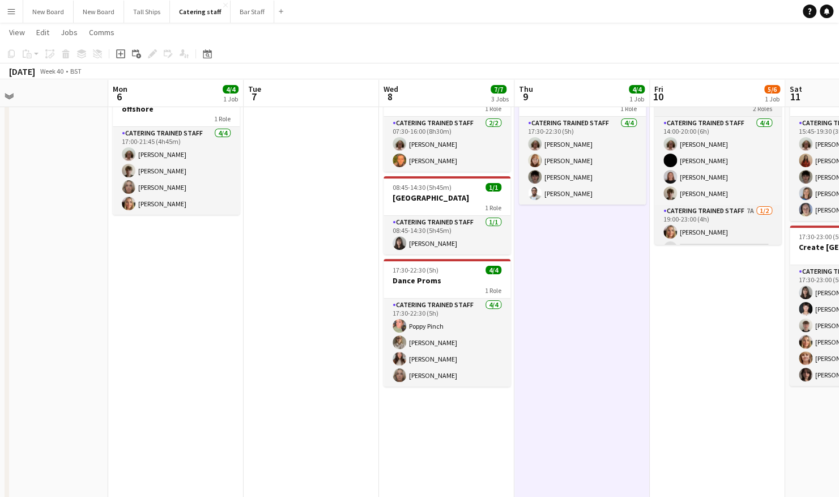
click at [718, 114] on app-job-card "14:00-23:00 (9h) 5/6 Wedding 2 Roles Catering trained staff [DATE] 14:00-20:00 …" at bounding box center [717, 161] width 127 height 168
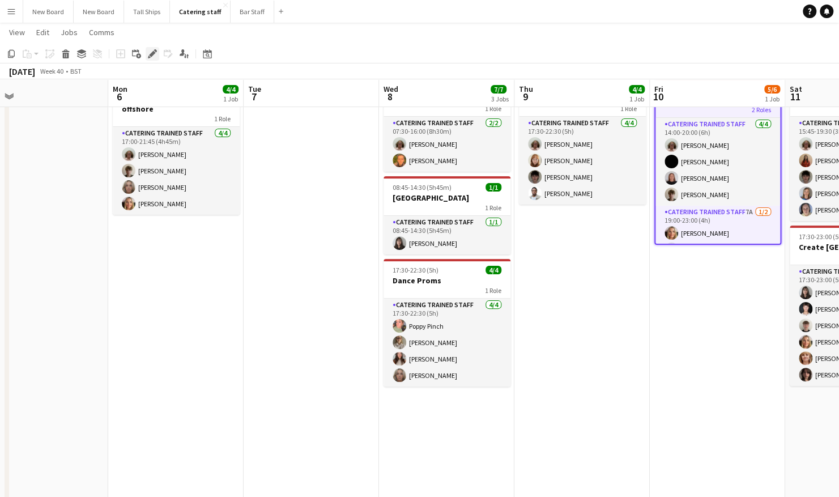
click at [149, 52] on icon "Edit" at bounding box center [152, 53] width 9 height 9
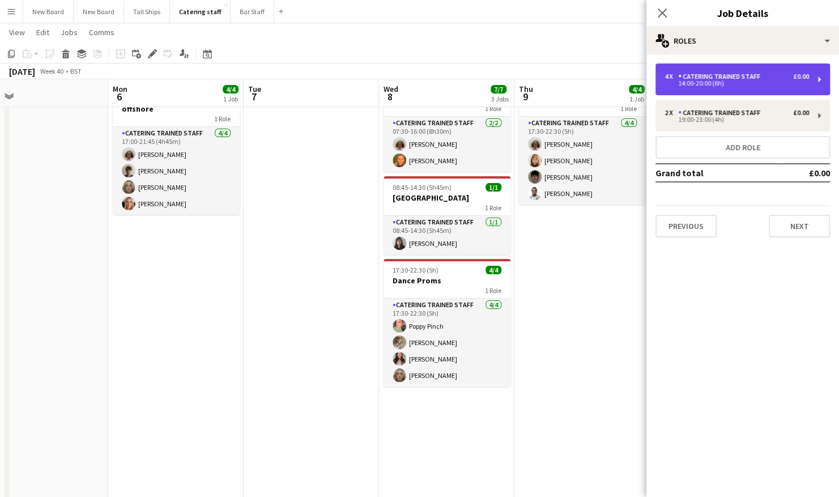
click at [765, 85] on div "14:00-20:00 (6h)" at bounding box center [736, 83] width 144 height 6
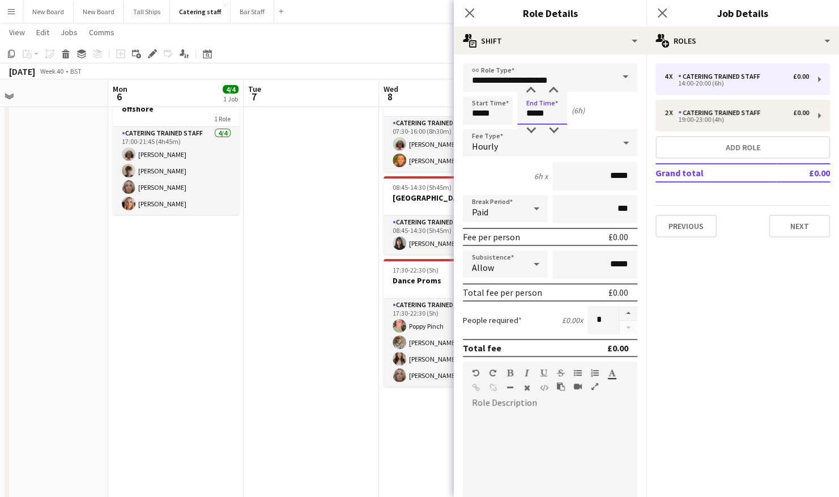
drag, startPoint x: 550, startPoint y: 112, endPoint x: 519, endPoint y: 113, distance: 30.6
click at [519, 113] on input "*****" at bounding box center [542, 110] width 50 height 28
type input "*****"
click at [797, 224] on button "Next" at bounding box center [798, 226] width 61 height 23
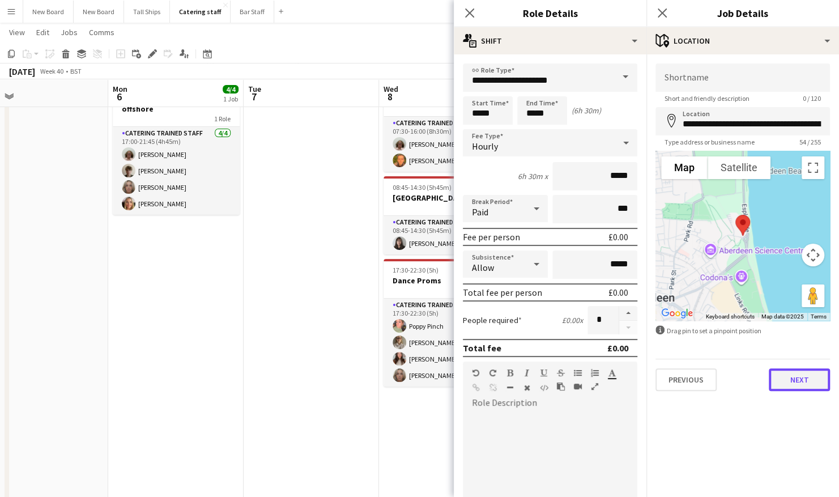
click at [795, 384] on button "Next" at bounding box center [798, 379] width 61 height 23
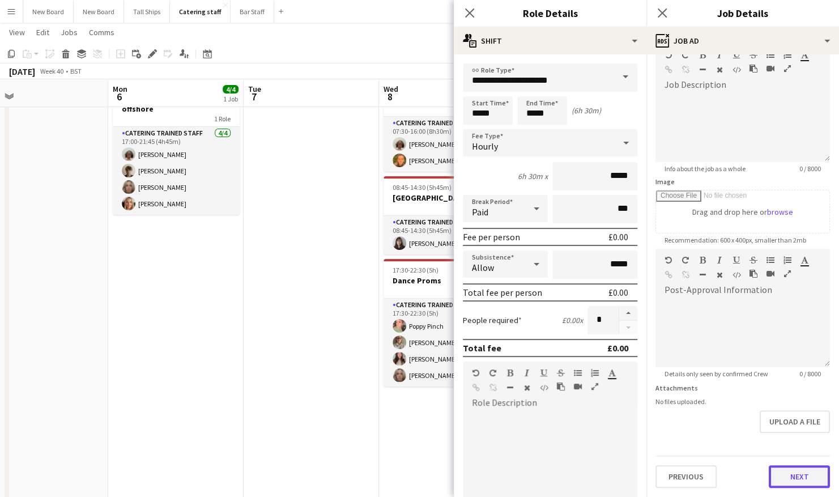
scroll to position [63, 0]
click at [799, 472] on button "Next" at bounding box center [798, 476] width 61 height 23
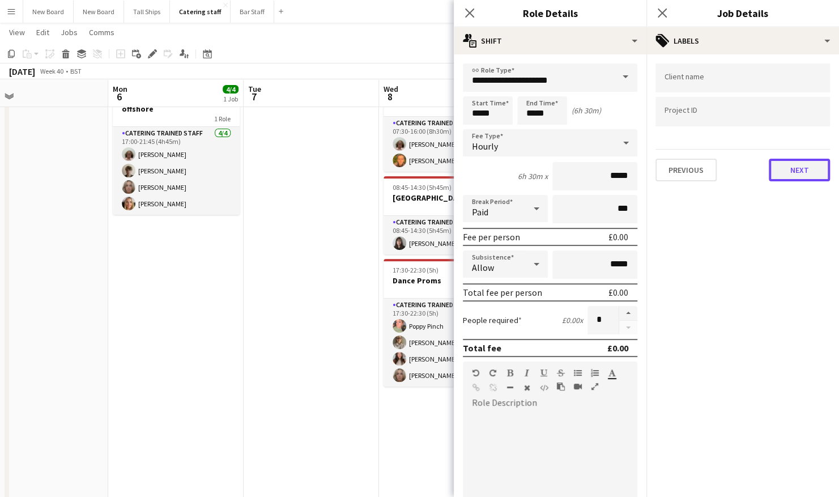
click at [817, 171] on button "Next" at bounding box center [798, 170] width 61 height 23
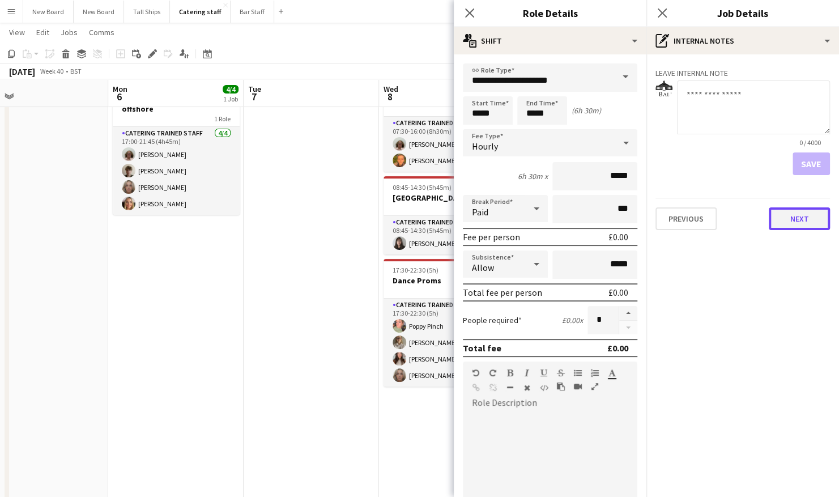
click at [791, 215] on button "Next" at bounding box center [798, 218] width 61 height 23
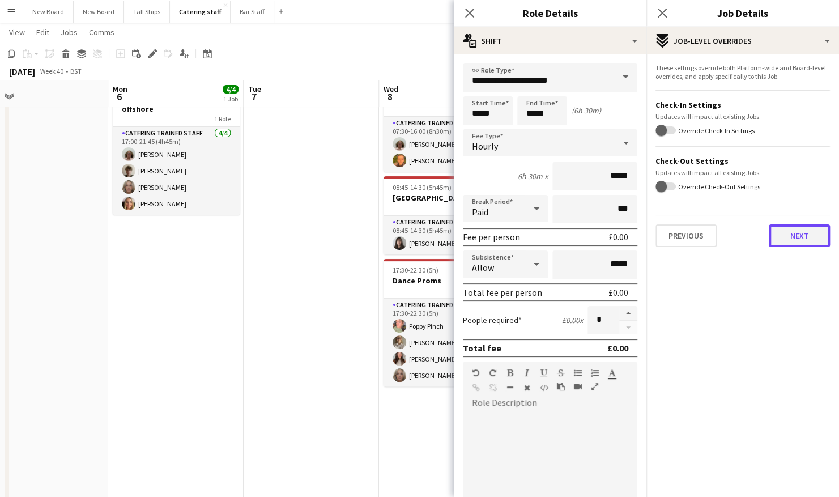
click at [796, 234] on button "Next" at bounding box center [798, 235] width 61 height 23
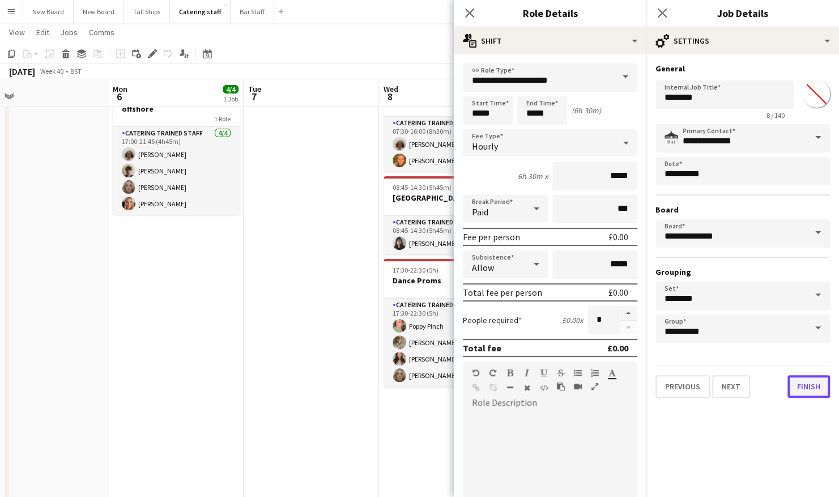
click at [813, 387] on button "Finish" at bounding box center [808, 386] width 42 height 23
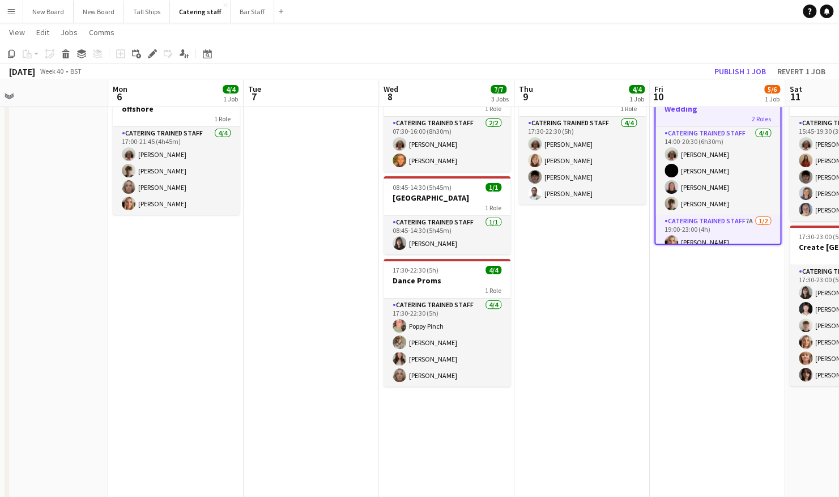
click at [740, 63] on div "[DATE] Week 40 • BST Publish 1 job Revert 1 job" at bounding box center [419, 71] width 839 height 16
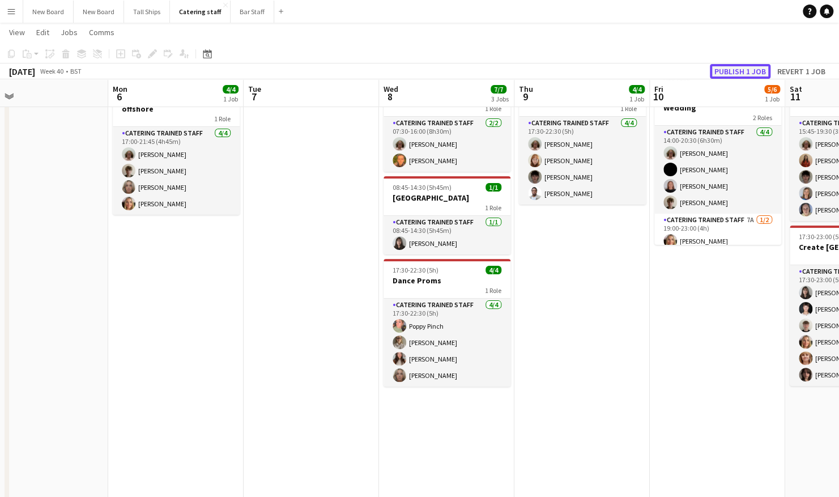
click at [737, 69] on button "Publish 1 job" at bounding box center [740, 71] width 61 height 15
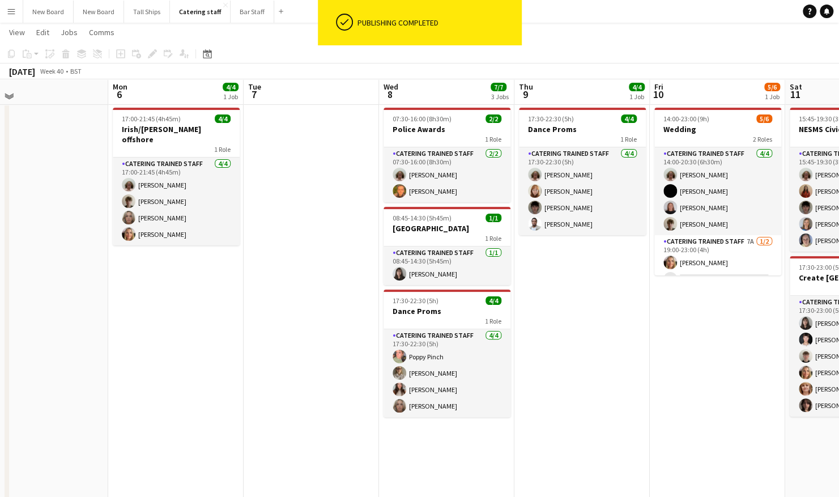
scroll to position [20, 0]
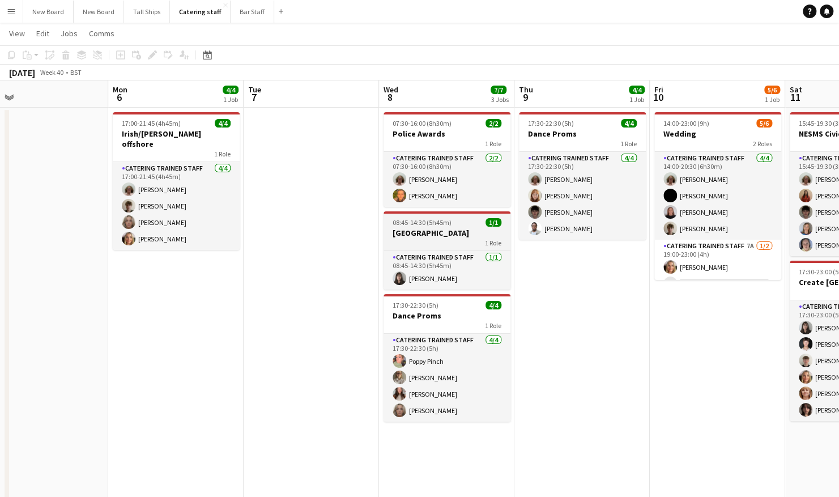
click at [458, 230] on h3 "[GEOGRAPHIC_DATA]" at bounding box center [446, 233] width 127 height 10
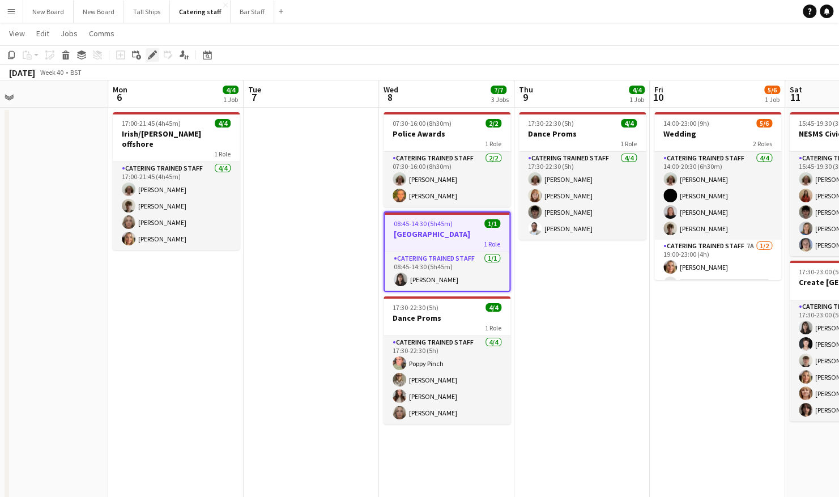
click at [149, 52] on icon "Edit" at bounding box center [152, 54] width 9 height 9
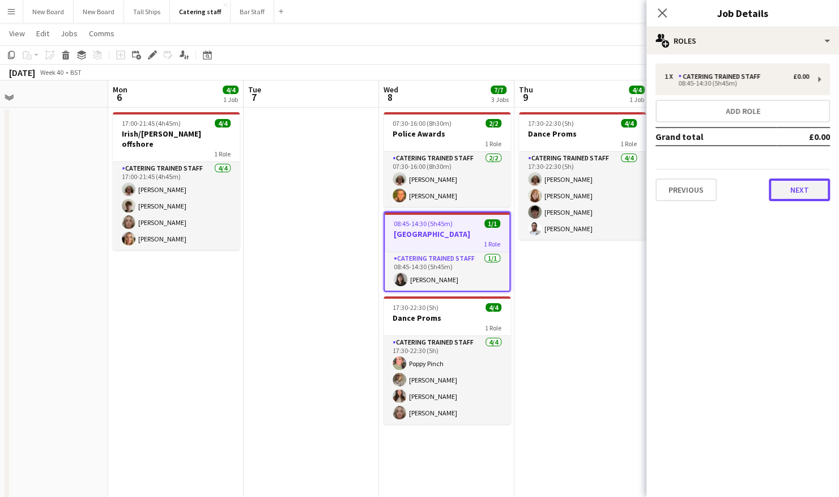
click at [789, 189] on button "Next" at bounding box center [798, 189] width 61 height 23
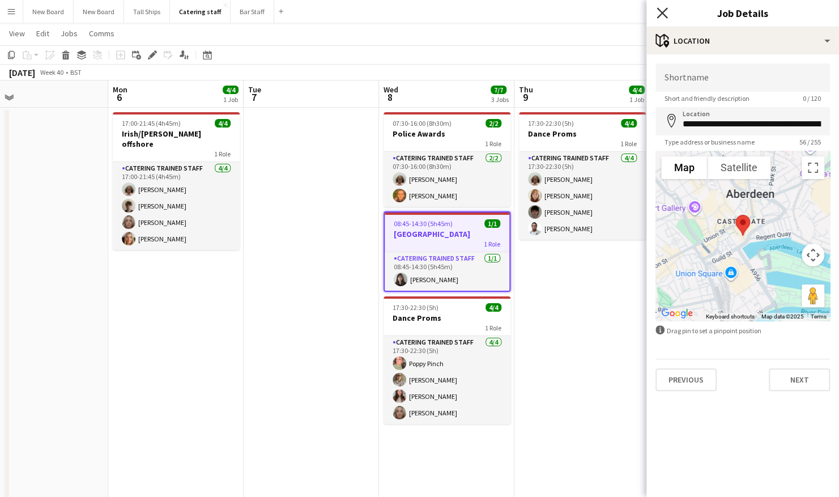
click at [661, 11] on icon "Close pop-in" at bounding box center [661, 12] width 11 height 11
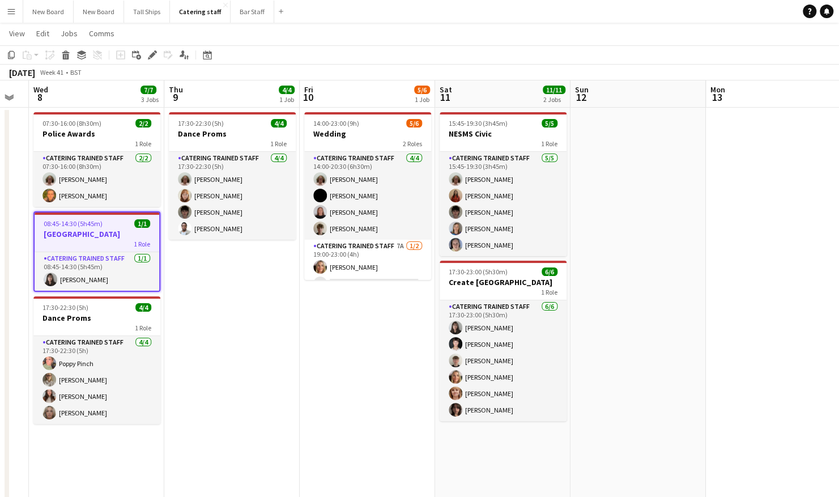
scroll to position [0, 381]
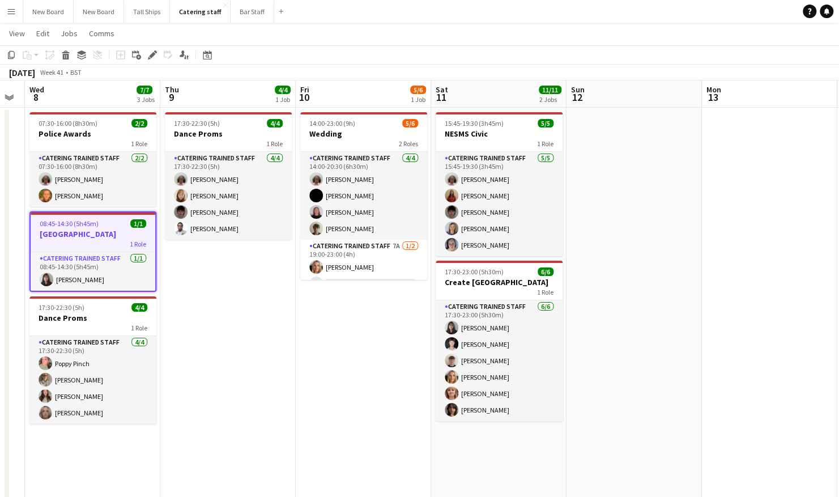
click at [498, 429] on app-date-cell "15:45-19:30 (3h45m) 5/5 NESMS Civic 1 Role Catering trained staff [DATE] 15:45-…" at bounding box center [498, 322] width 135 height 428
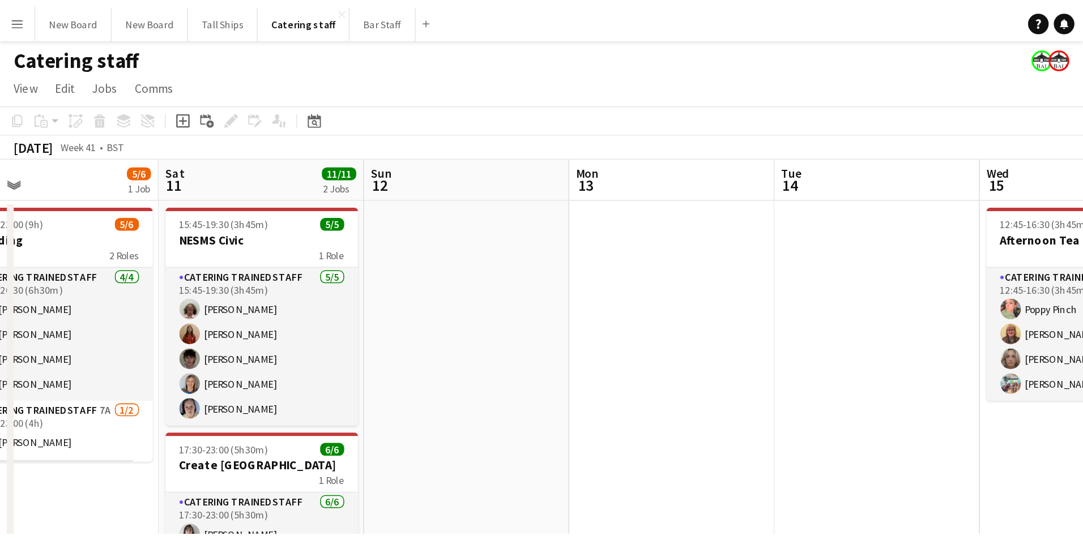
scroll to position [0, 302]
